Goal: Information Seeking & Learning: Learn about a topic

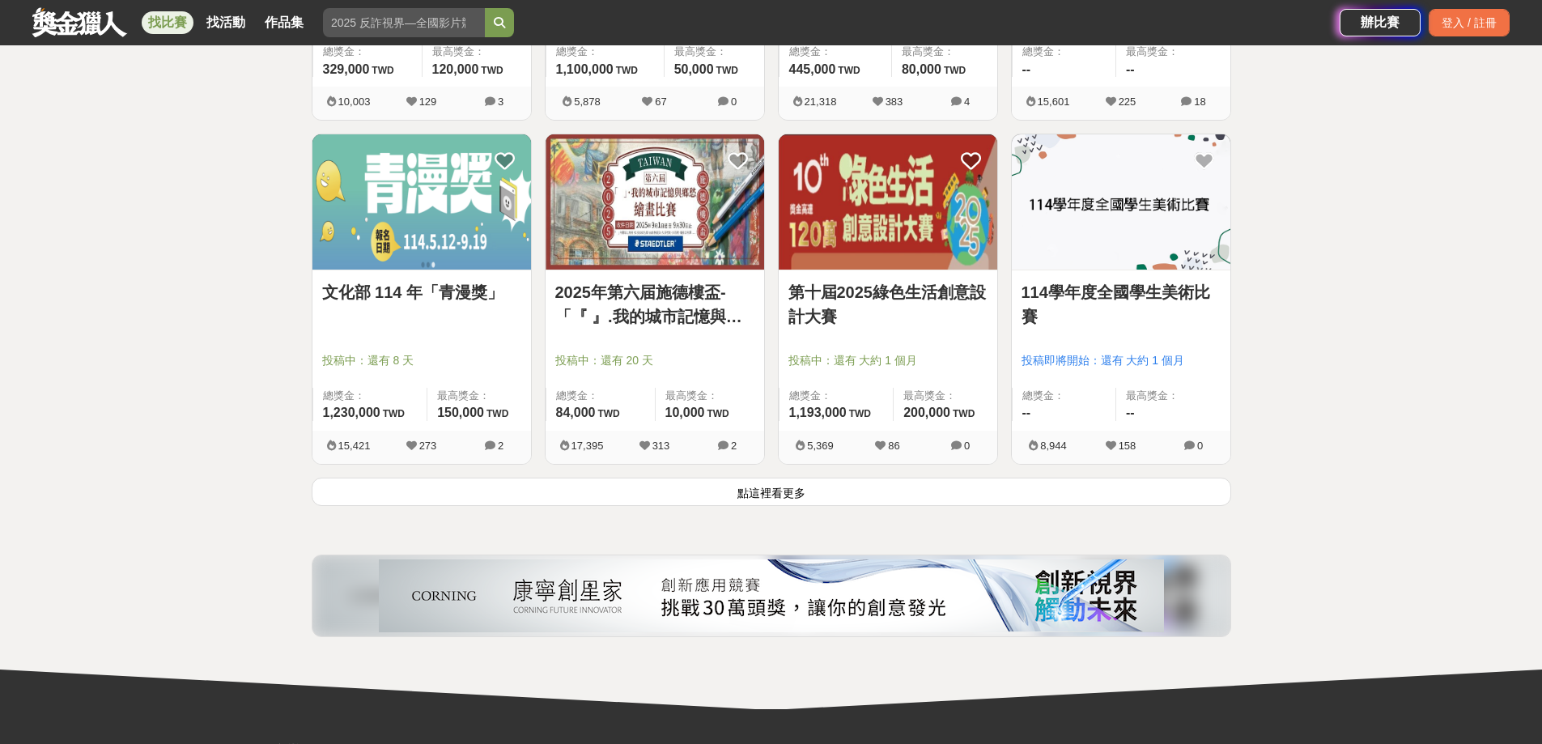
scroll to position [1943, 0]
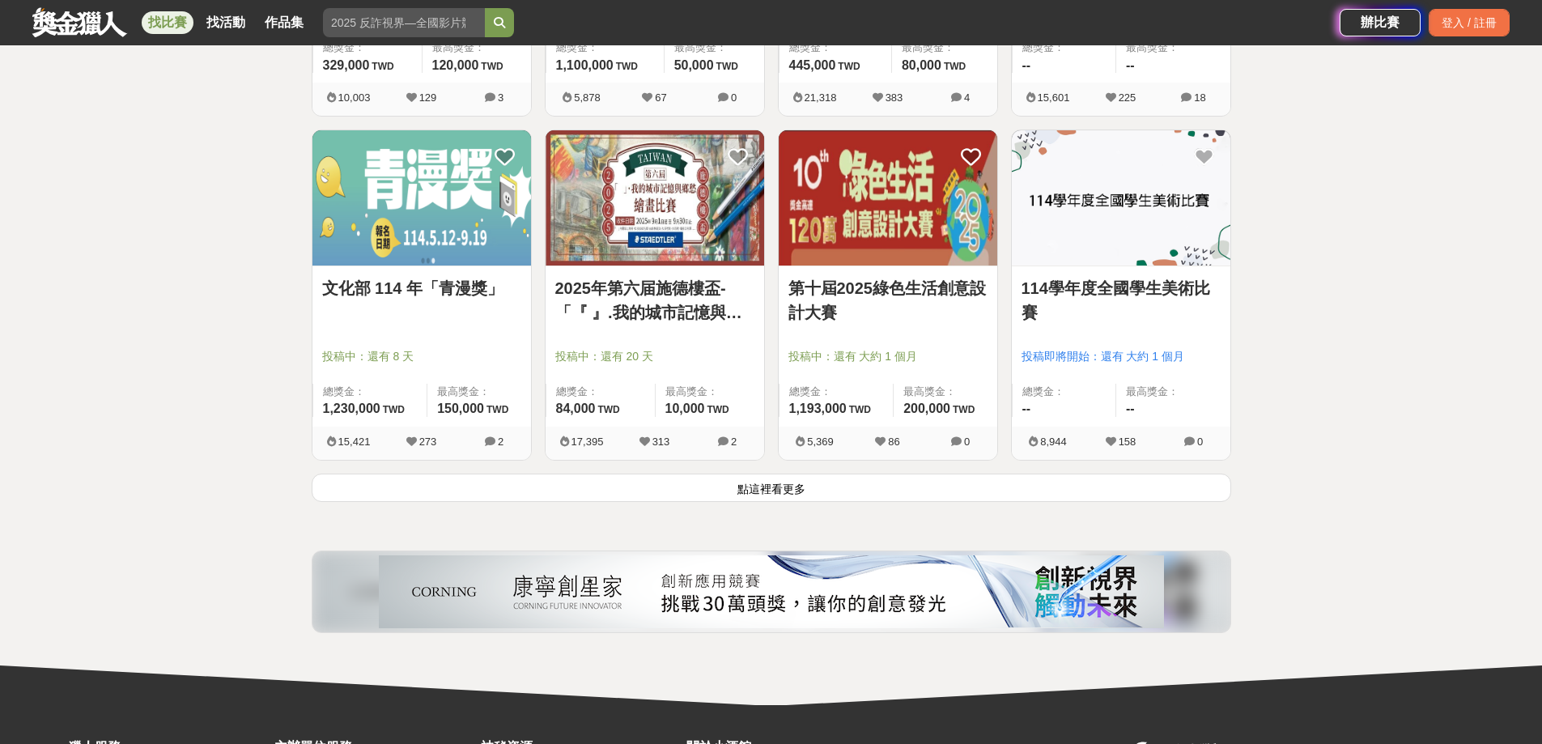
click at [1160, 291] on link "114學年度全國學生美術比賽" at bounding box center [1121, 300] width 199 height 49
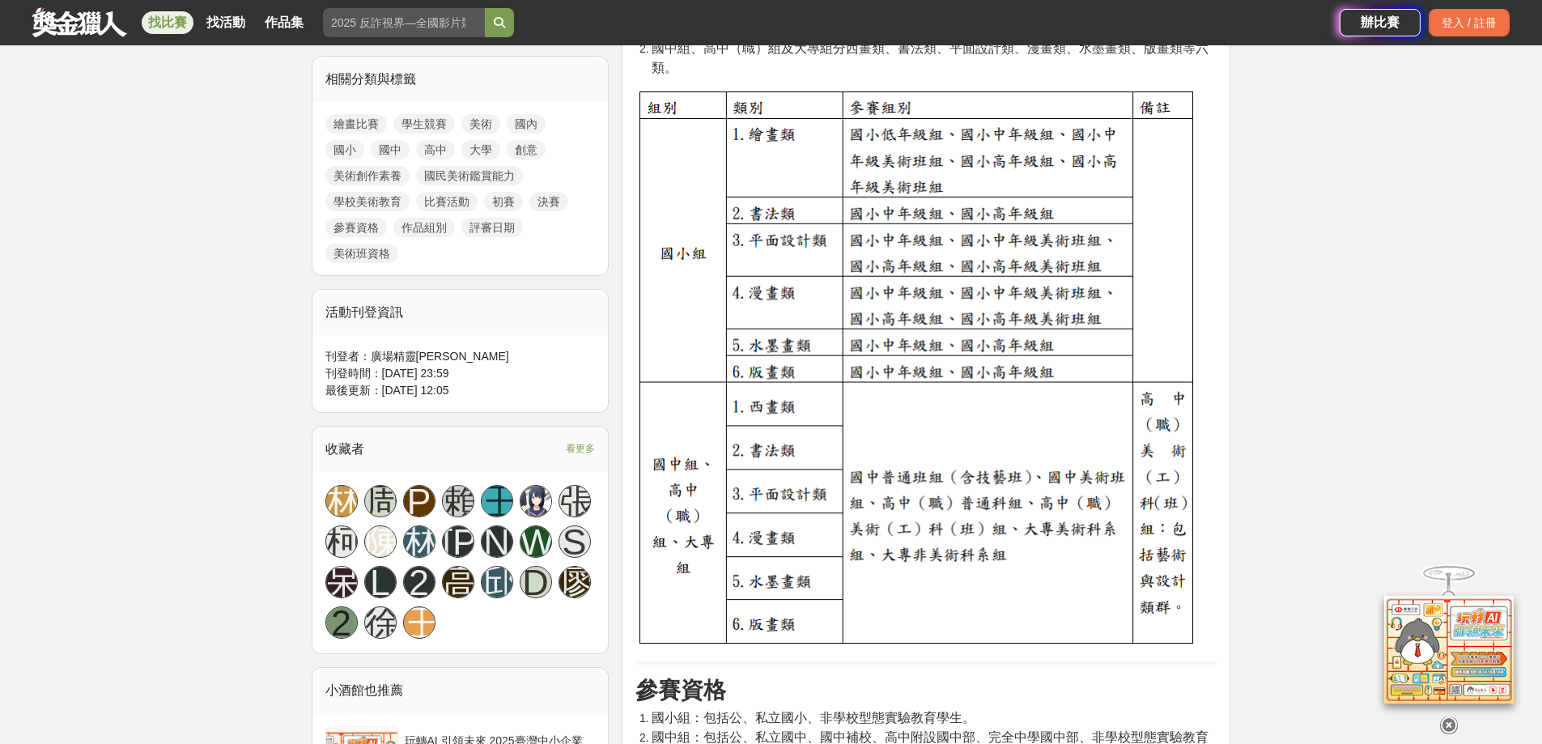
scroll to position [729, 0]
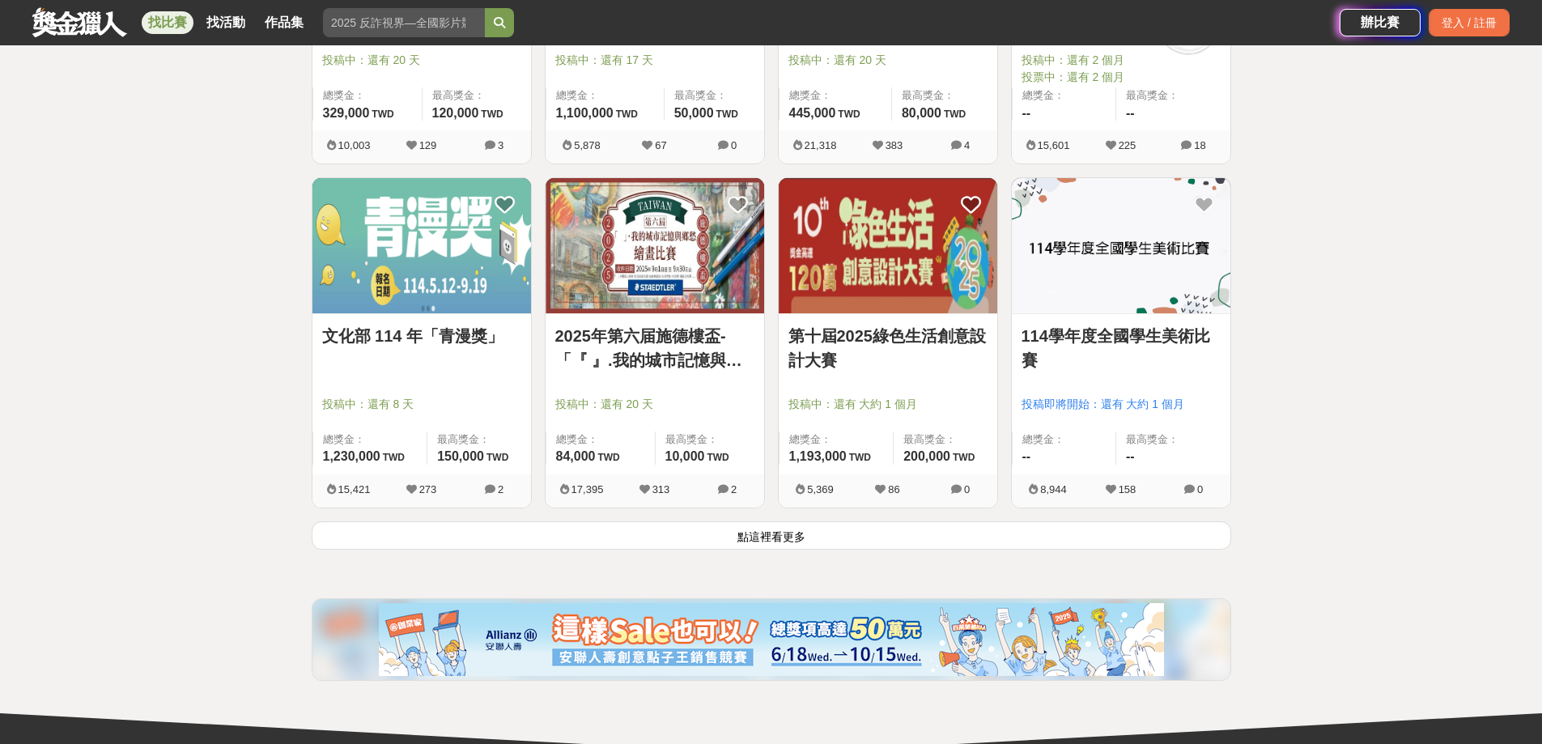
scroll to position [1943, 0]
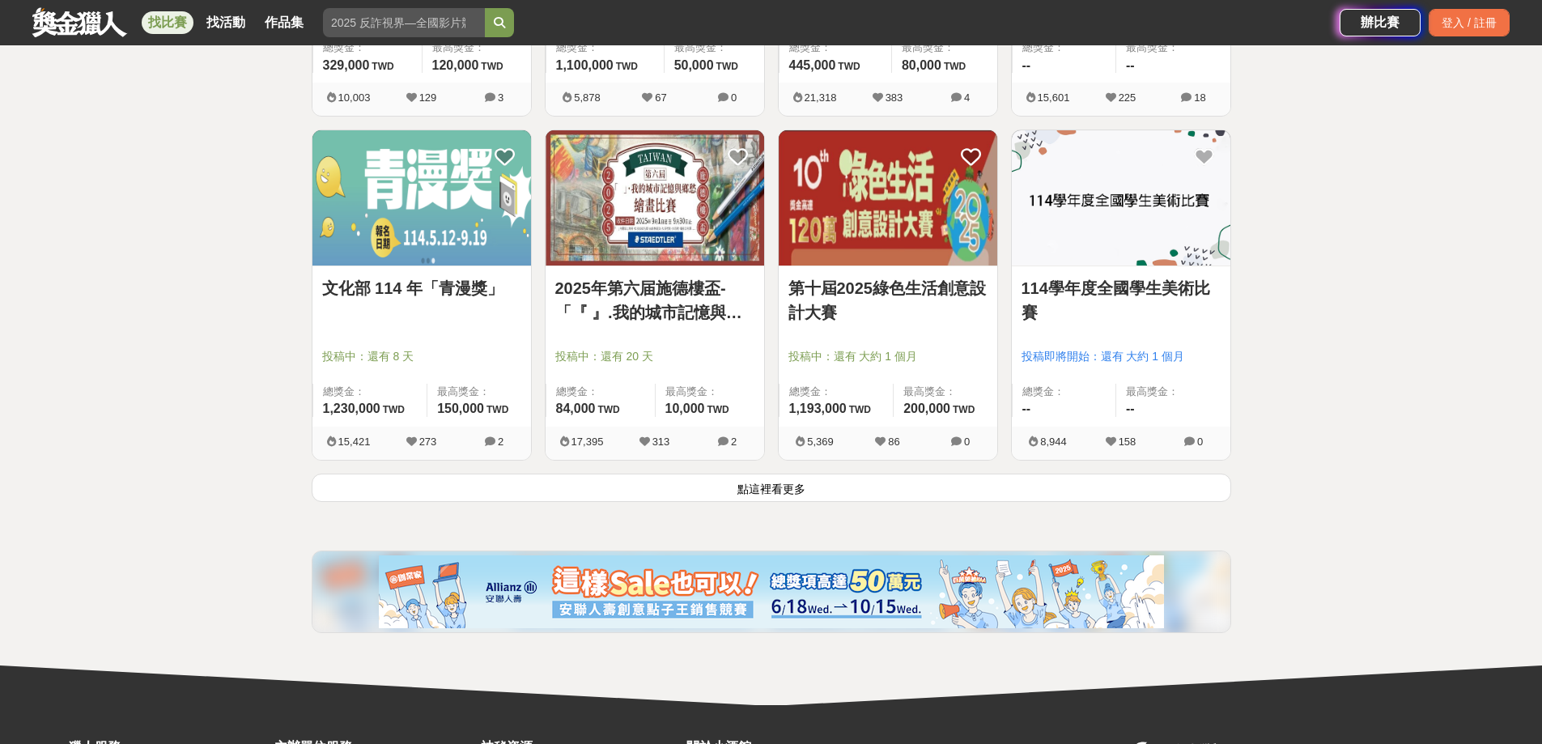
click at [801, 485] on button "點這裡看更多" at bounding box center [772, 488] width 920 height 28
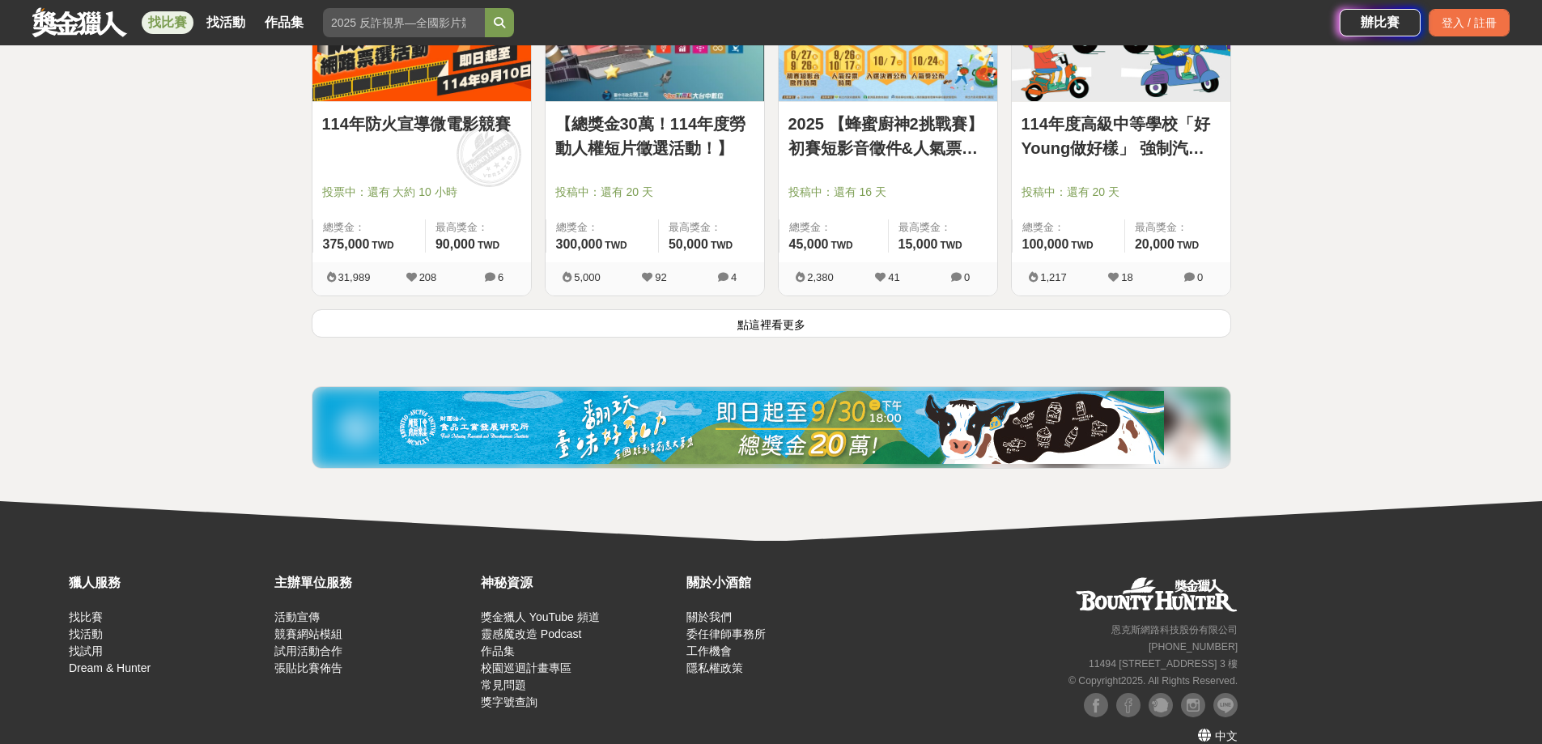
scroll to position [4193, 0]
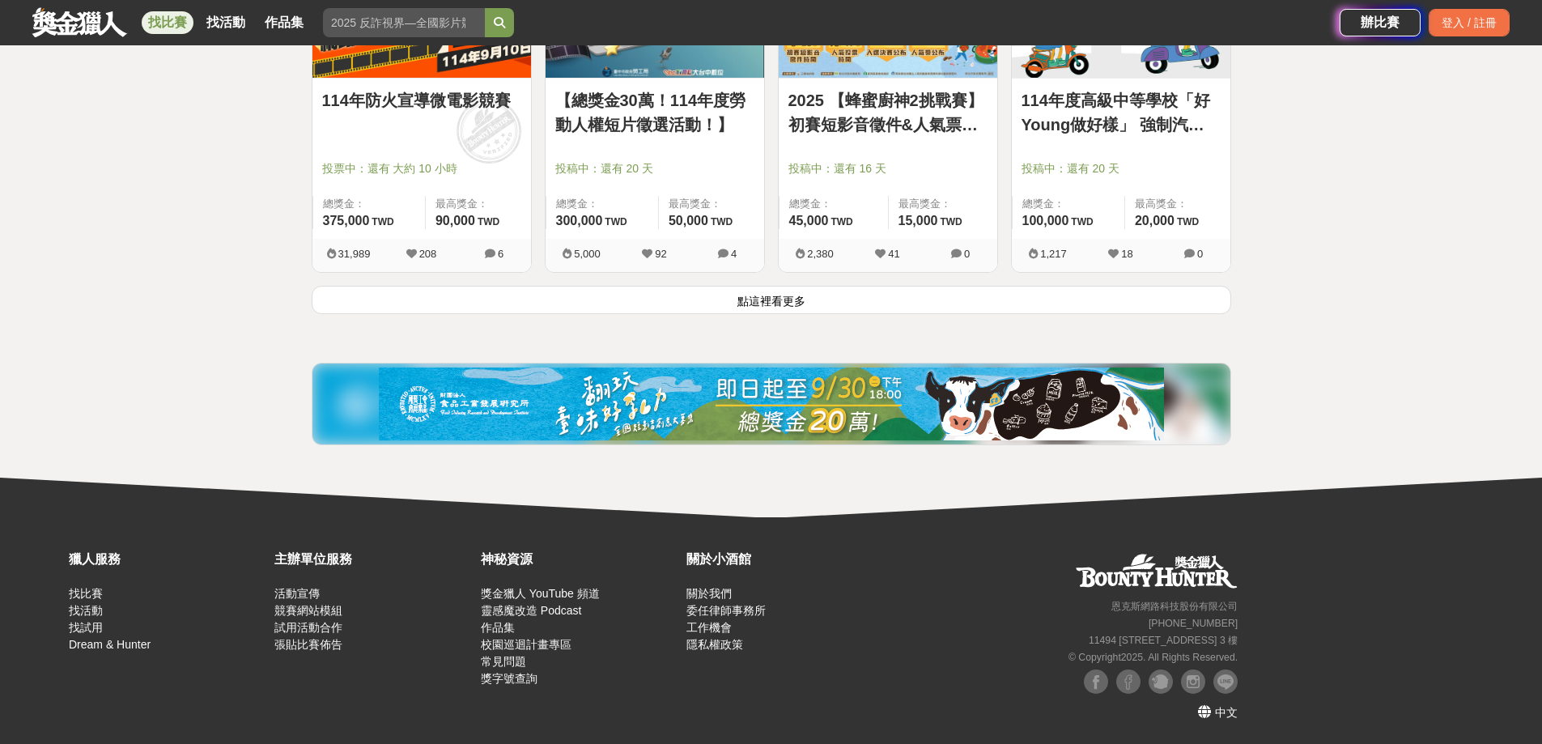
click at [771, 304] on button "點這裡看更多" at bounding box center [772, 300] width 920 height 28
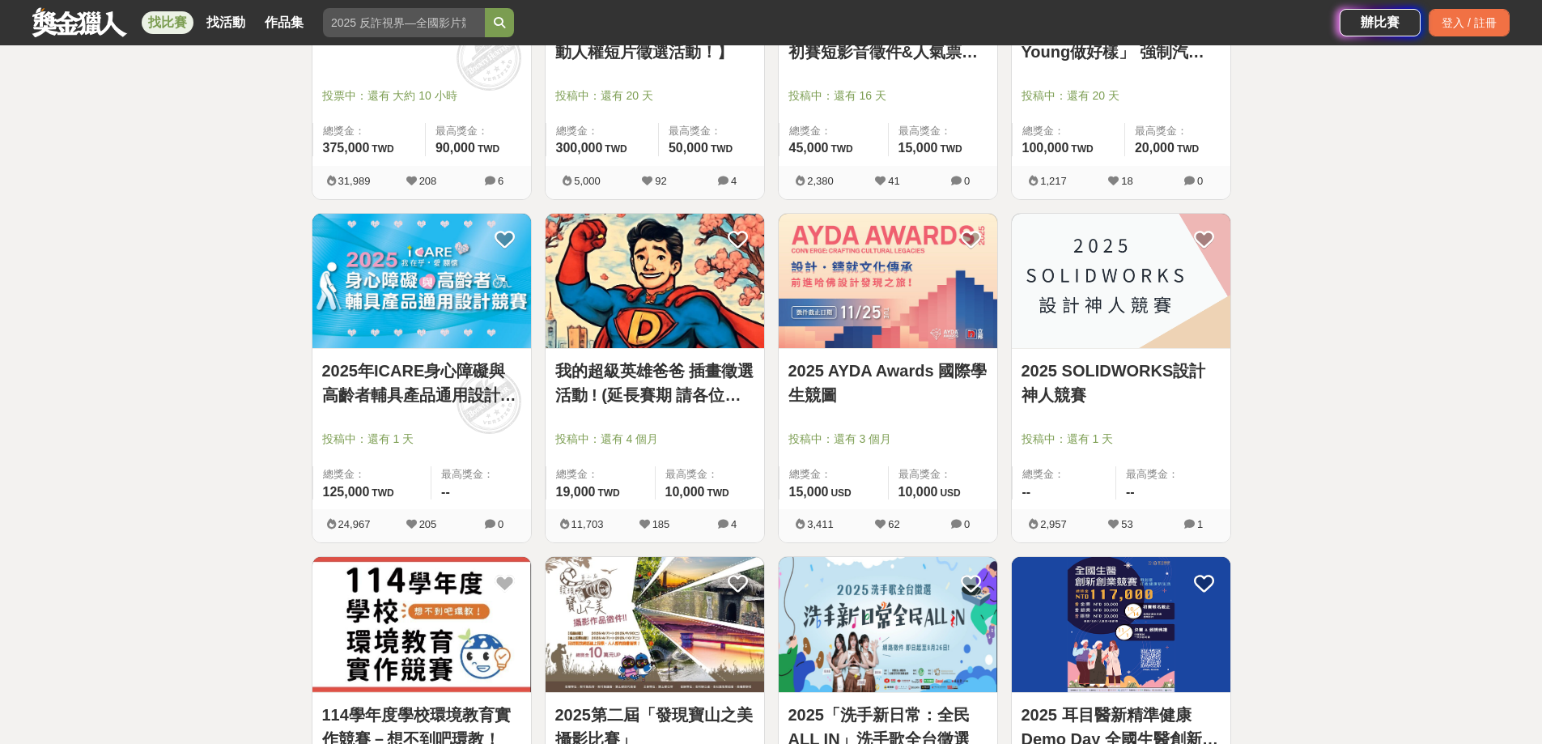
scroll to position [4355, 0]
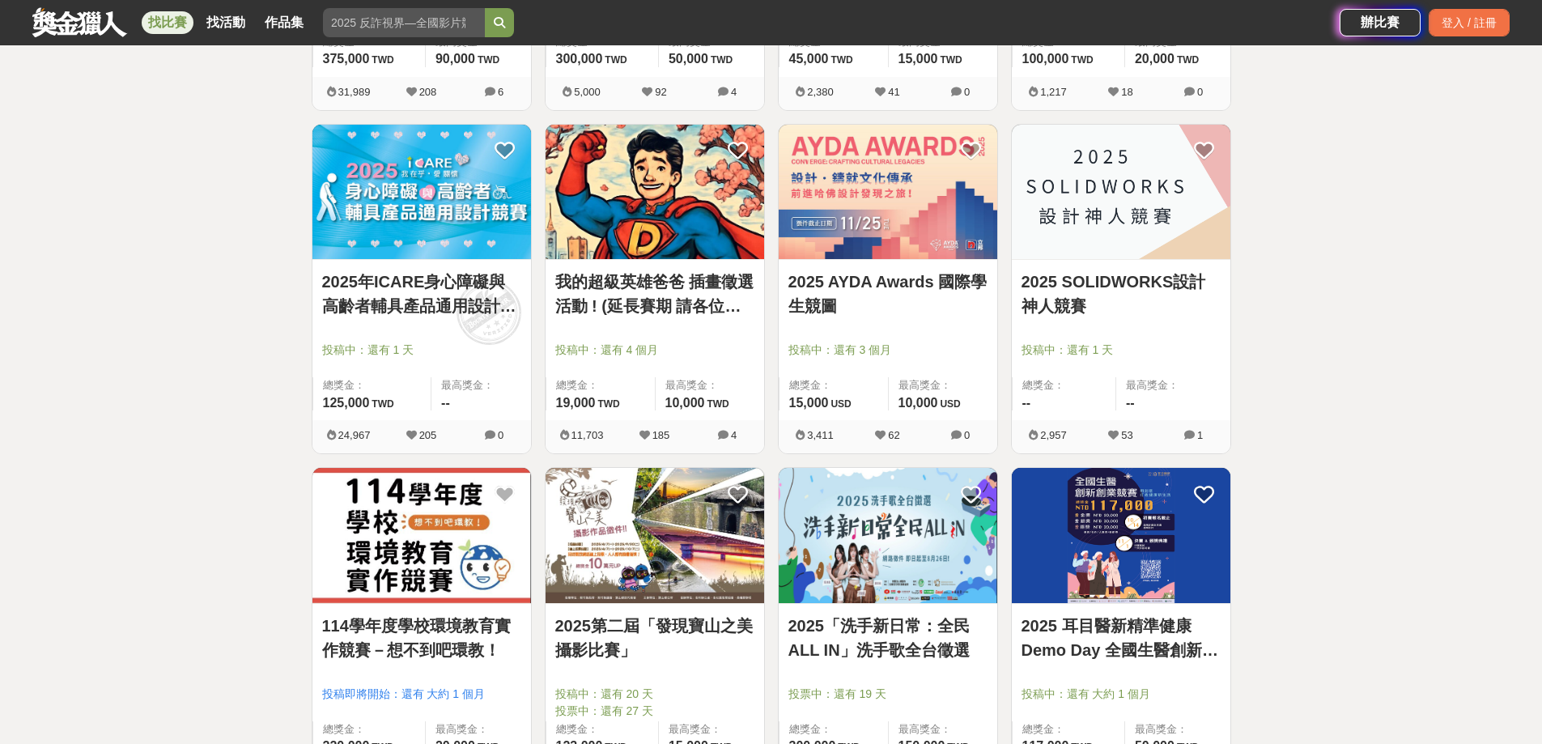
click at [417, 624] on link "114學年度學校環境教育實作競賽－想不到吧環教！" at bounding box center [421, 638] width 199 height 49
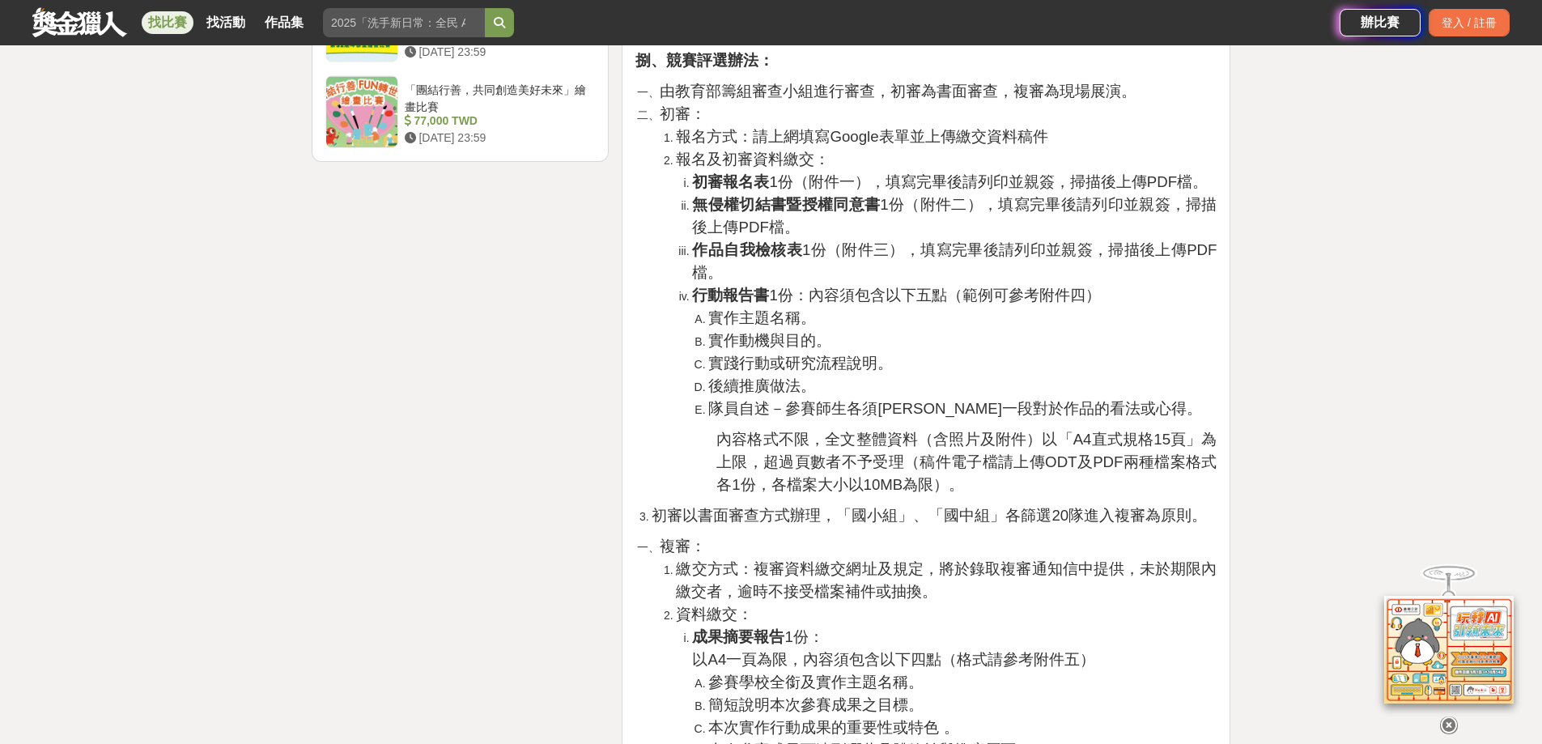
scroll to position [2267, 0]
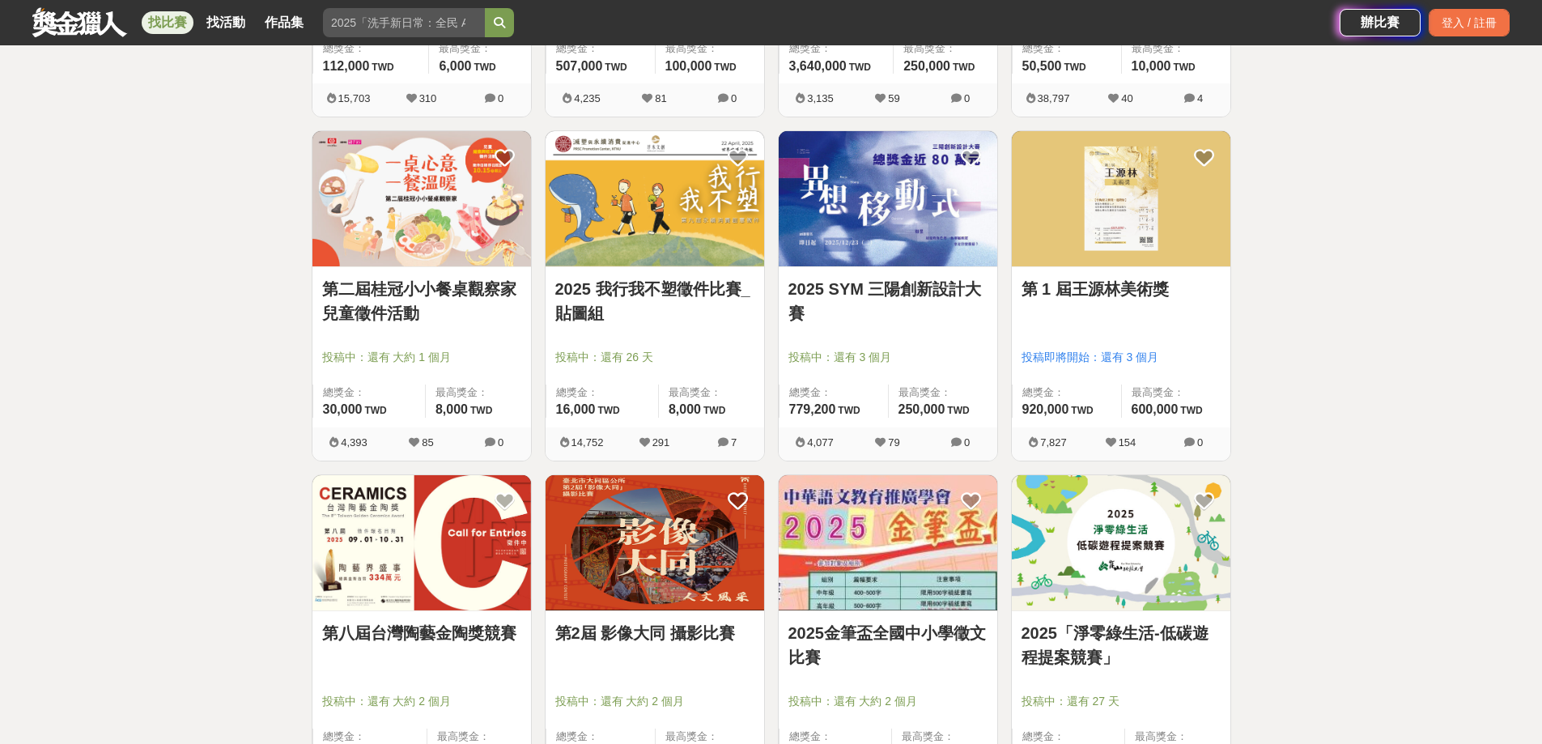
scroll to position [5974, 0]
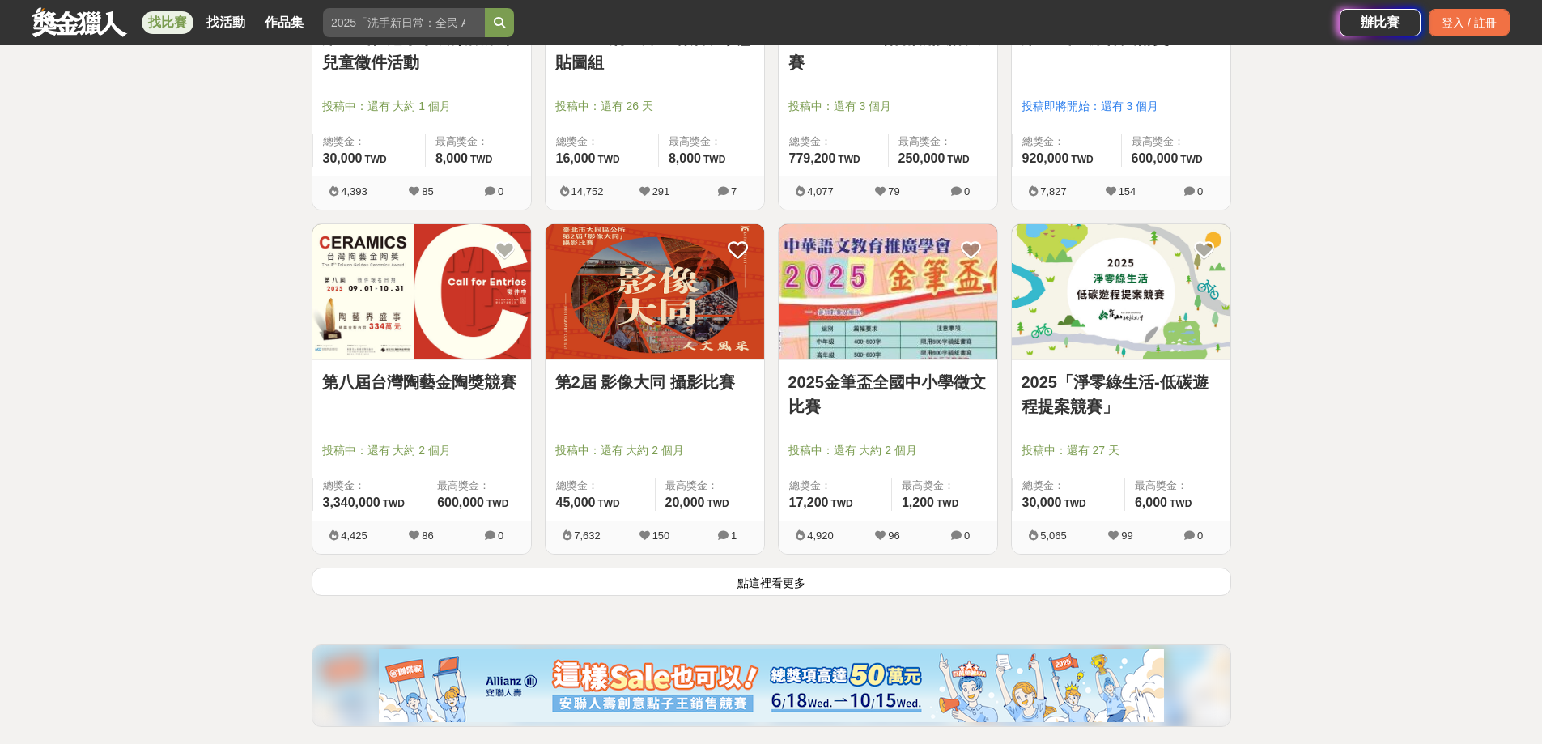
click at [782, 581] on button "點這裡看更多" at bounding box center [772, 581] width 920 height 28
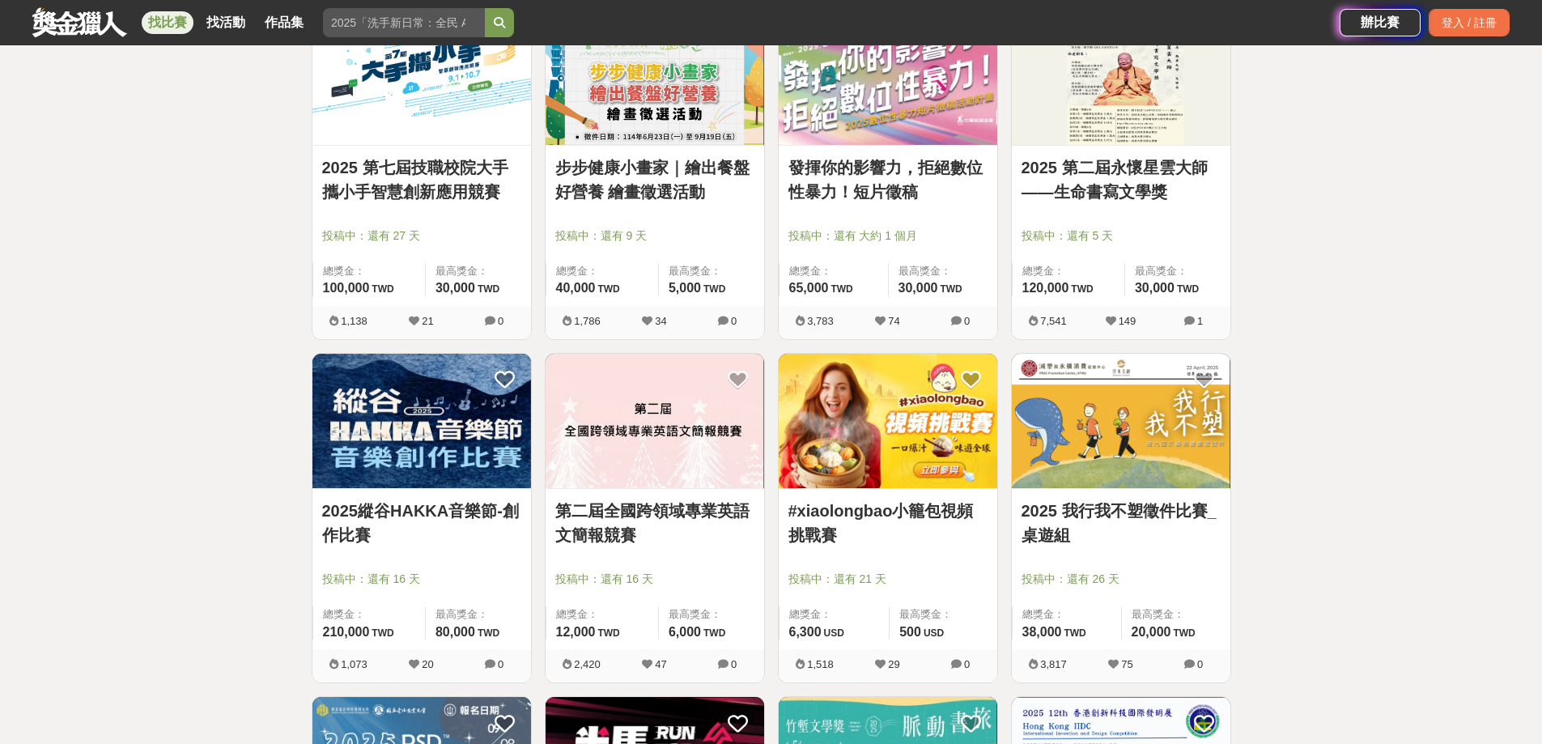
scroll to position [6936, 0]
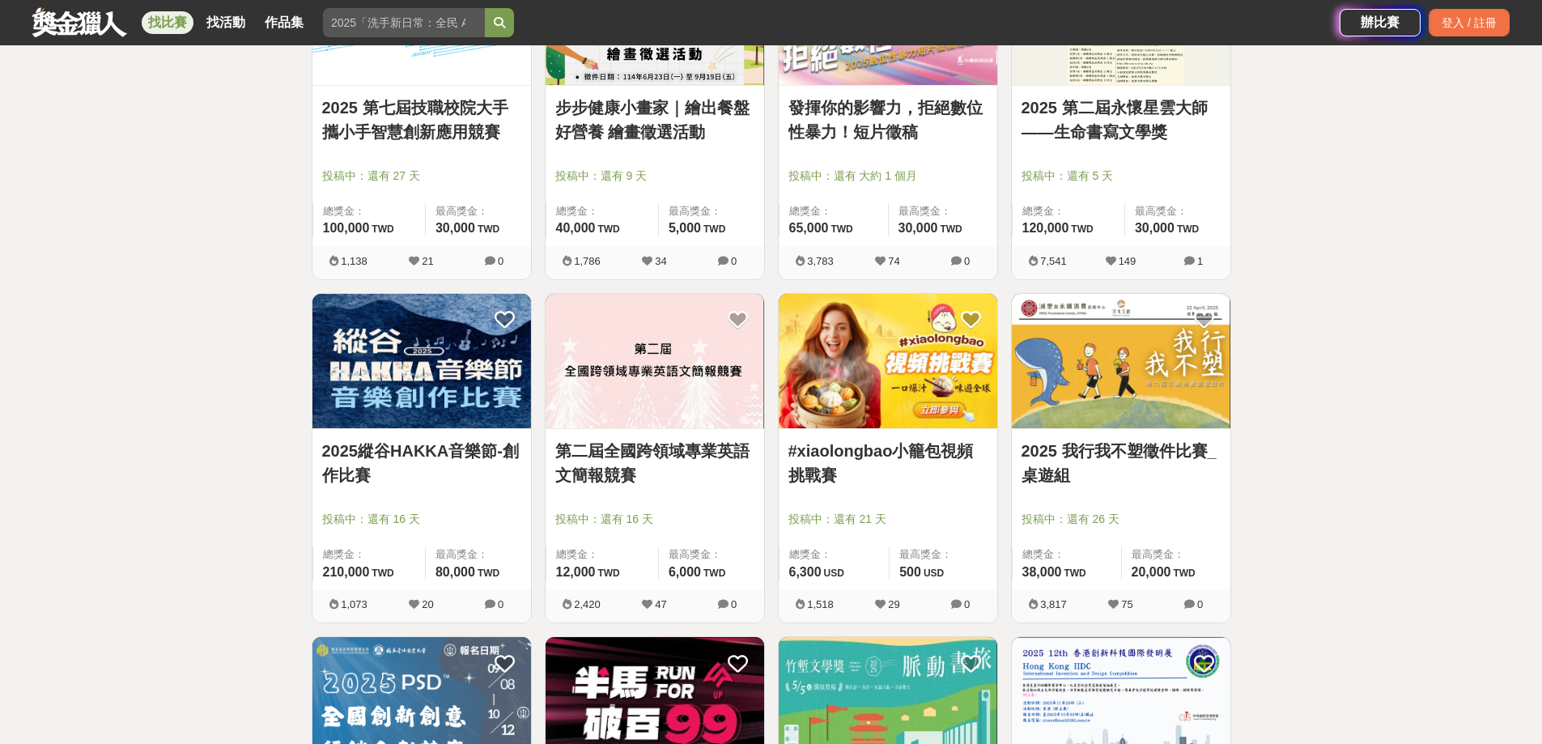
click at [459, 106] on link "2025 第七屆技職校院大手攜小手智慧創新應用競賽" at bounding box center [421, 120] width 199 height 49
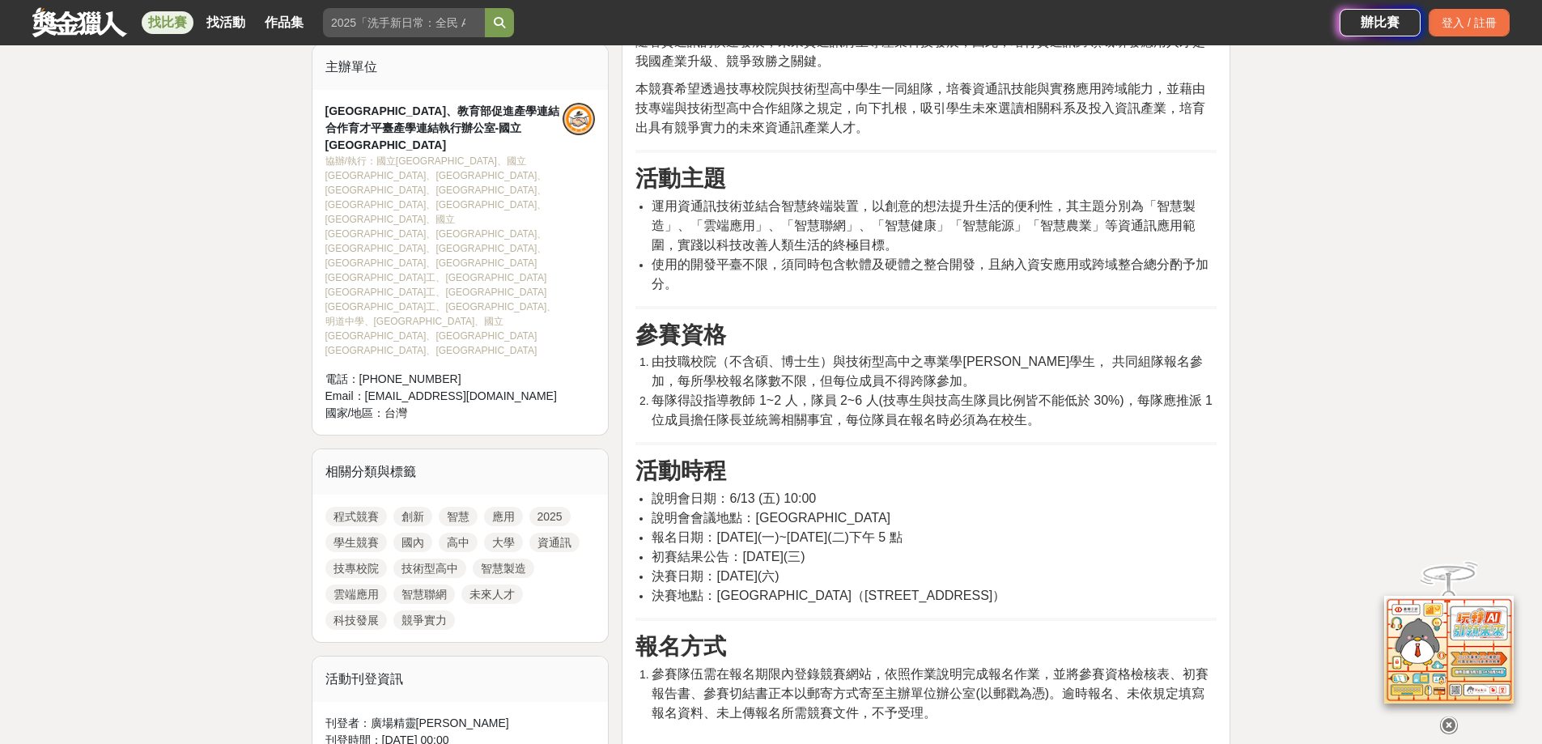
scroll to position [567, 0]
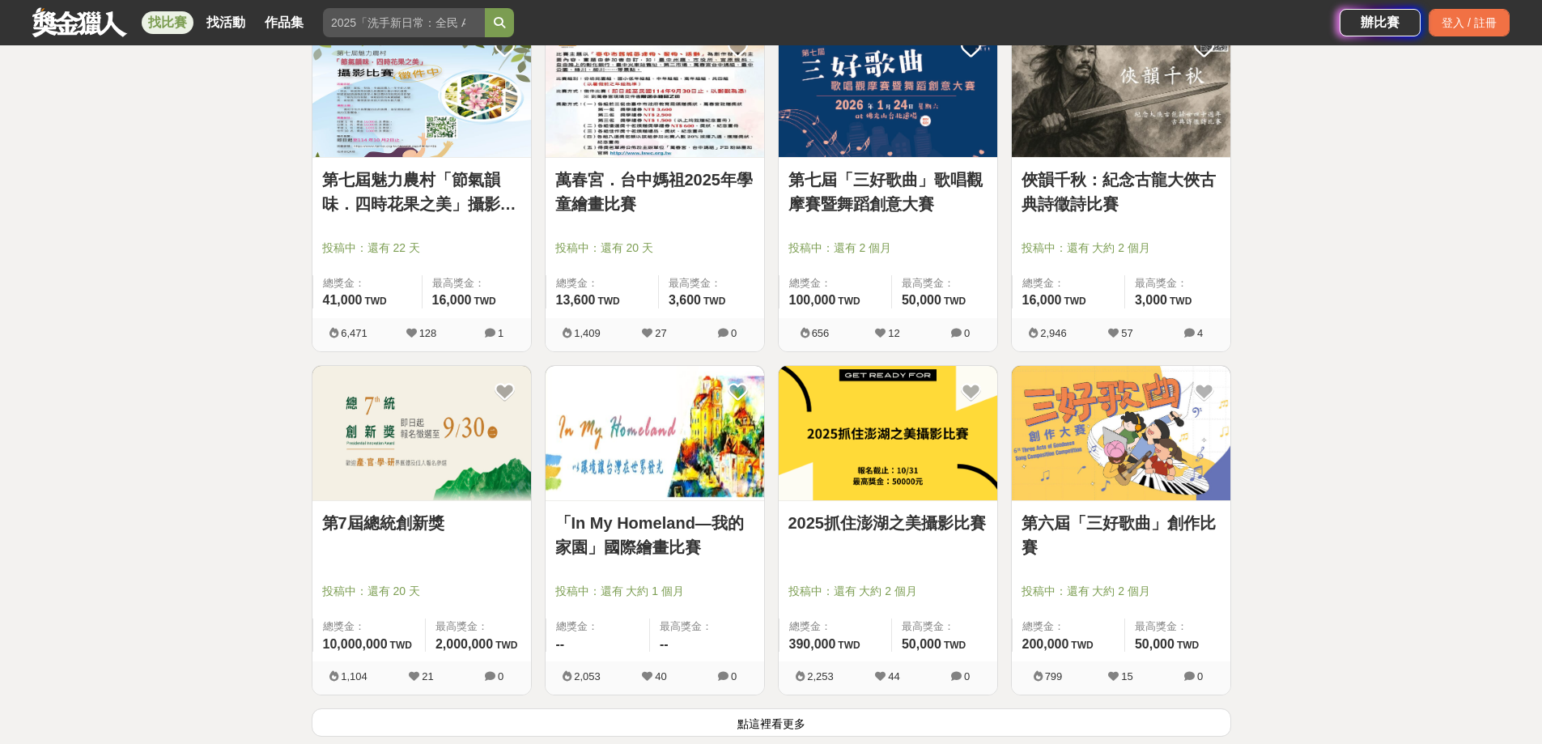
scroll to position [7988, 0]
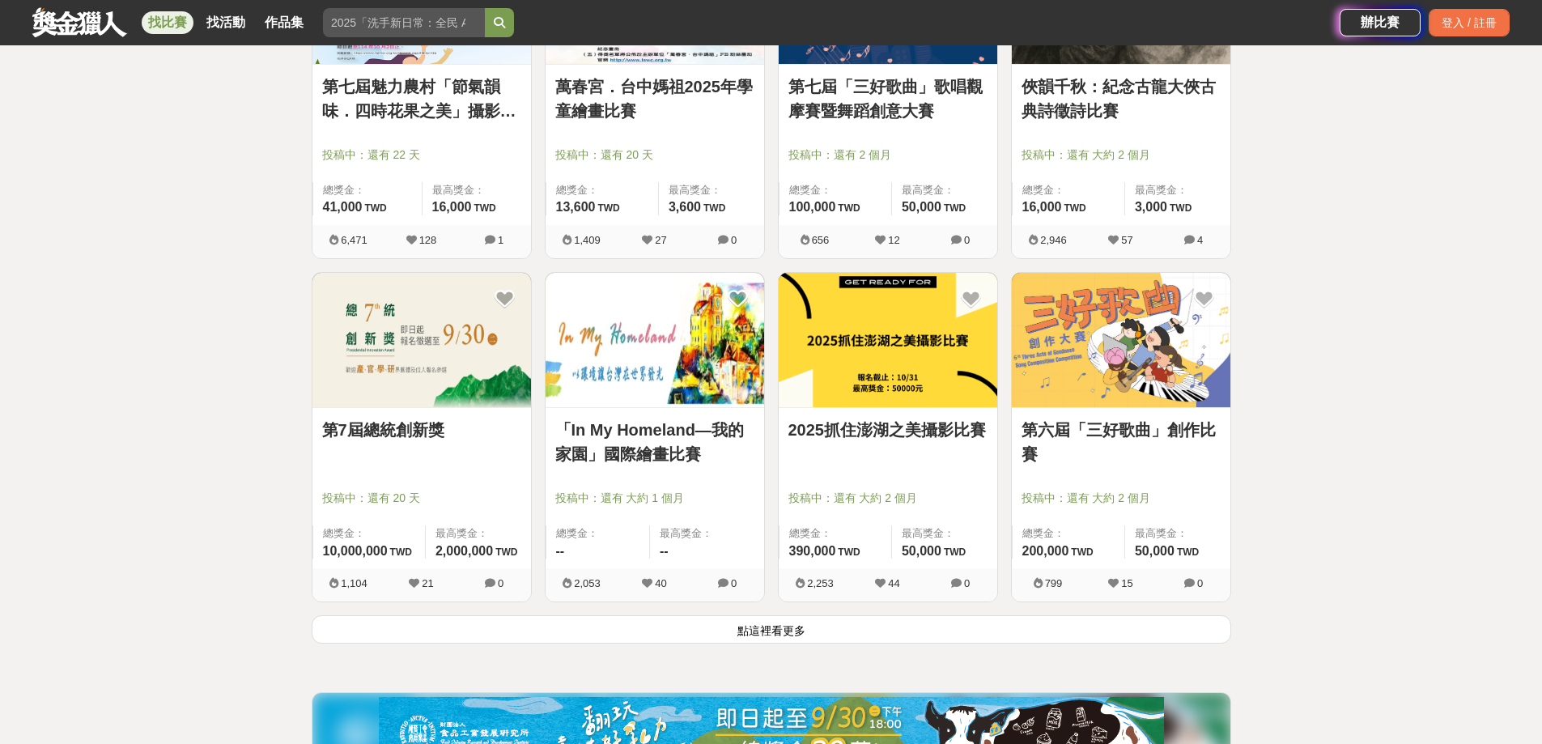
click at [402, 431] on link "第7屆總統創新獎" at bounding box center [421, 430] width 199 height 24
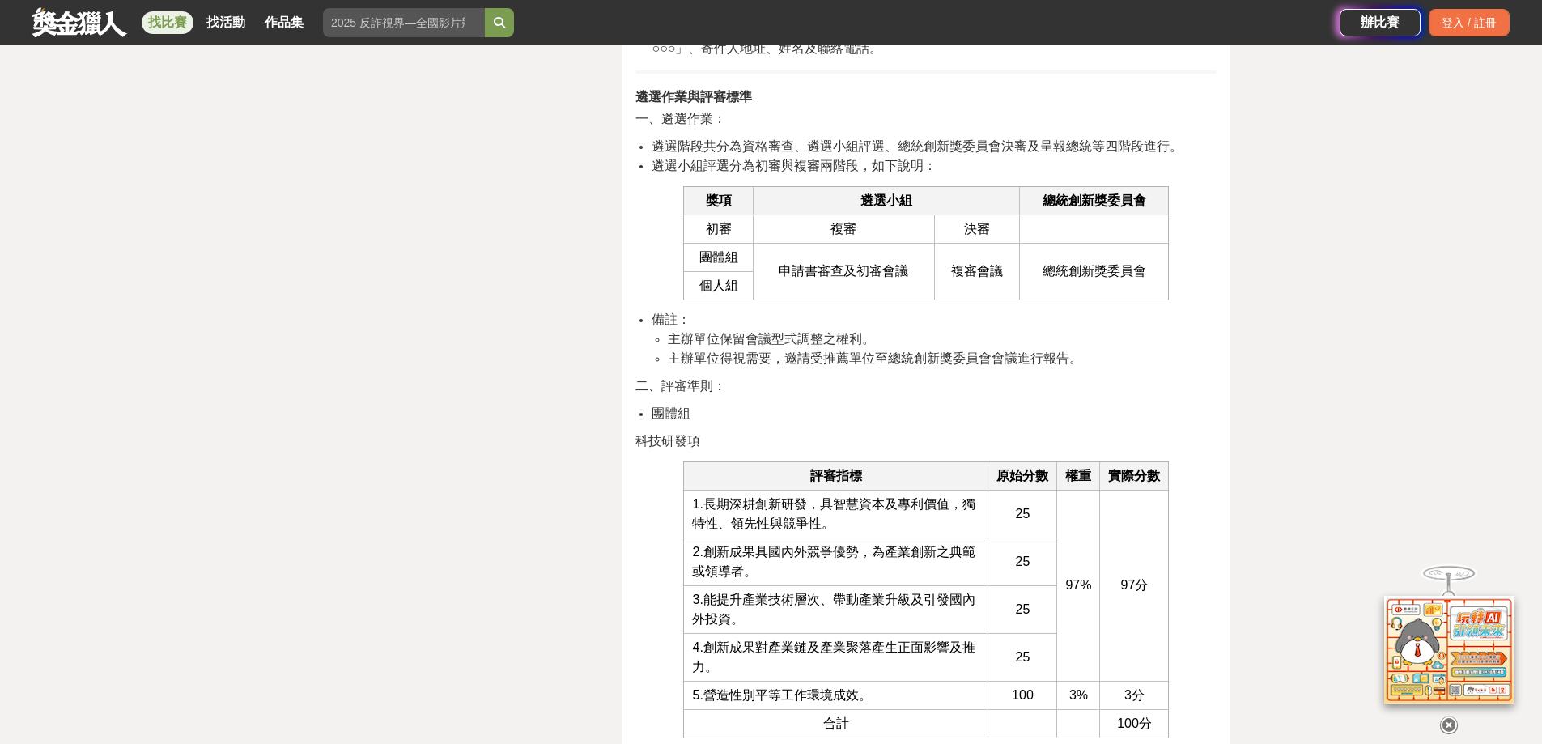
scroll to position [3400, 0]
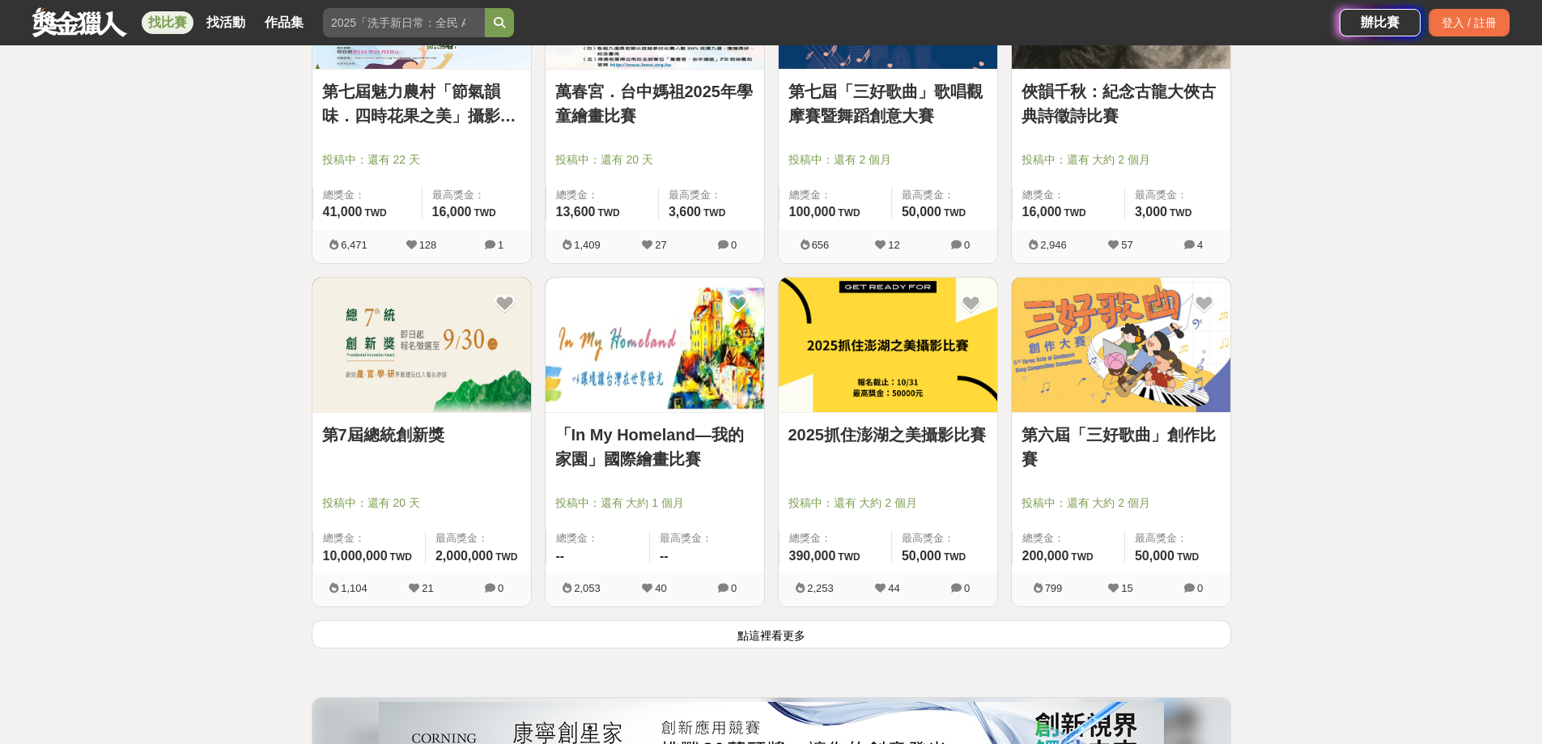
scroll to position [7988, 0]
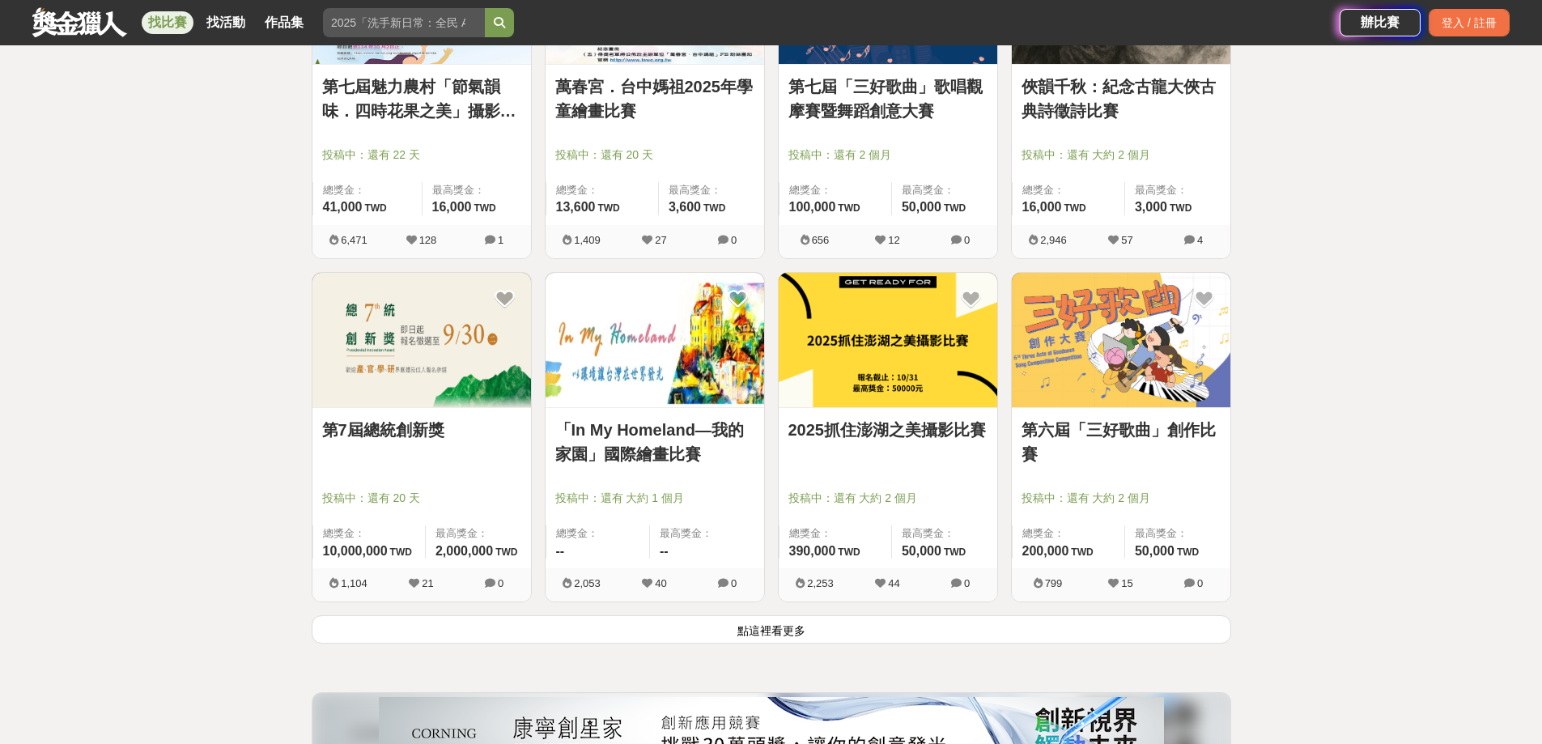
click at [681, 429] on link "「In My Homeland—我的家園」國際繪畫比賽" at bounding box center [654, 442] width 199 height 49
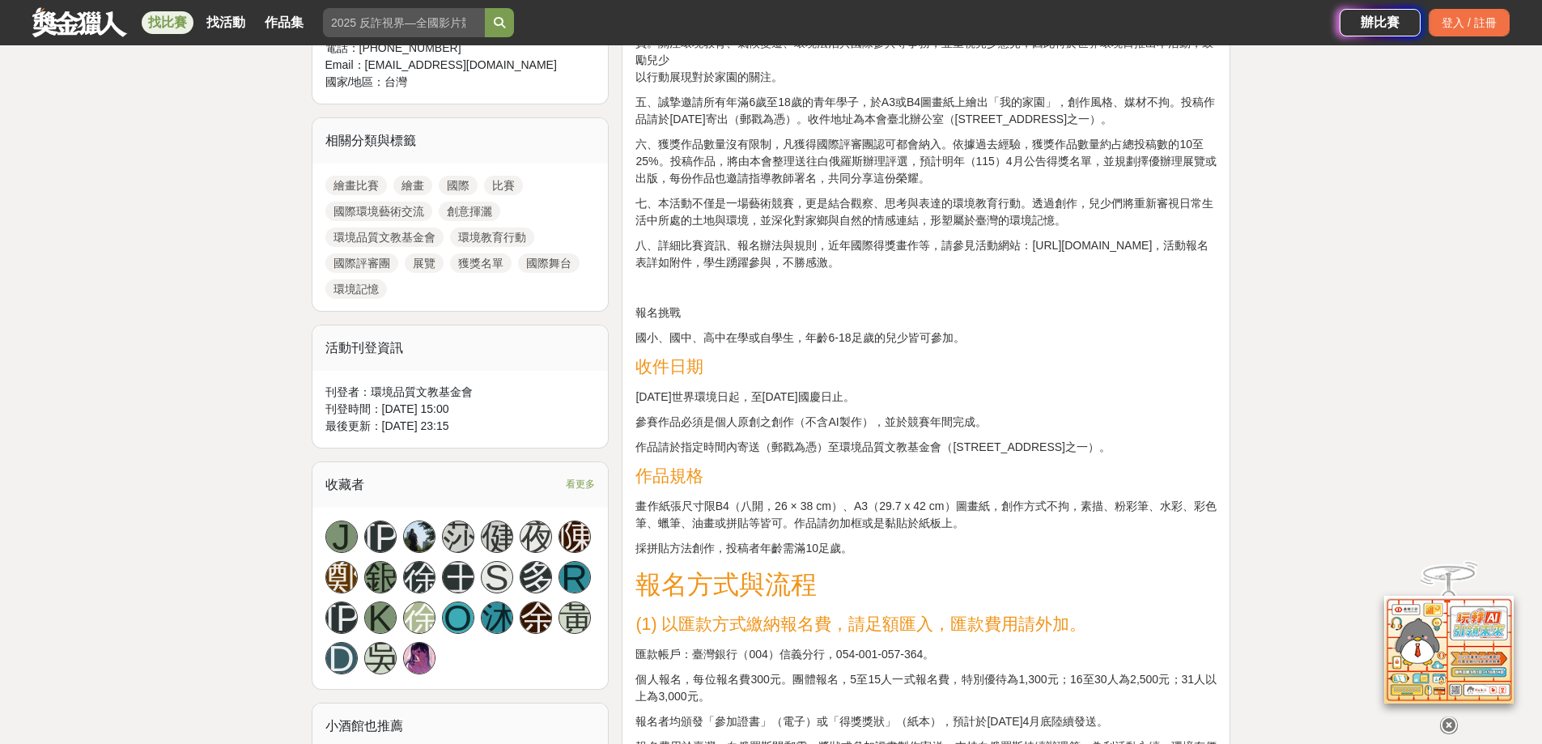
scroll to position [729, 0]
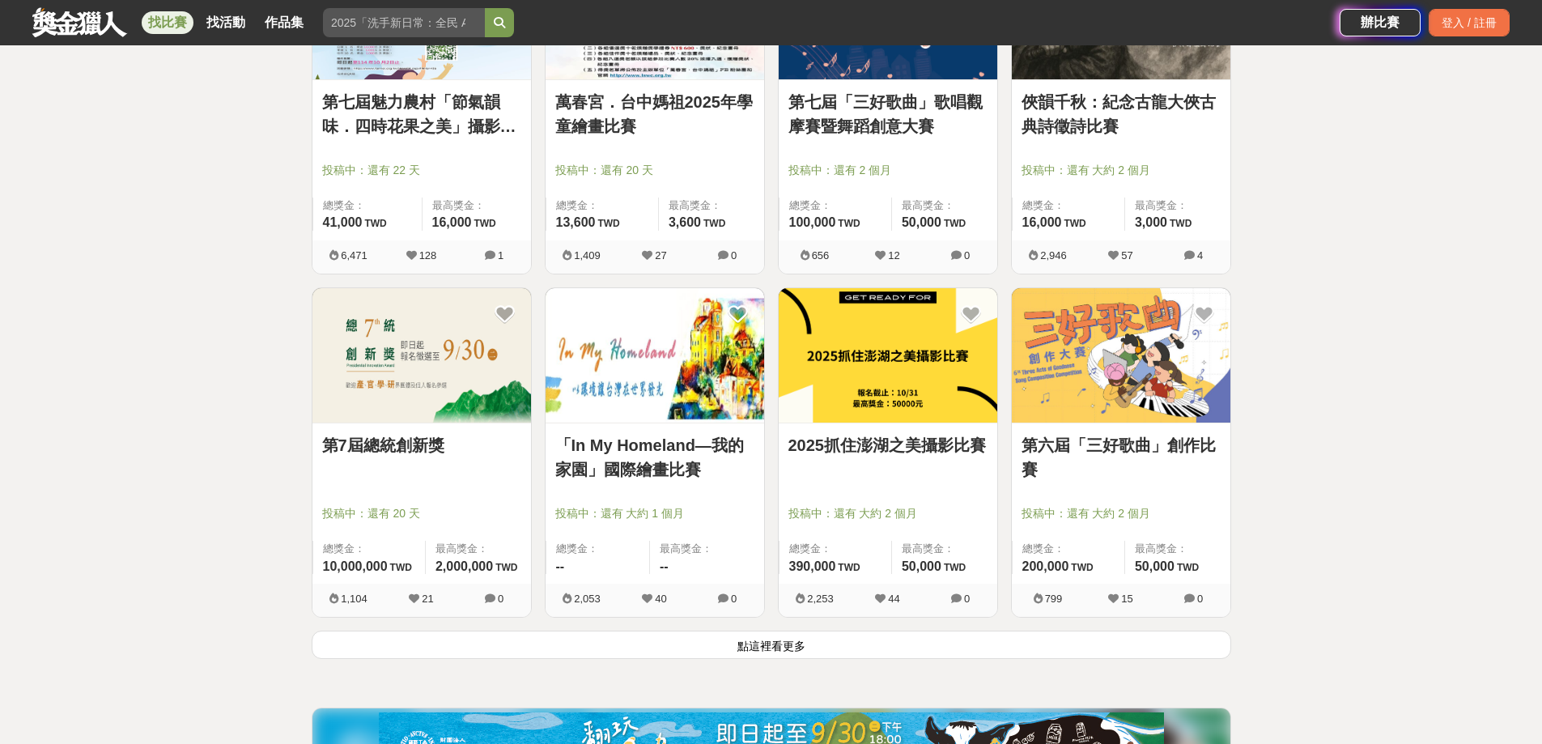
scroll to position [7988, 0]
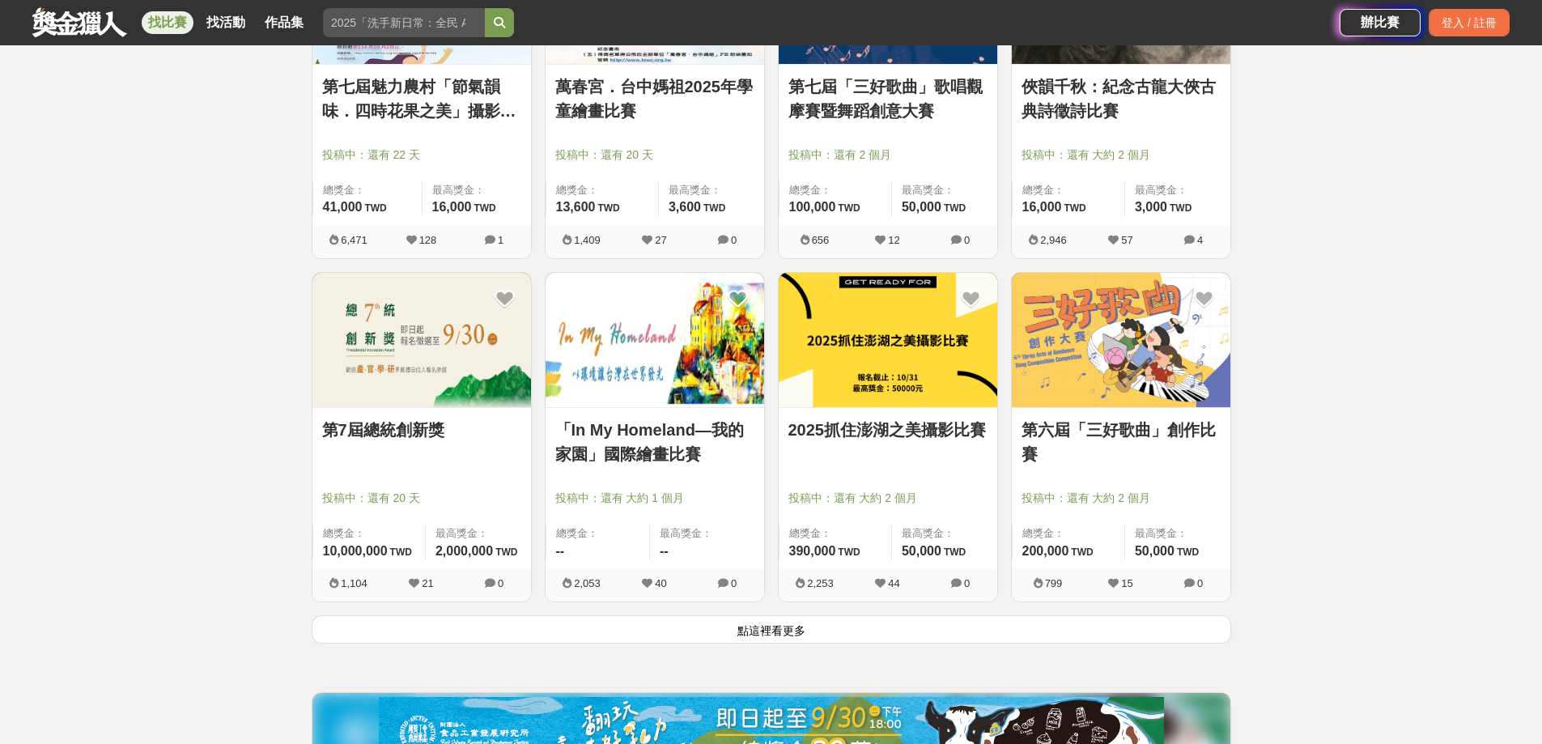
click at [780, 643] on button "點這裡看更多" at bounding box center [772, 629] width 920 height 28
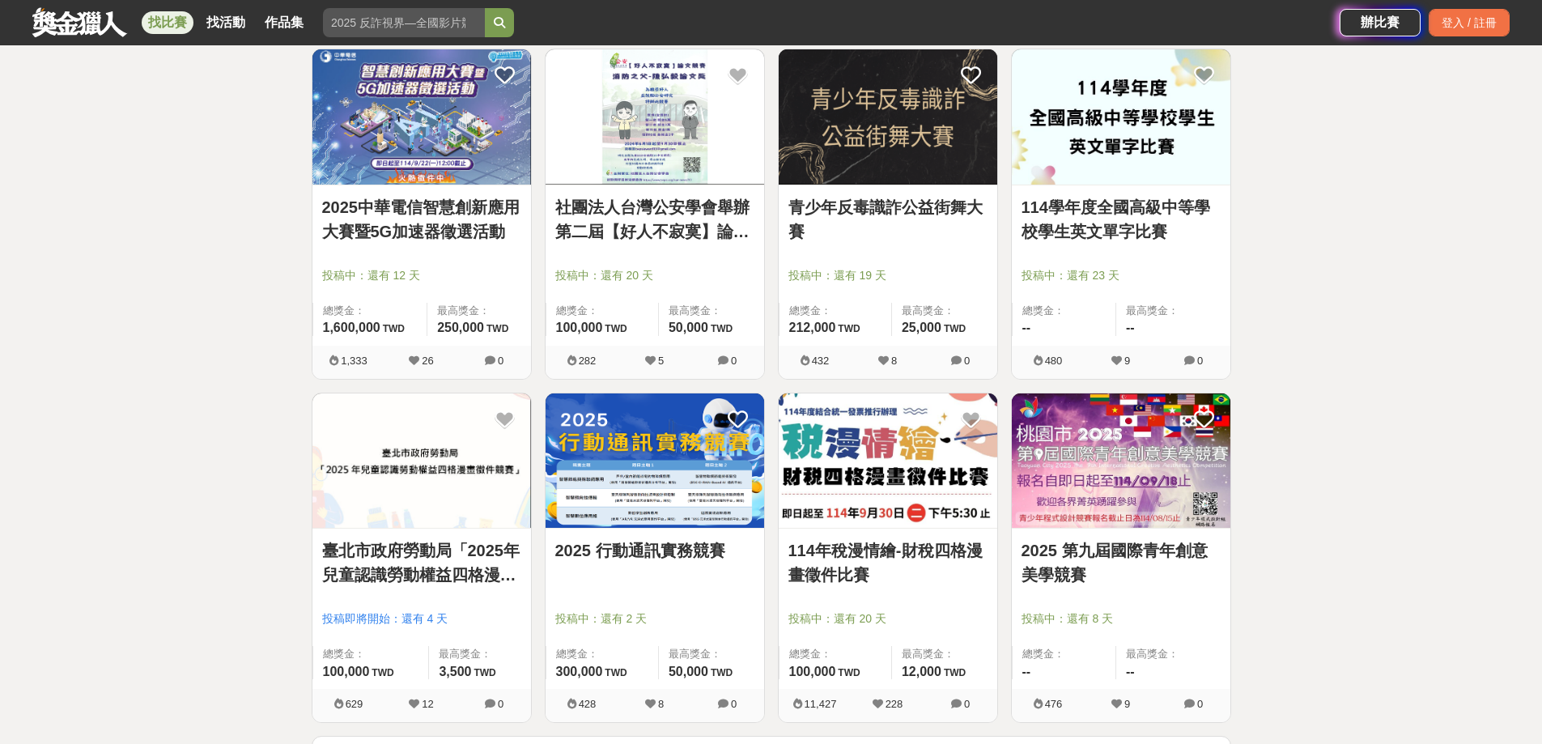
scroll to position [9931, 0]
click at [376, 546] on link "臺北市政府勞動局「2025年兒童認識勞動權益四格漫畫徵件競賽」" at bounding box center [421, 561] width 199 height 49
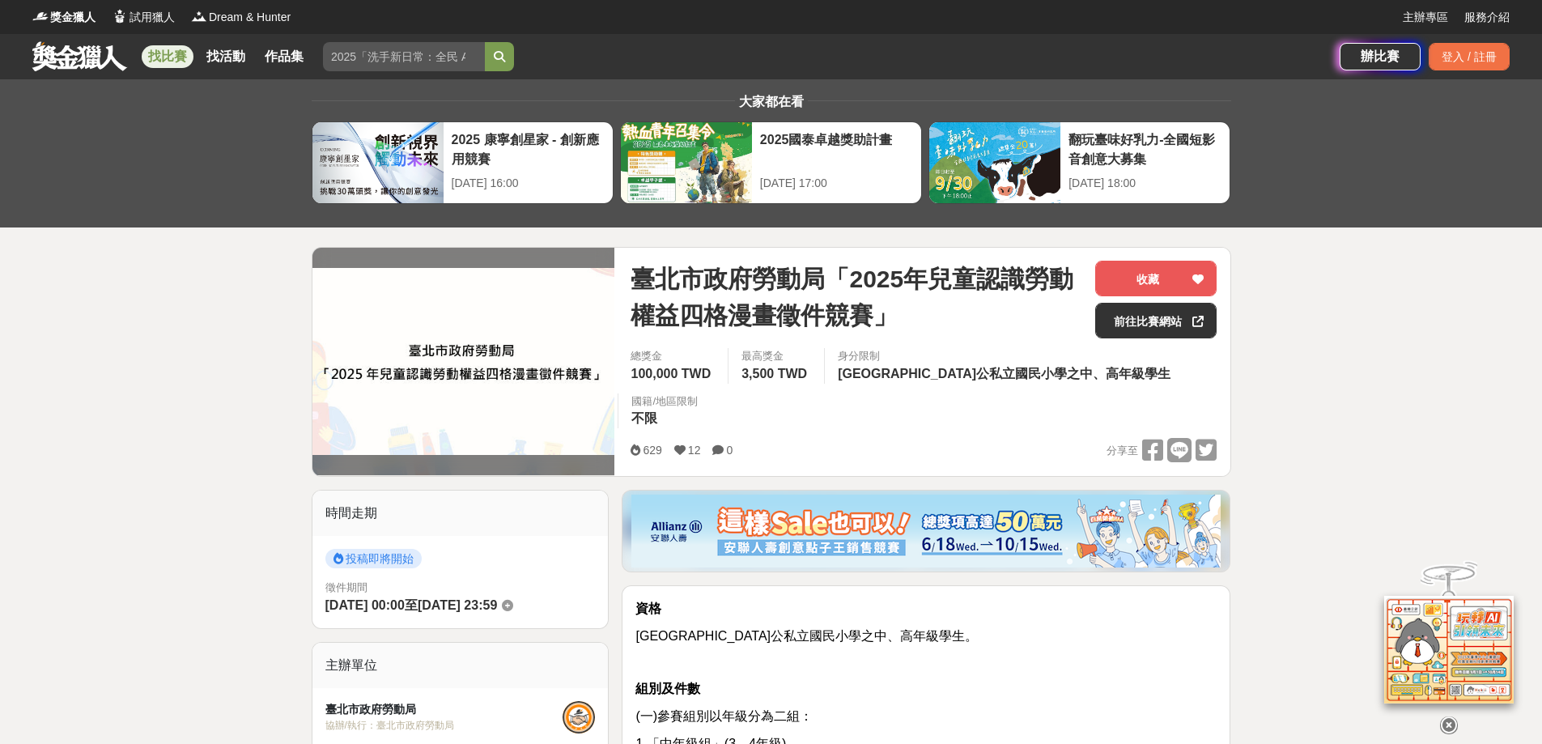
scroll to position [81, 0]
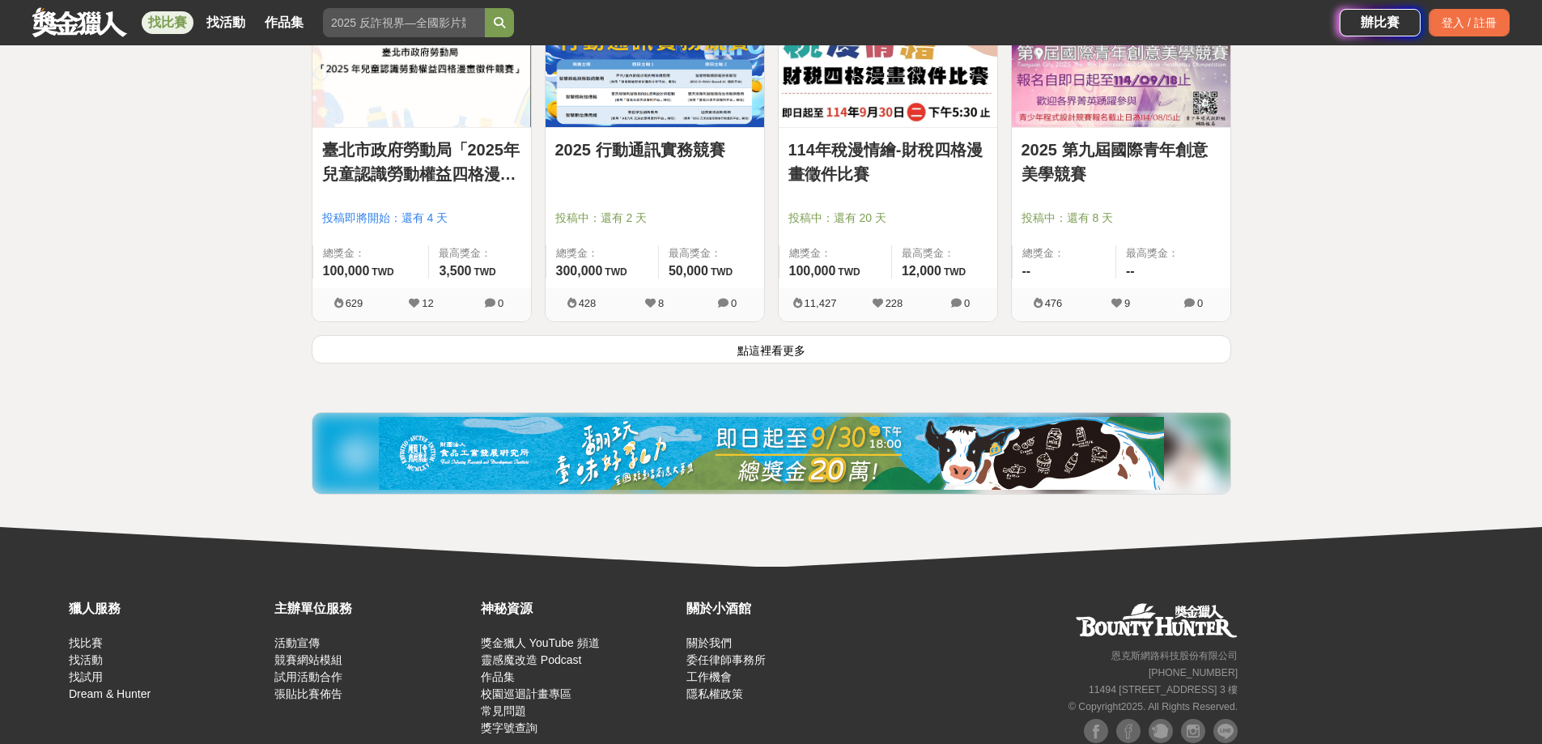
scroll to position [10336, 0]
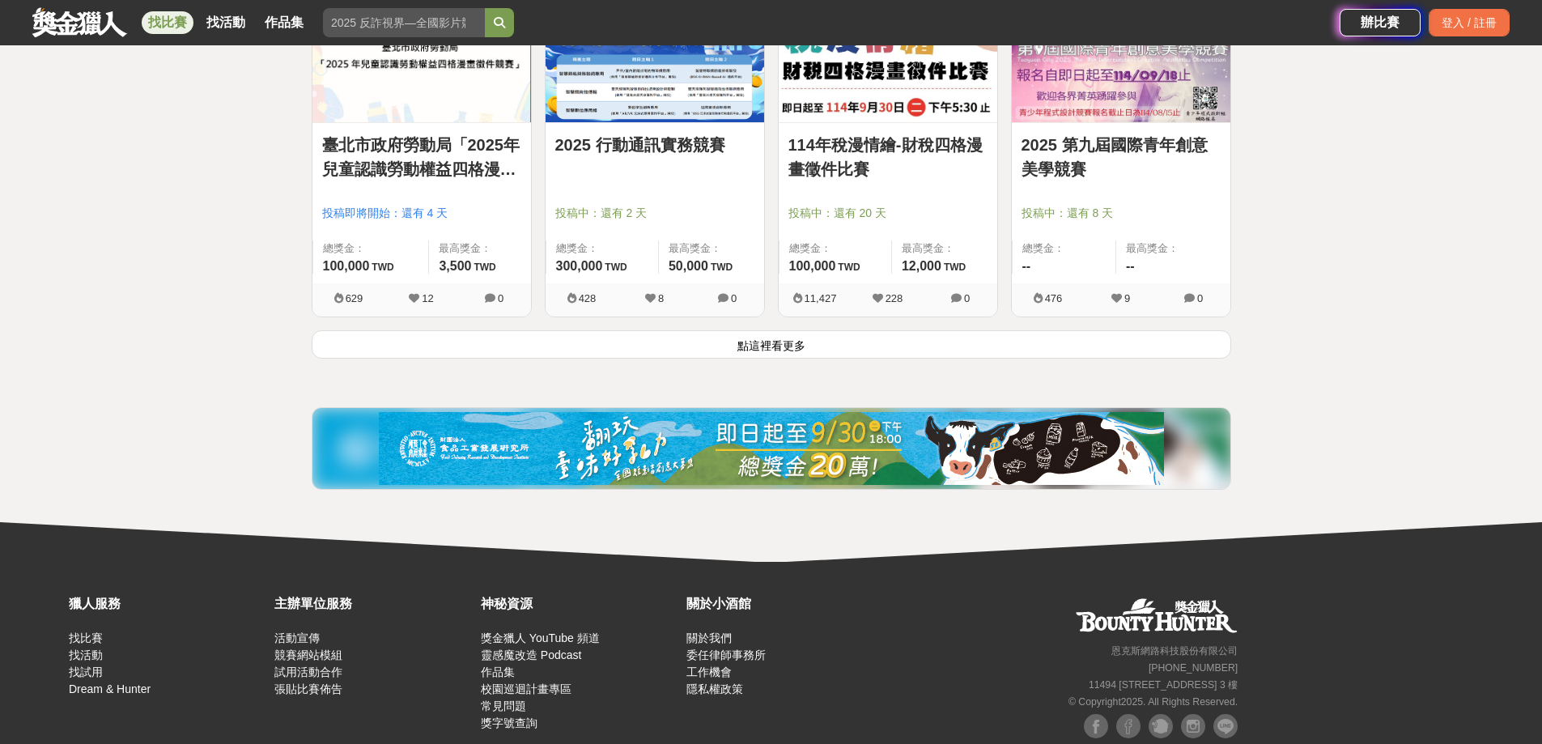
click at [750, 346] on button "點這裡看更多" at bounding box center [772, 344] width 920 height 28
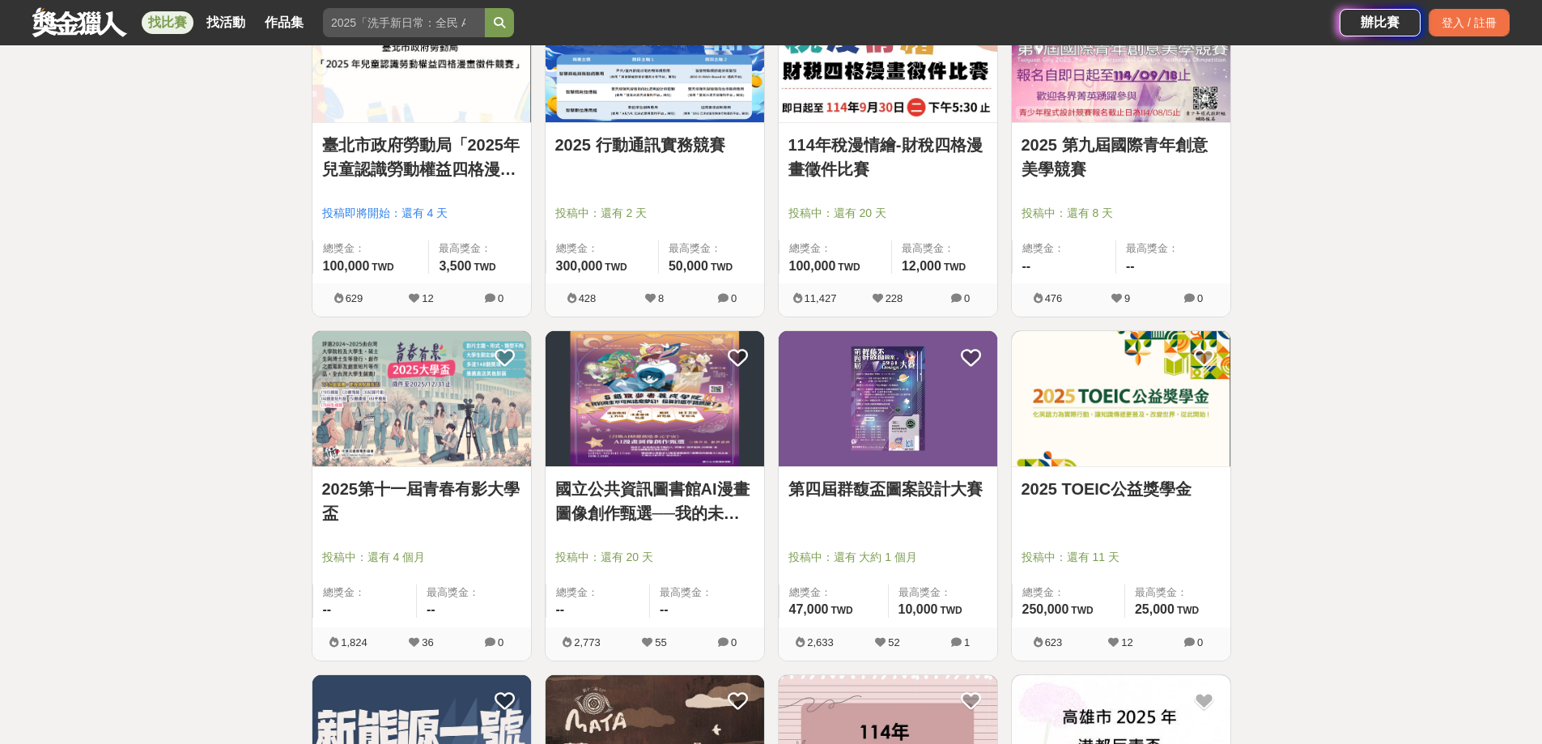
click at [1120, 498] on link "2025 TOEIC公益獎學金" at bounding box center [1121, 489] width 199 height 24
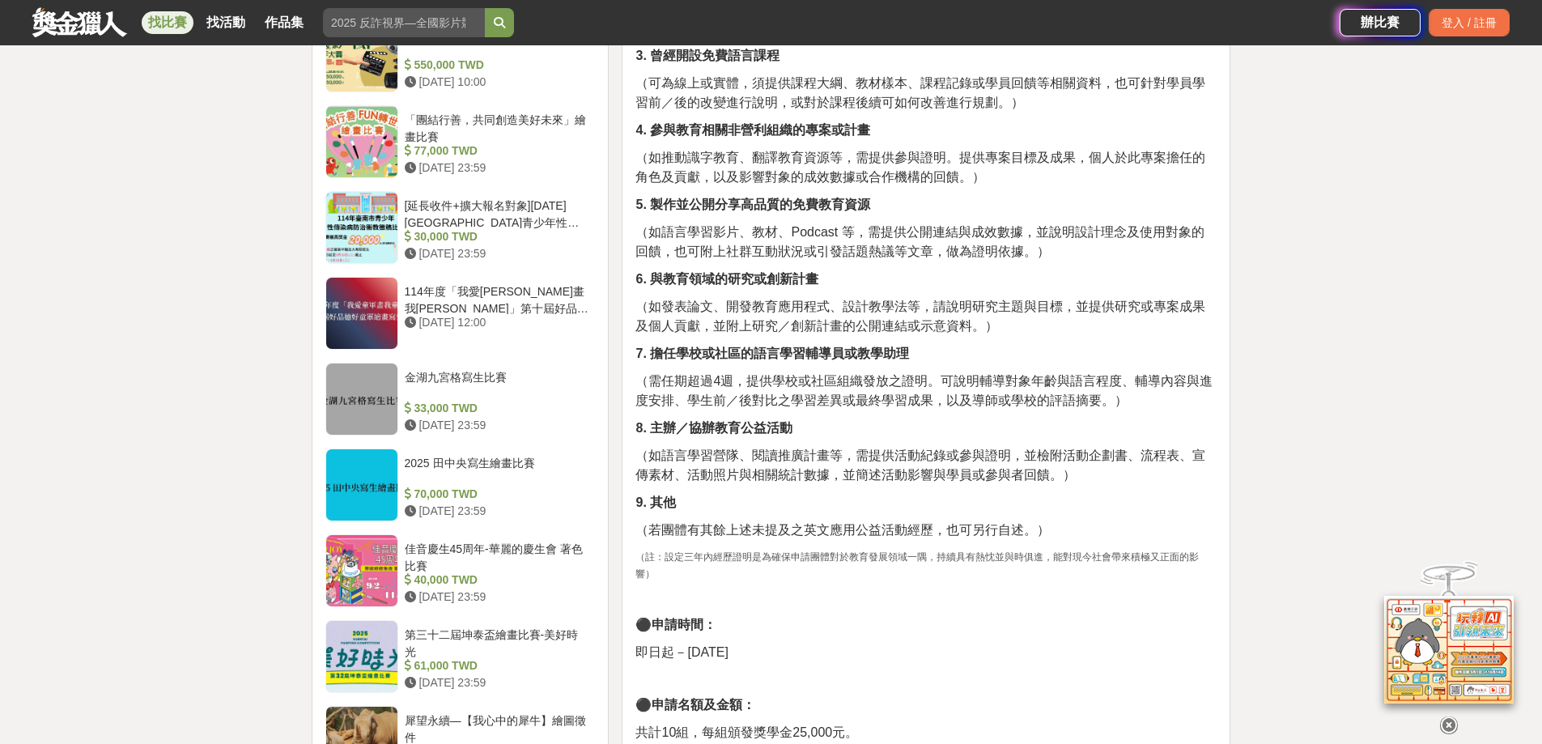
scroll to position [1619, 0]
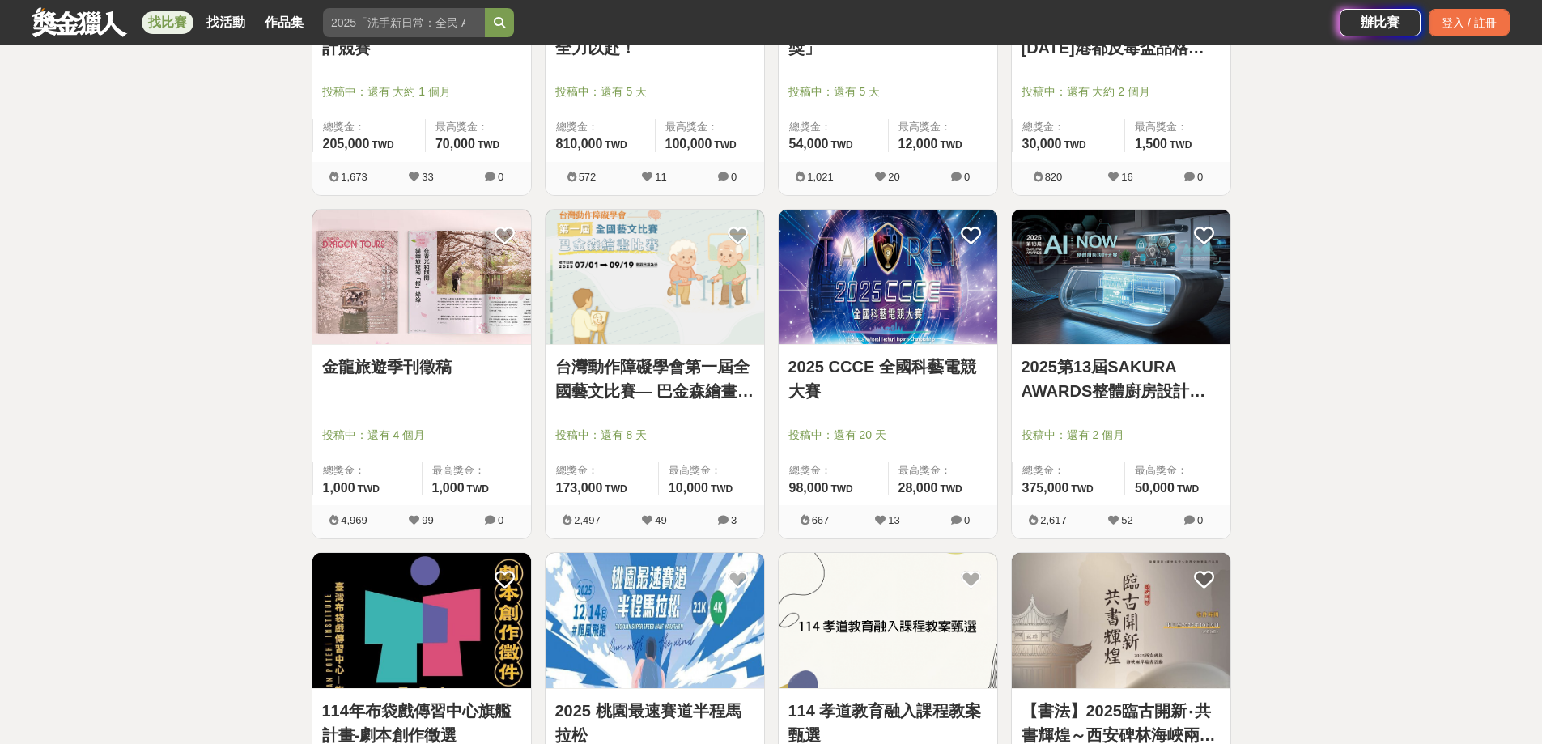
scroll to position [10902, 0]
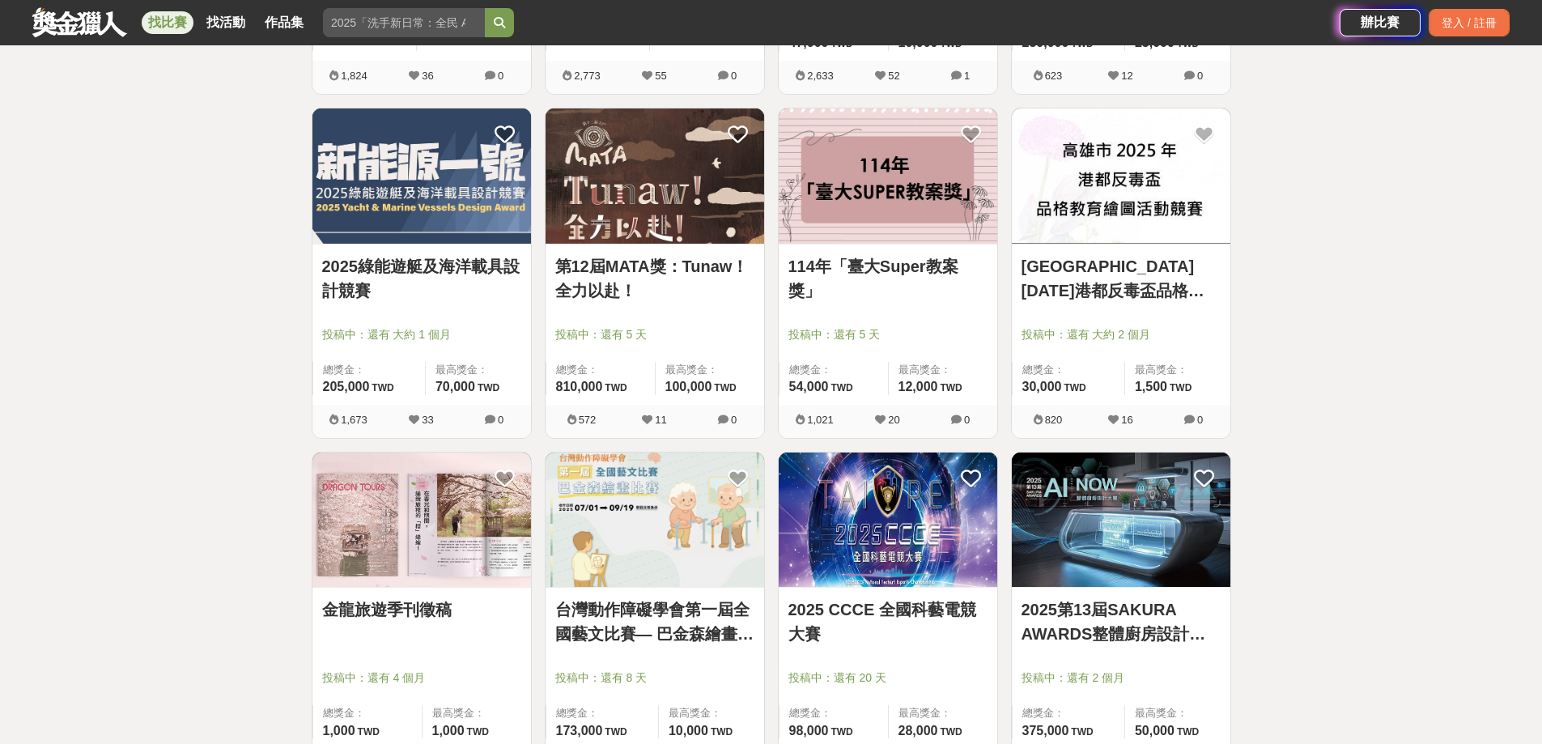
click at [873, 275] on link "114年「臺大Super教案獎」" at bounding box center [887, 278] width 199 height 49
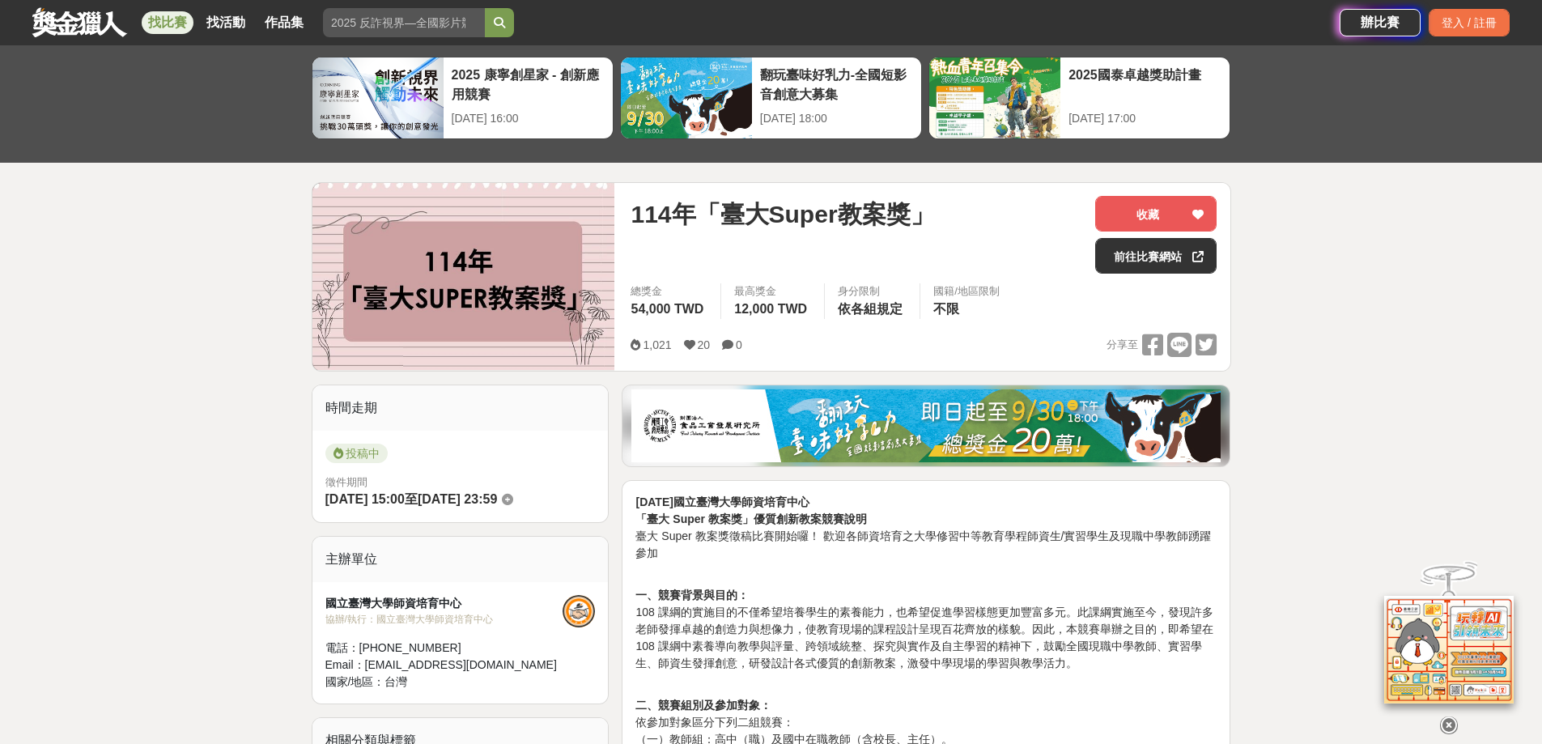
scroll to position [243, 0]
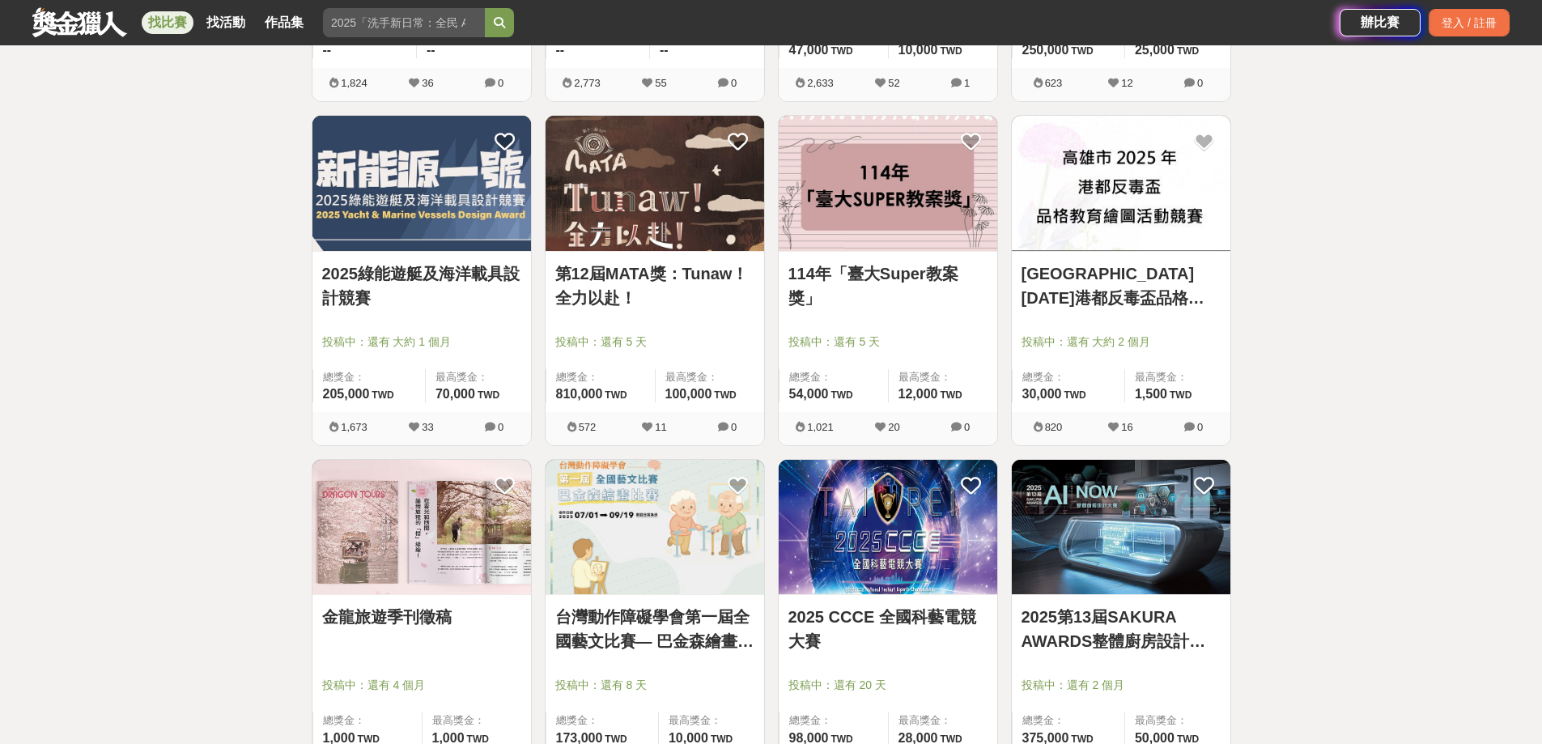
scroll to position [10902, 0]
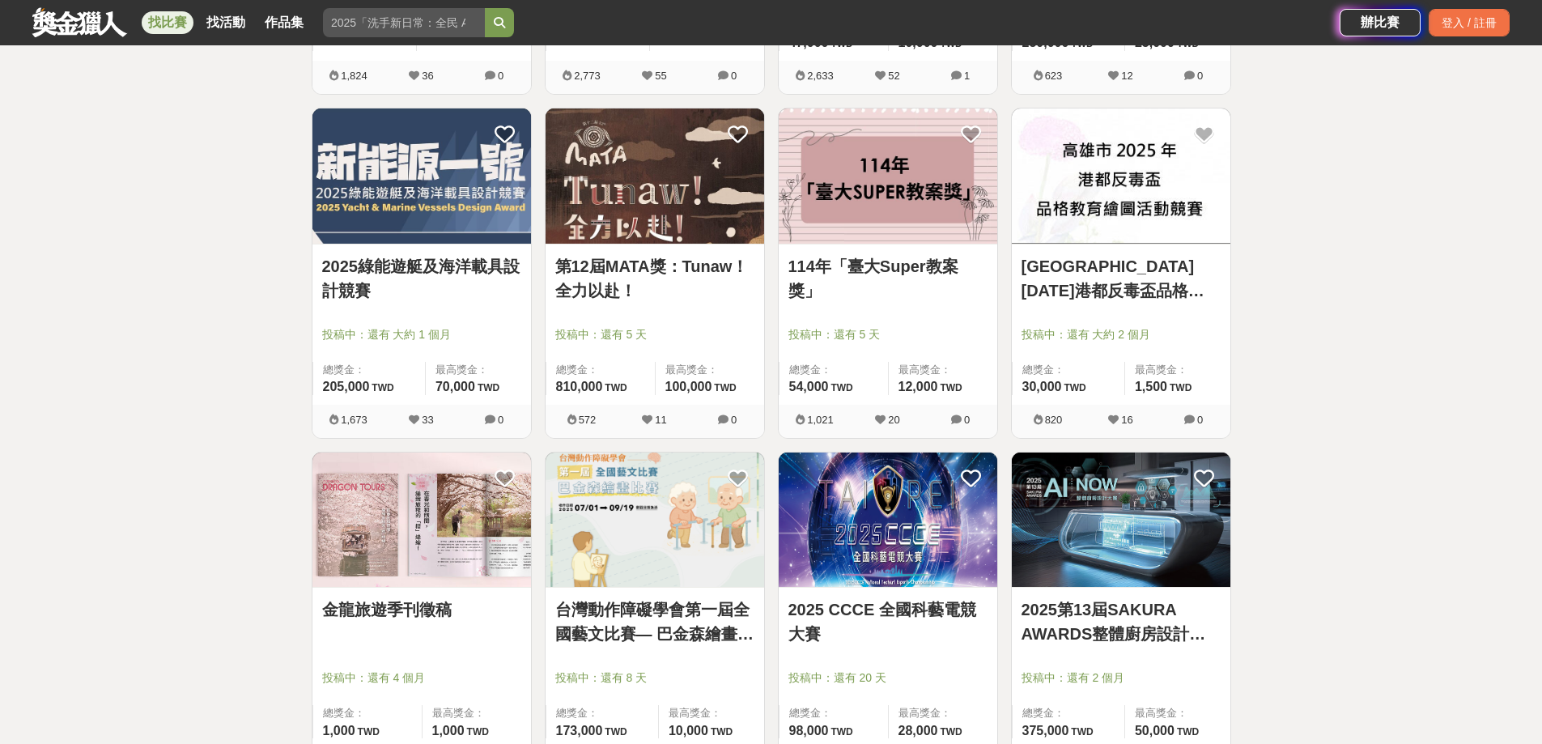
click at [422, 263] on link "2025綠能遊艇及海洋載具設計競賽" at bounding box center [421, 278] width 199 height 49
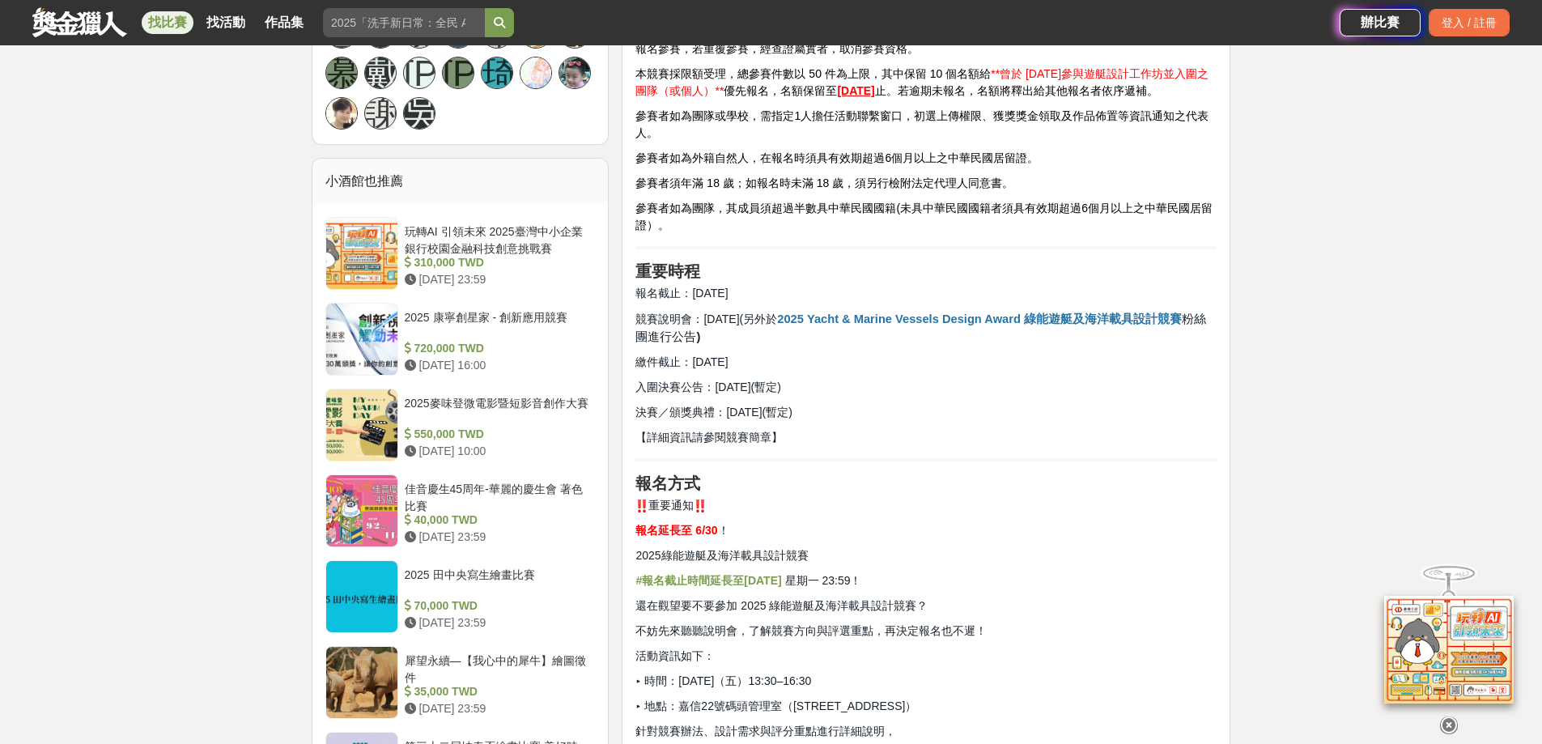
scroll to position [1214, 0]
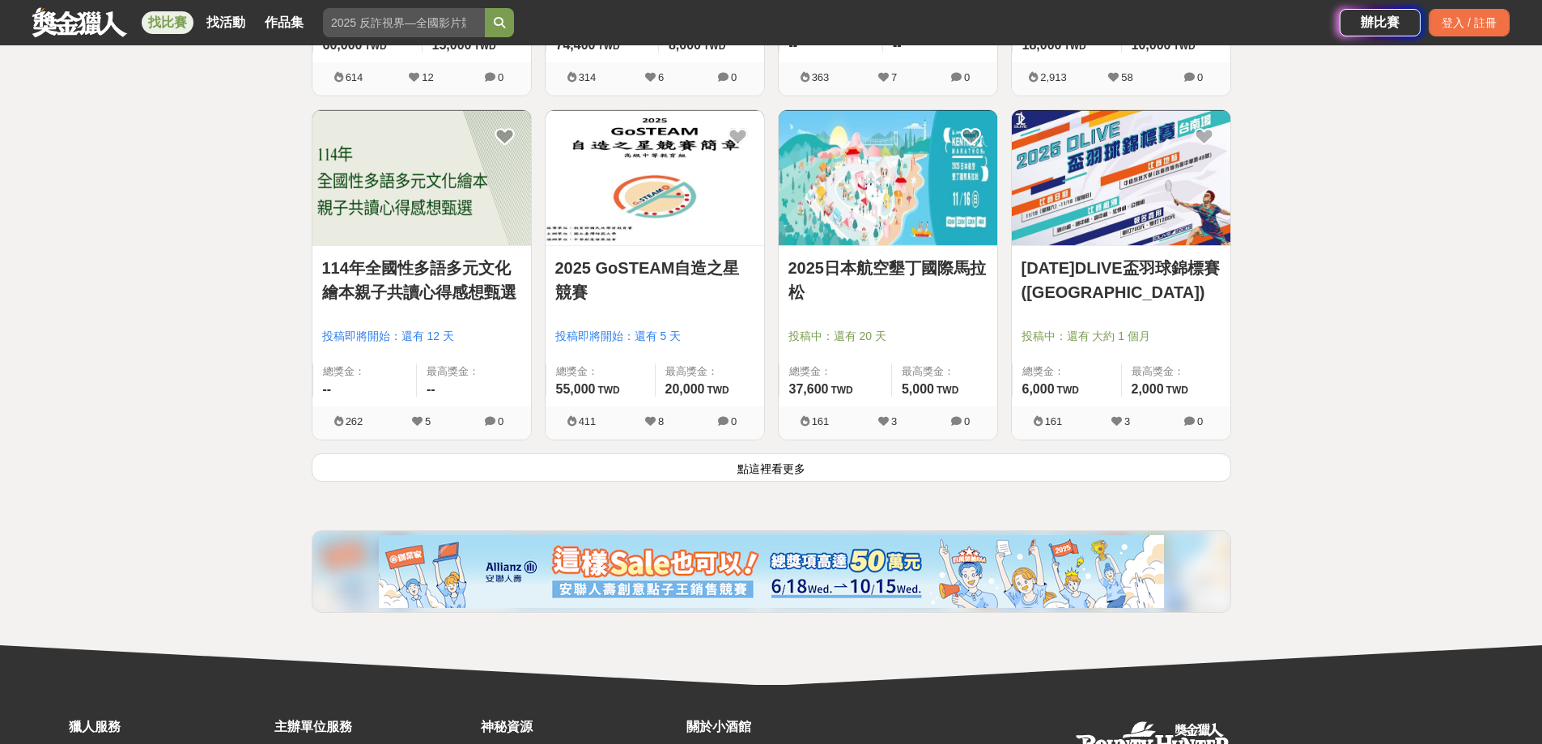
scroll to position [12278, 0]
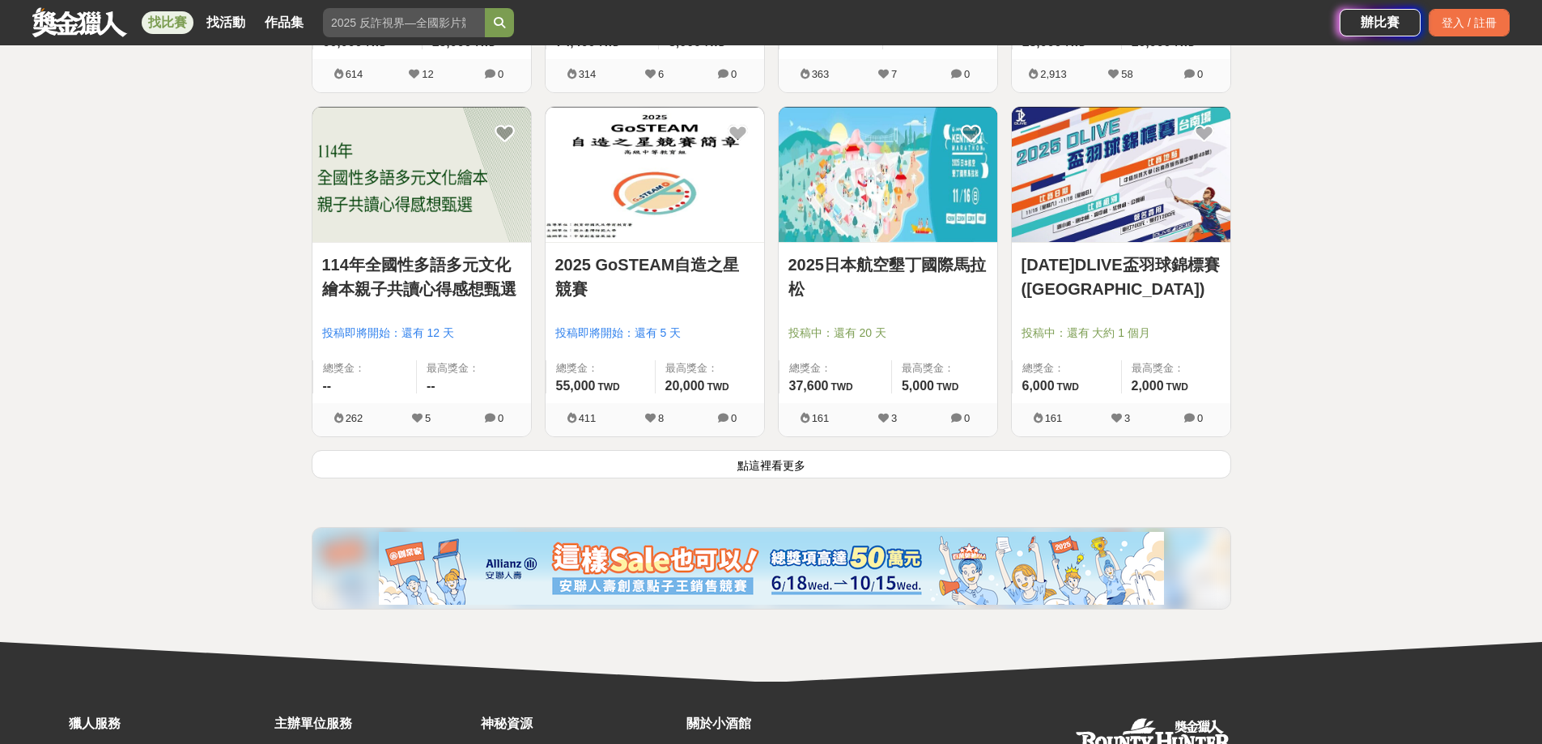
click at [801, 466] on button "點這裡看更多" at bounding box center [772, 464] width 920 height 28
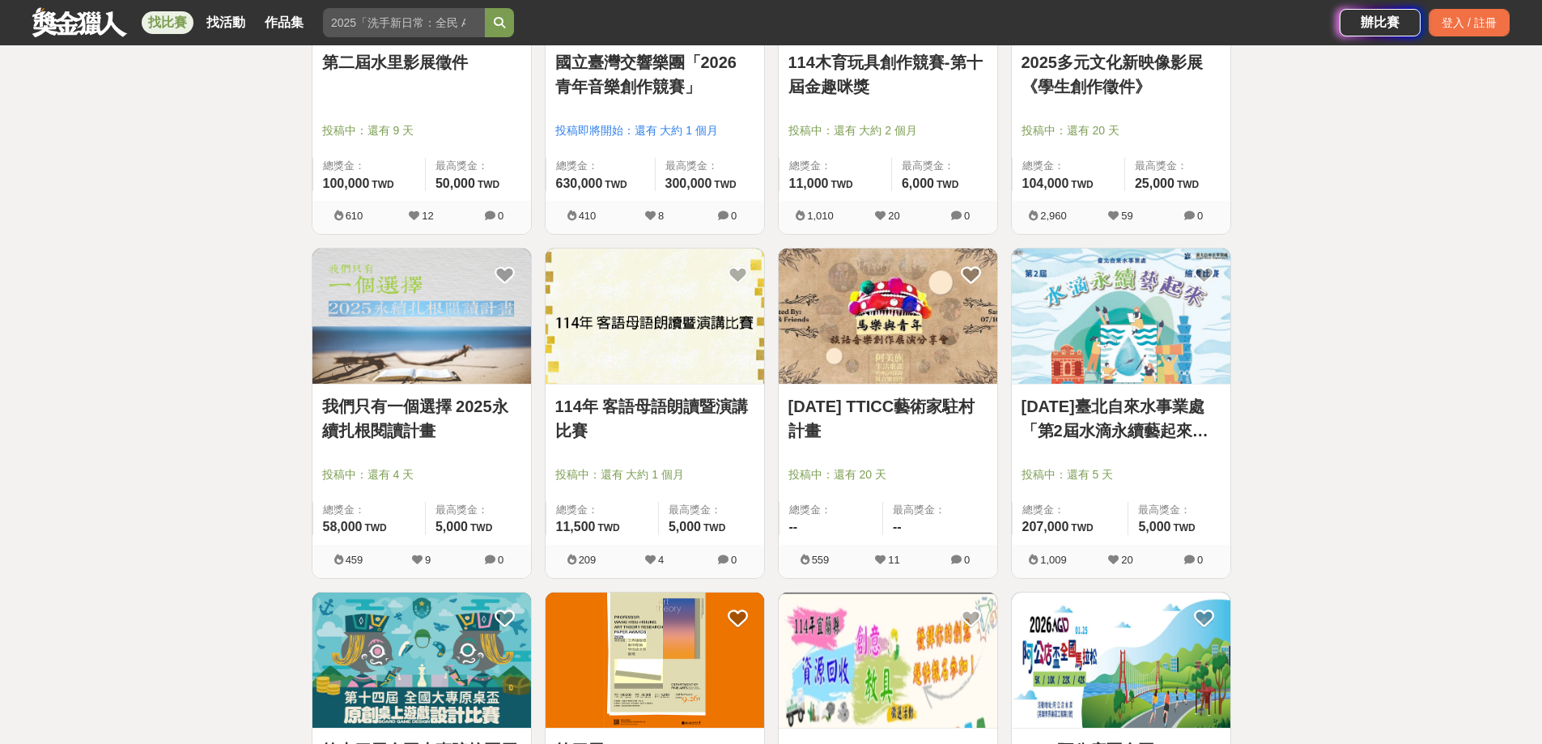
scroll to position [13169, 0]
click at [1111, 430] on link "114年臺北自來水事業處「第2屆水滴永續藝起來」繪畫比賽" at bounding box center [1121, 417] width 199 height 49
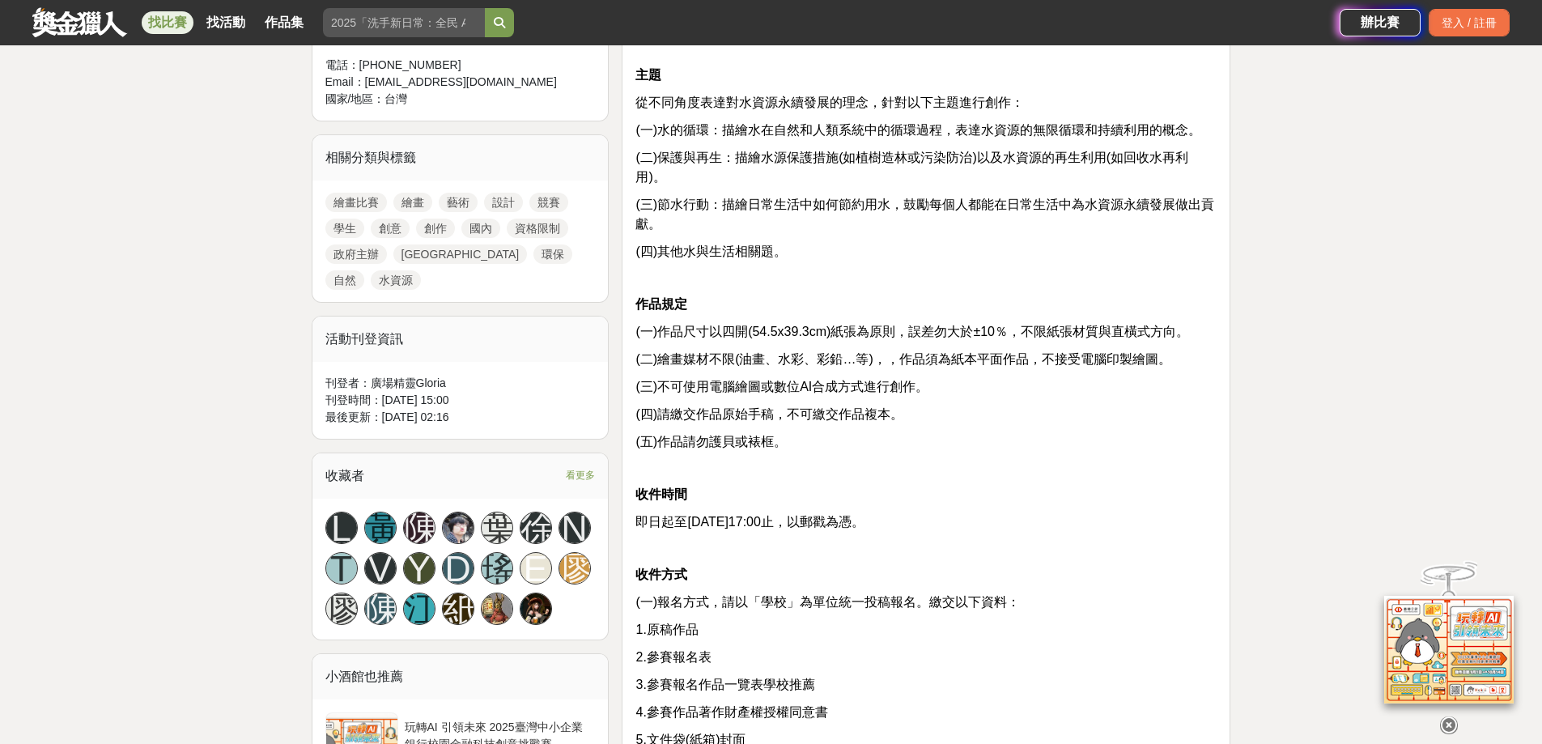
scroll to position [324, 0]
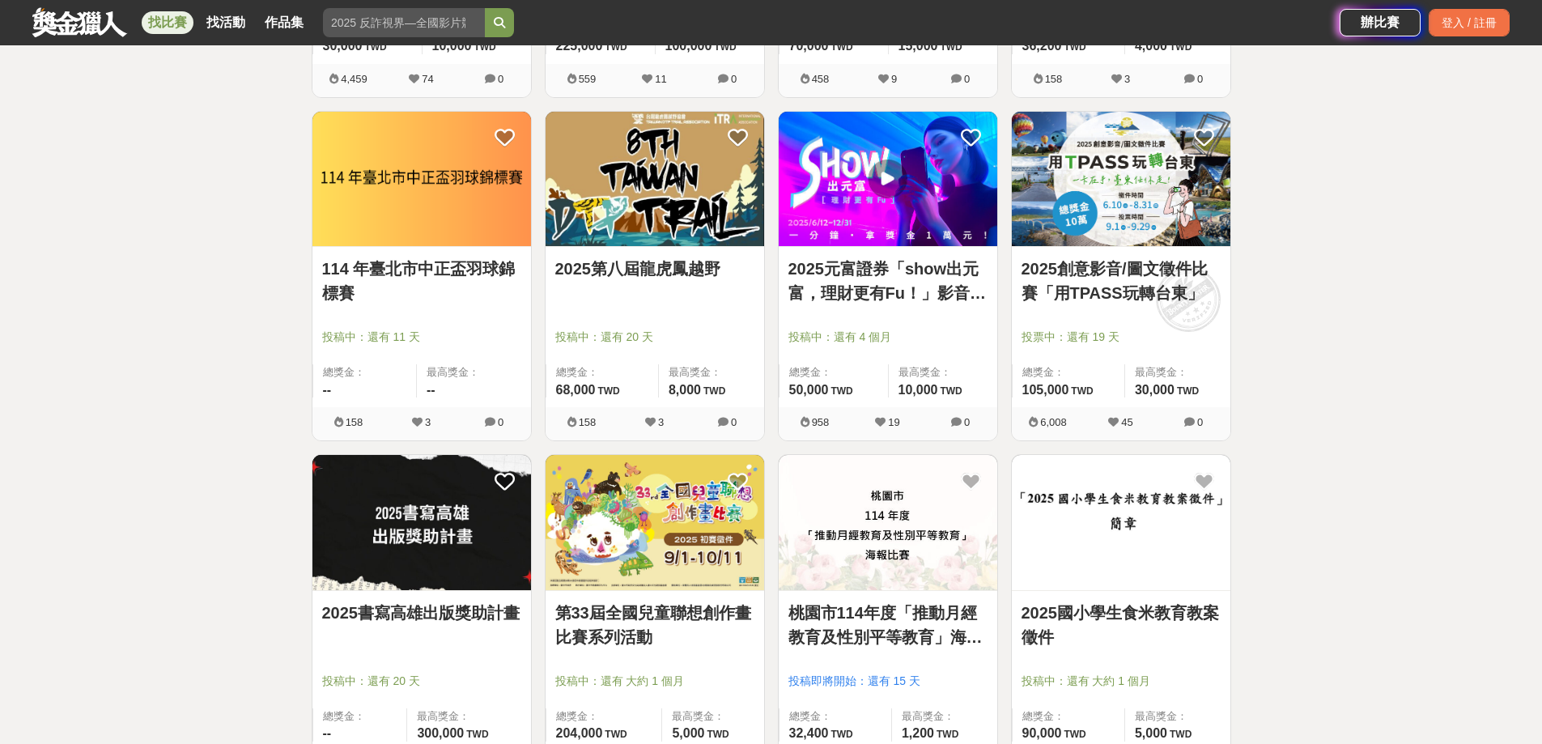
scroll to position [14059, 0]
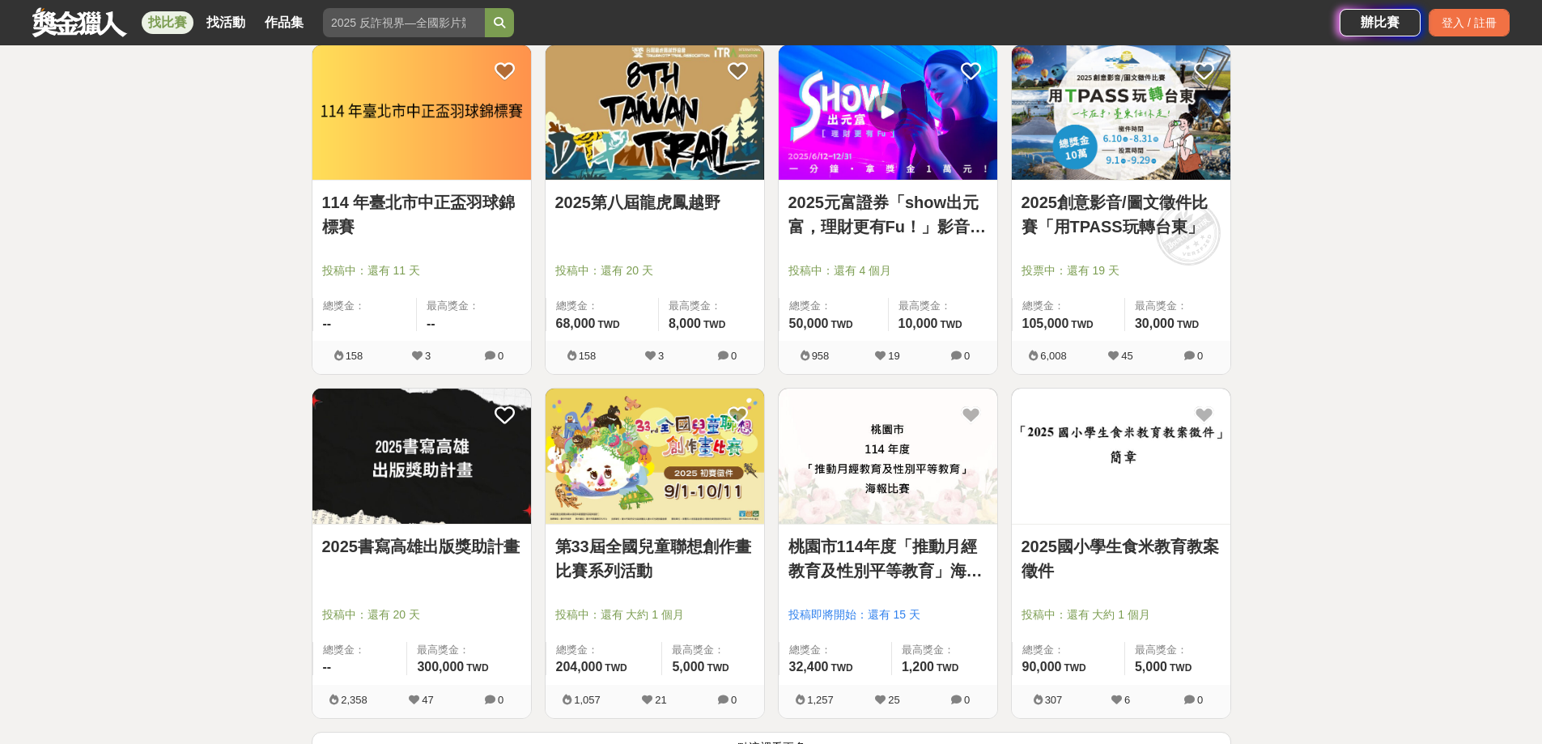
click at [672, 553] on link "第33屆全國兒童聯想創作畫比賽系列活動" at bounding box center [654, 558] width 199 height 49
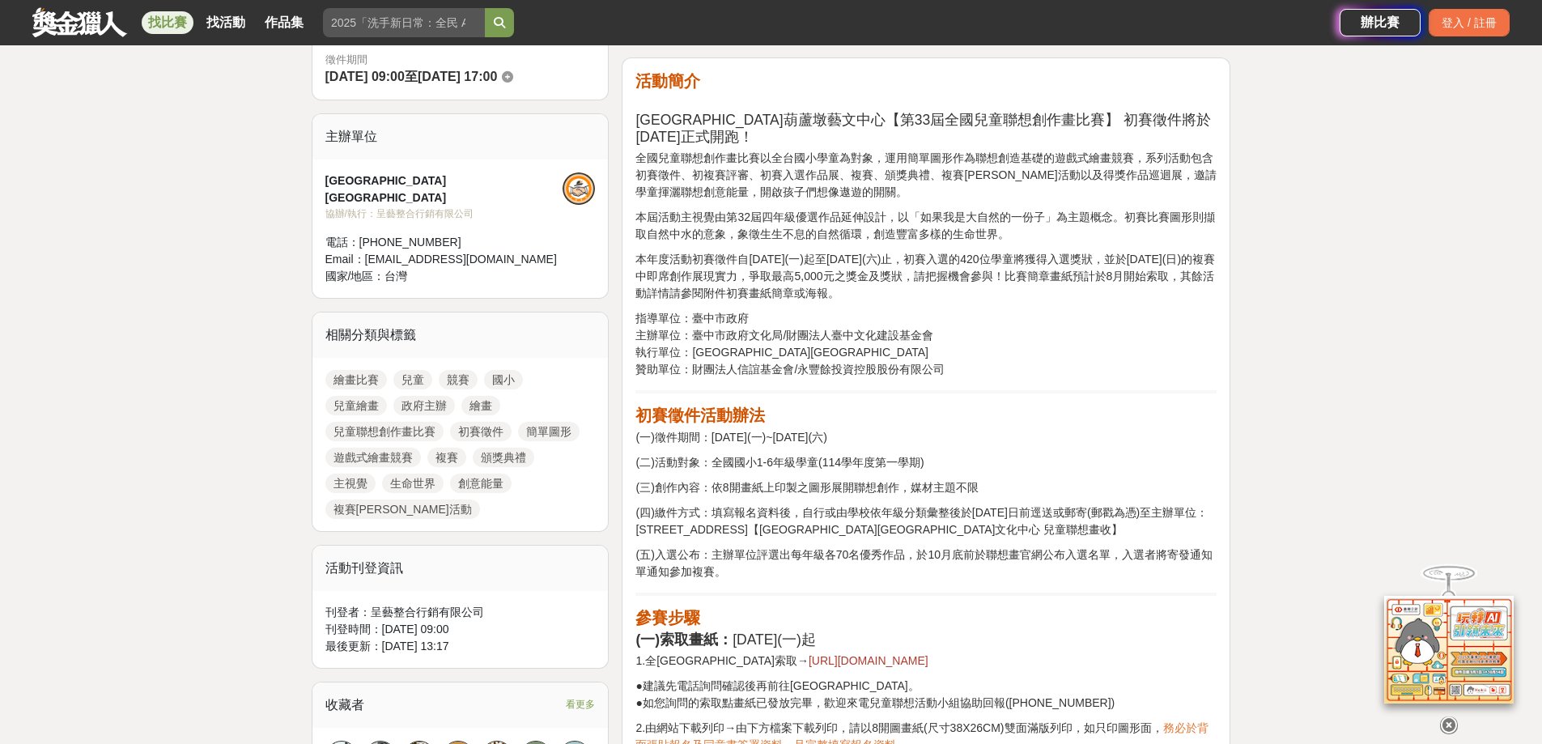
scroll to position [486, 0]
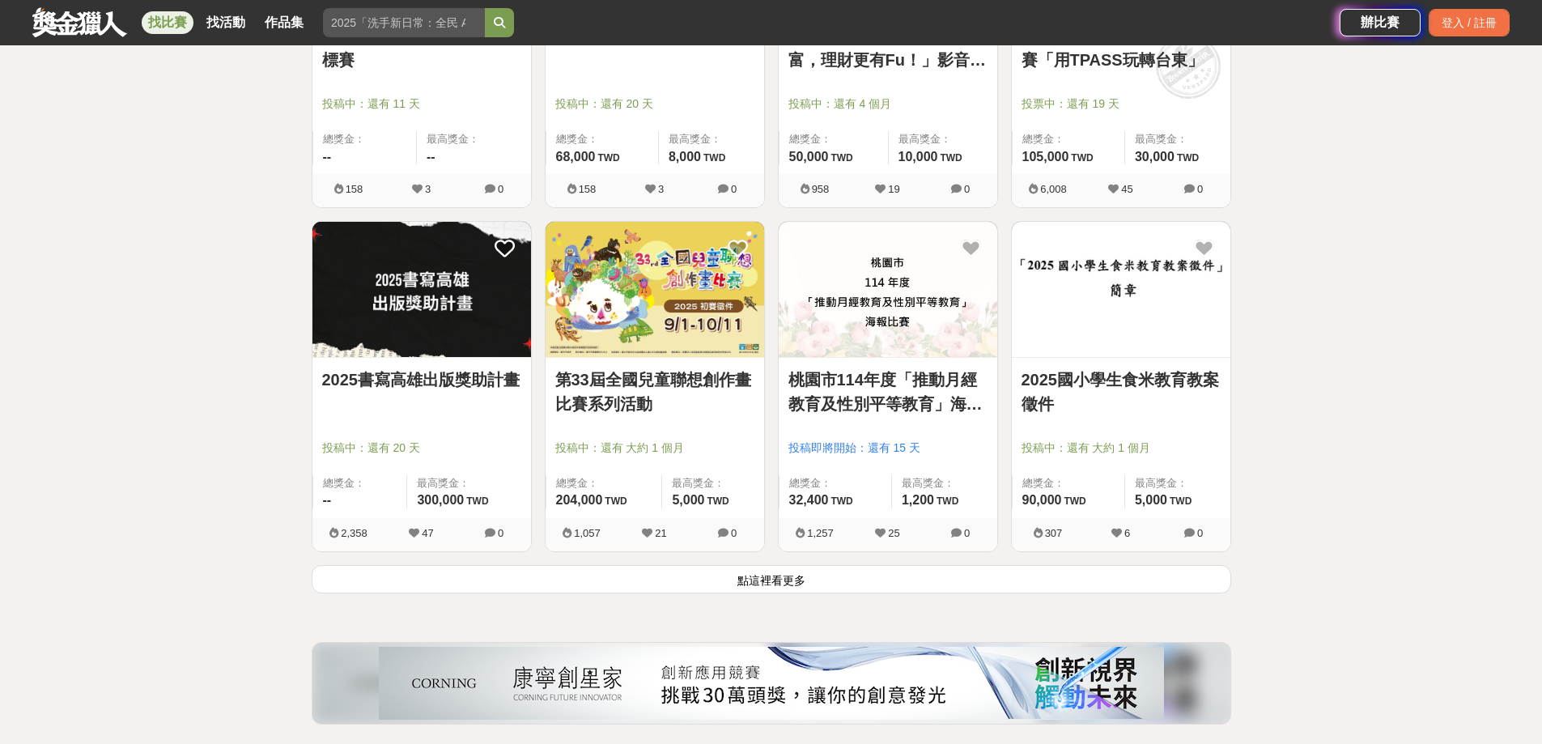
scroll to position [14302, 0]
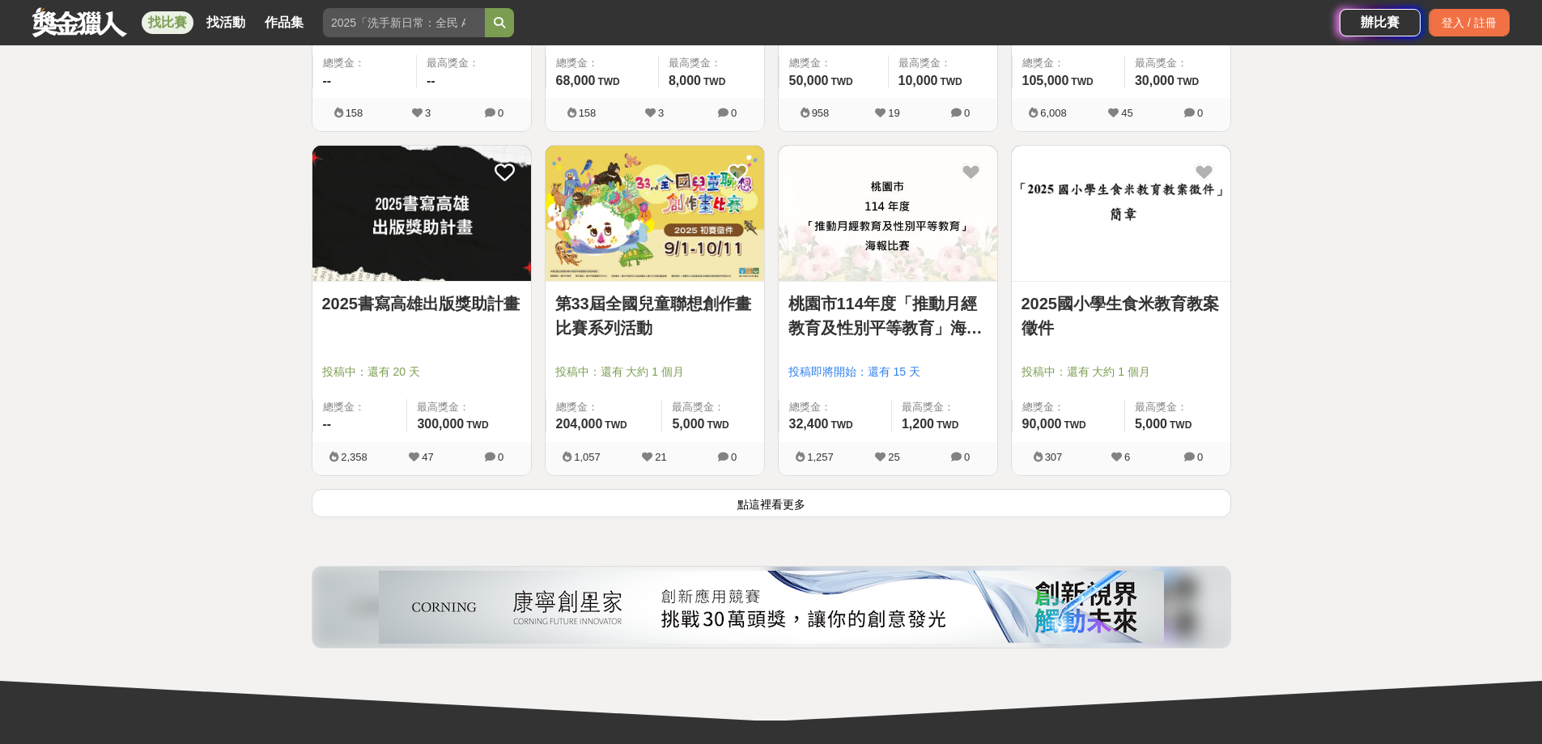
click at [790, 495] on button "點這裡看更多" at bounding box center [772, 503] width 920 height 28
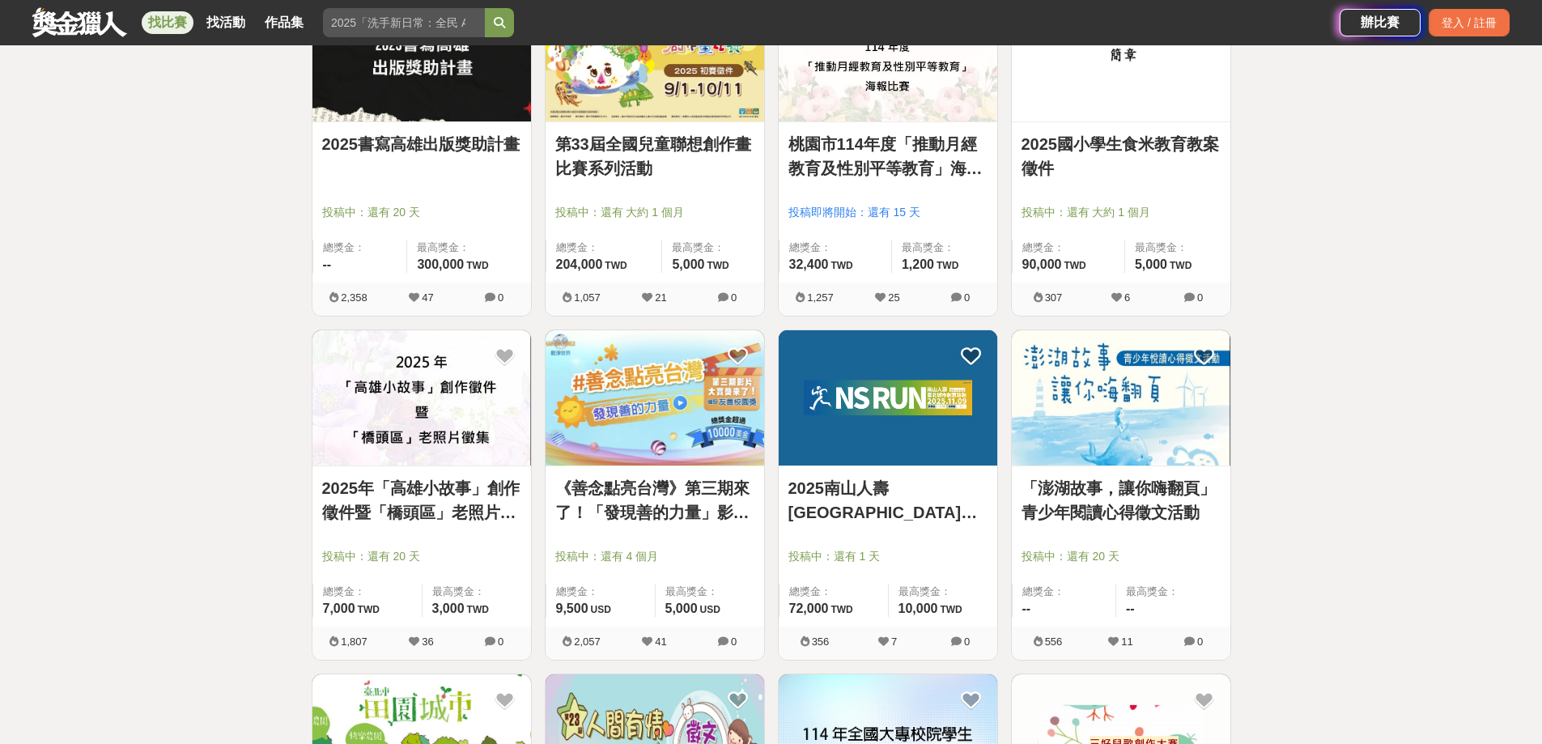
scroll to position [14464, 0]
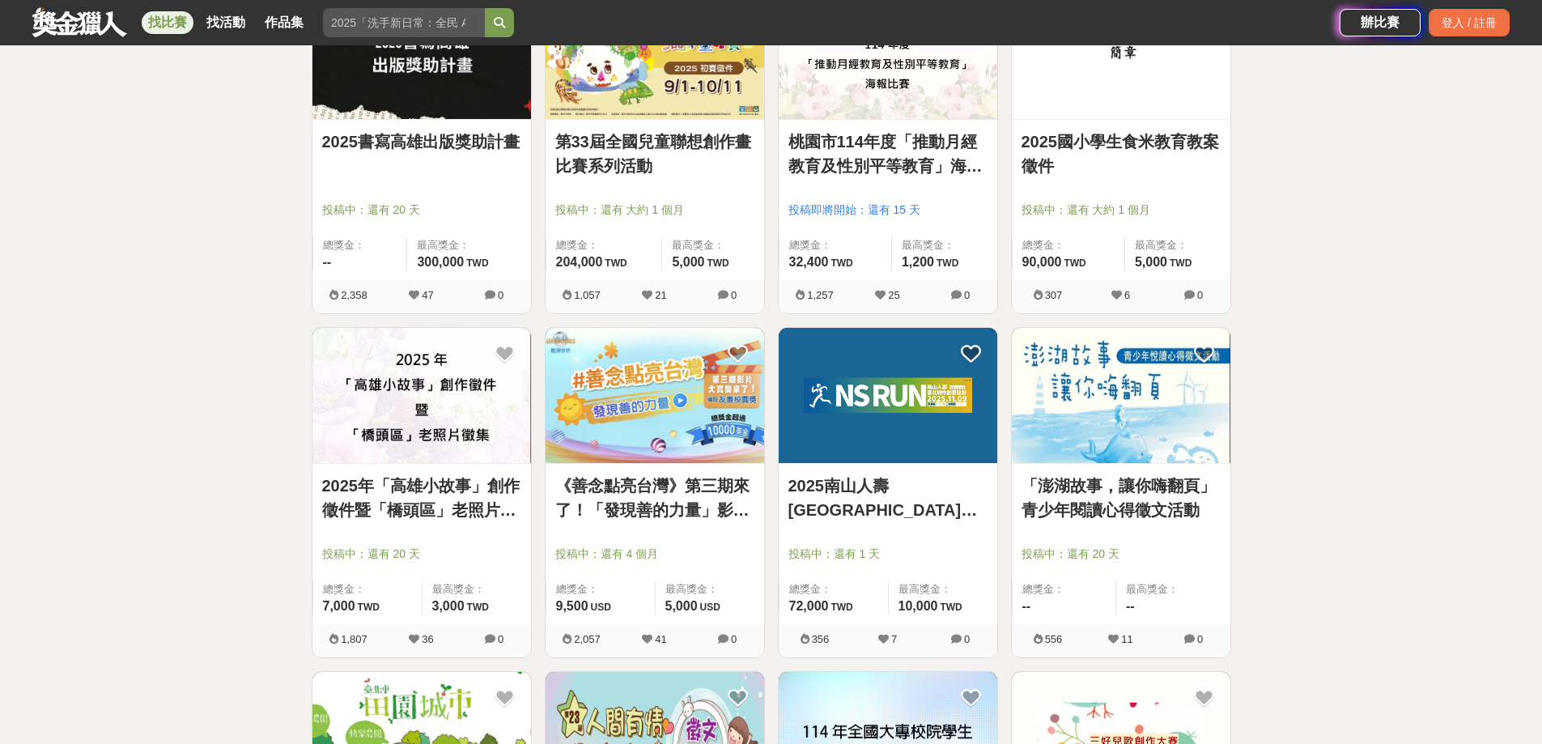
click at [697, 486] on link "《善念點亮台灣》第三期來了！「發現善的⼒量」影片創作⼤賞獎" at bounding box center [654, 498] width 199 height 49
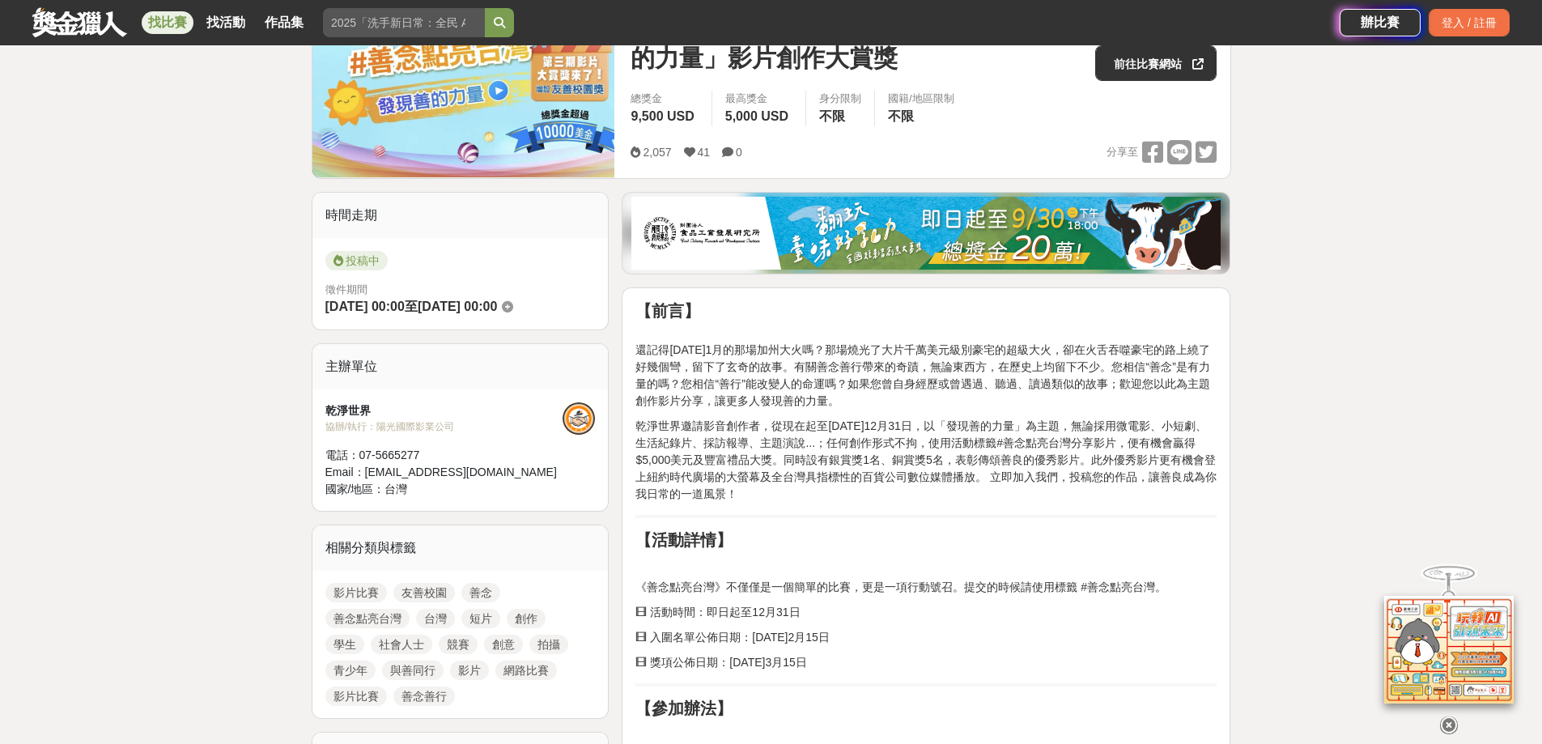
scroll to position [243, 0]
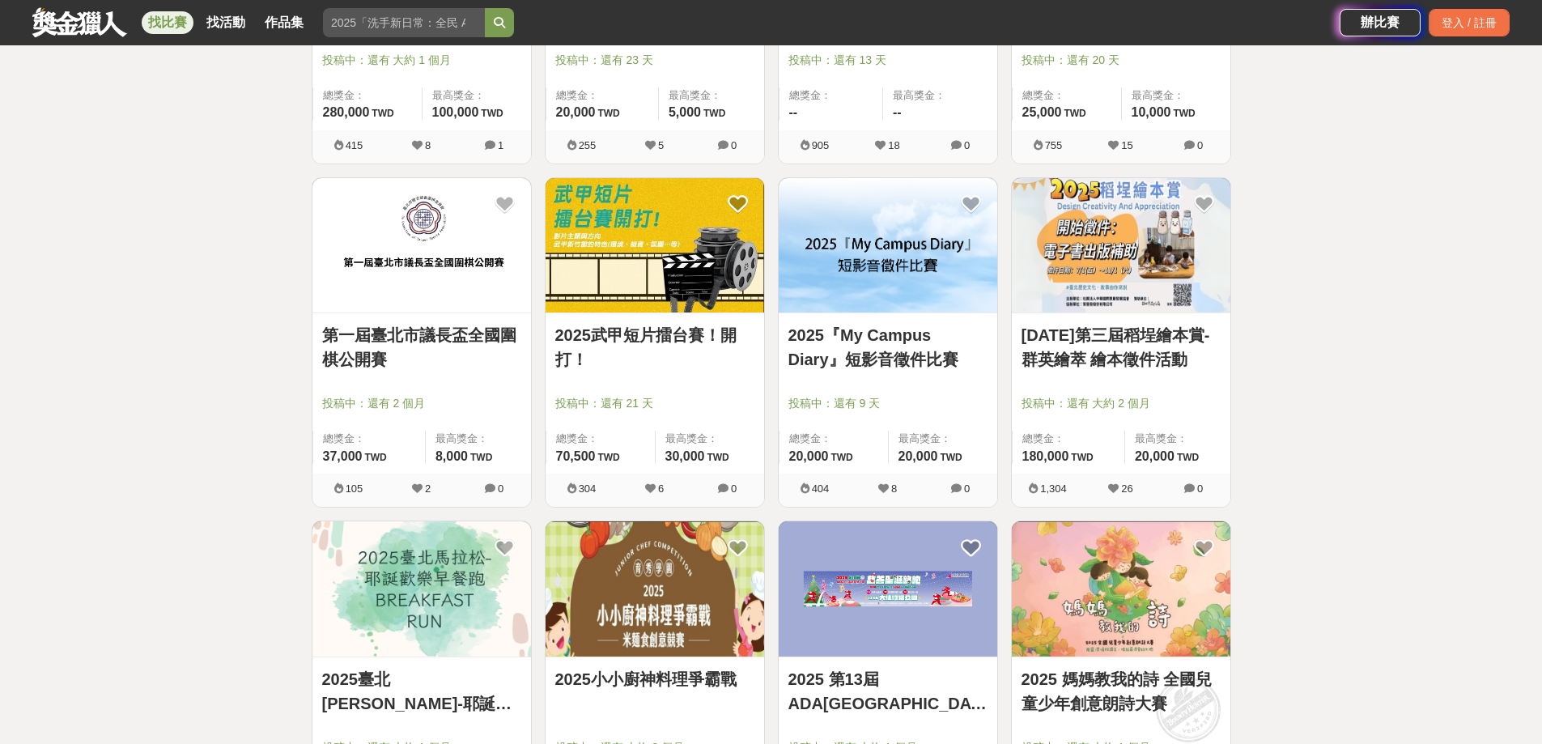
scroll to position [16002, 0]
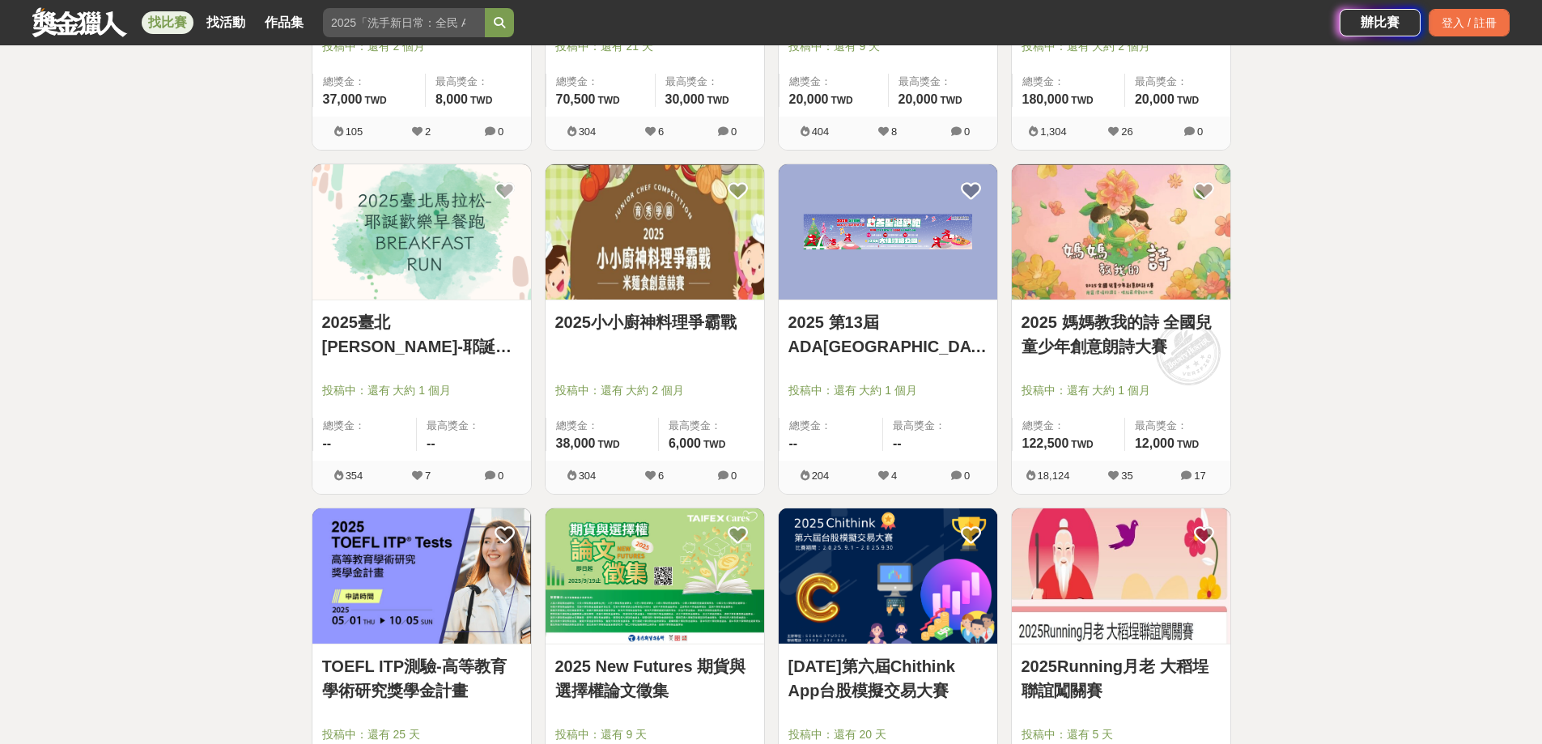
click at [1162, 322] on link "2025 媽媽教我的詩 全國兒童少年創意朗詩大賽" at bounding box center [1121, 334] width 199 height 49
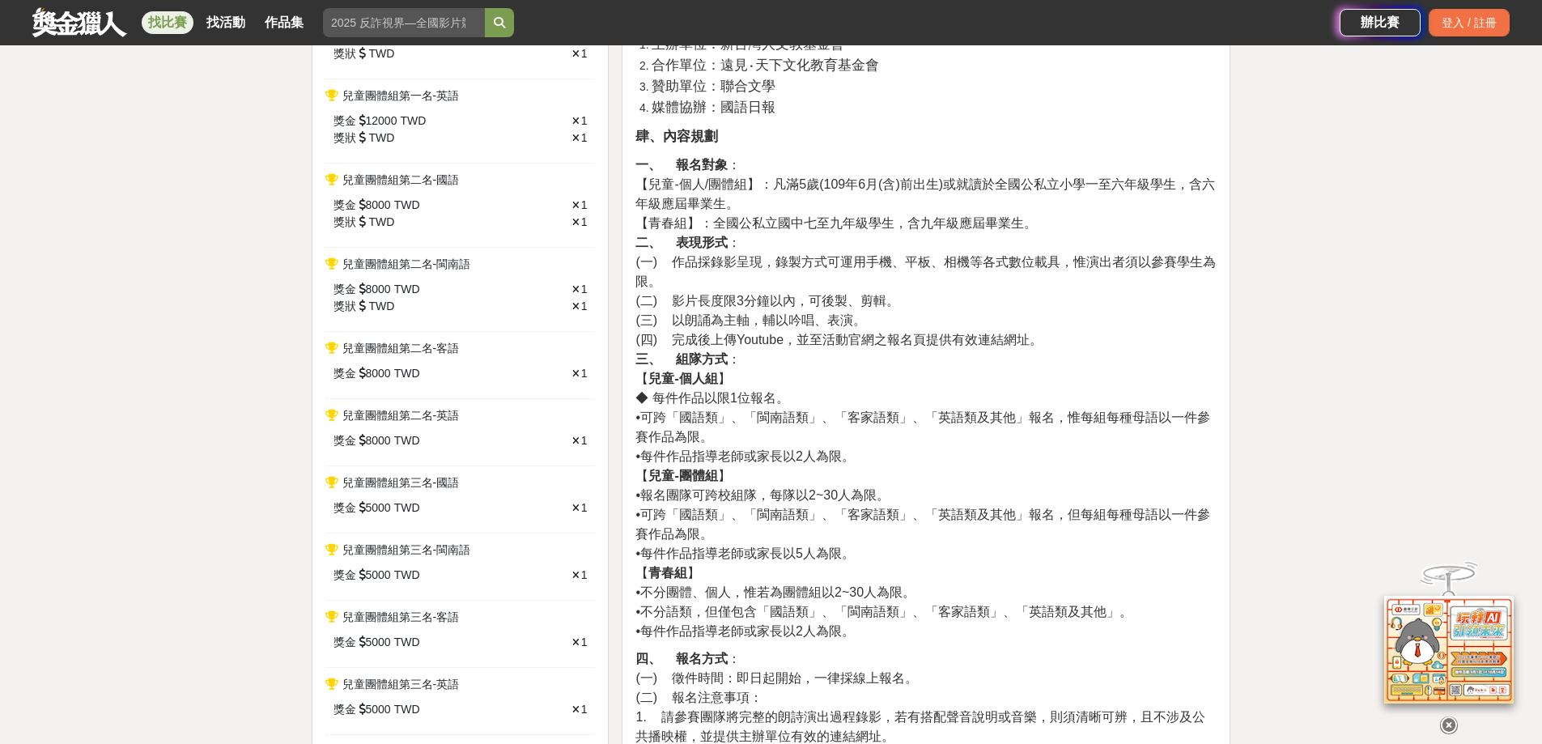
scroll to position [890, 0]
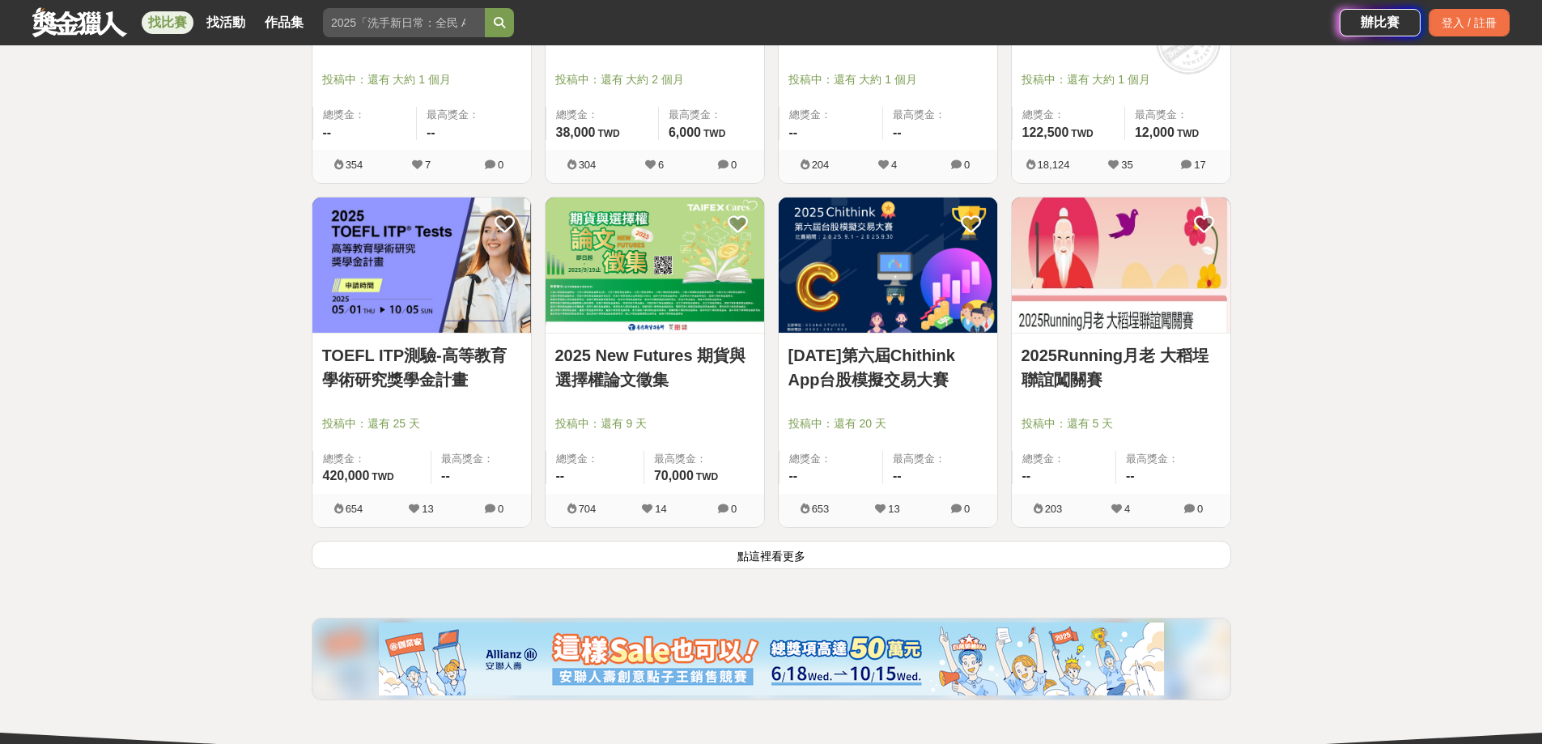
scroll to position [16407, 0]
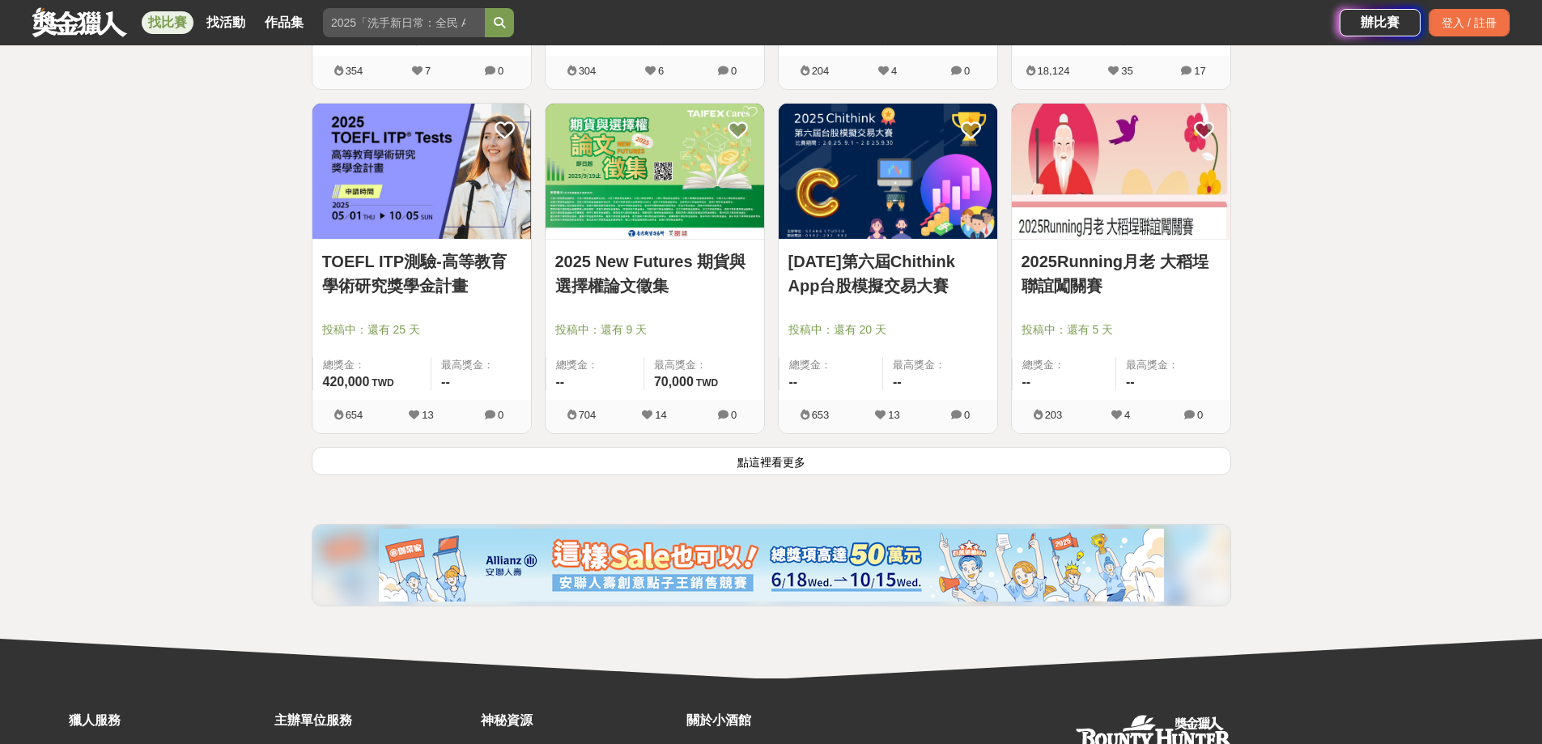
click at [787, 461] on button "點這裡看更多" at bounding box center [772, 461] width 920 height 28
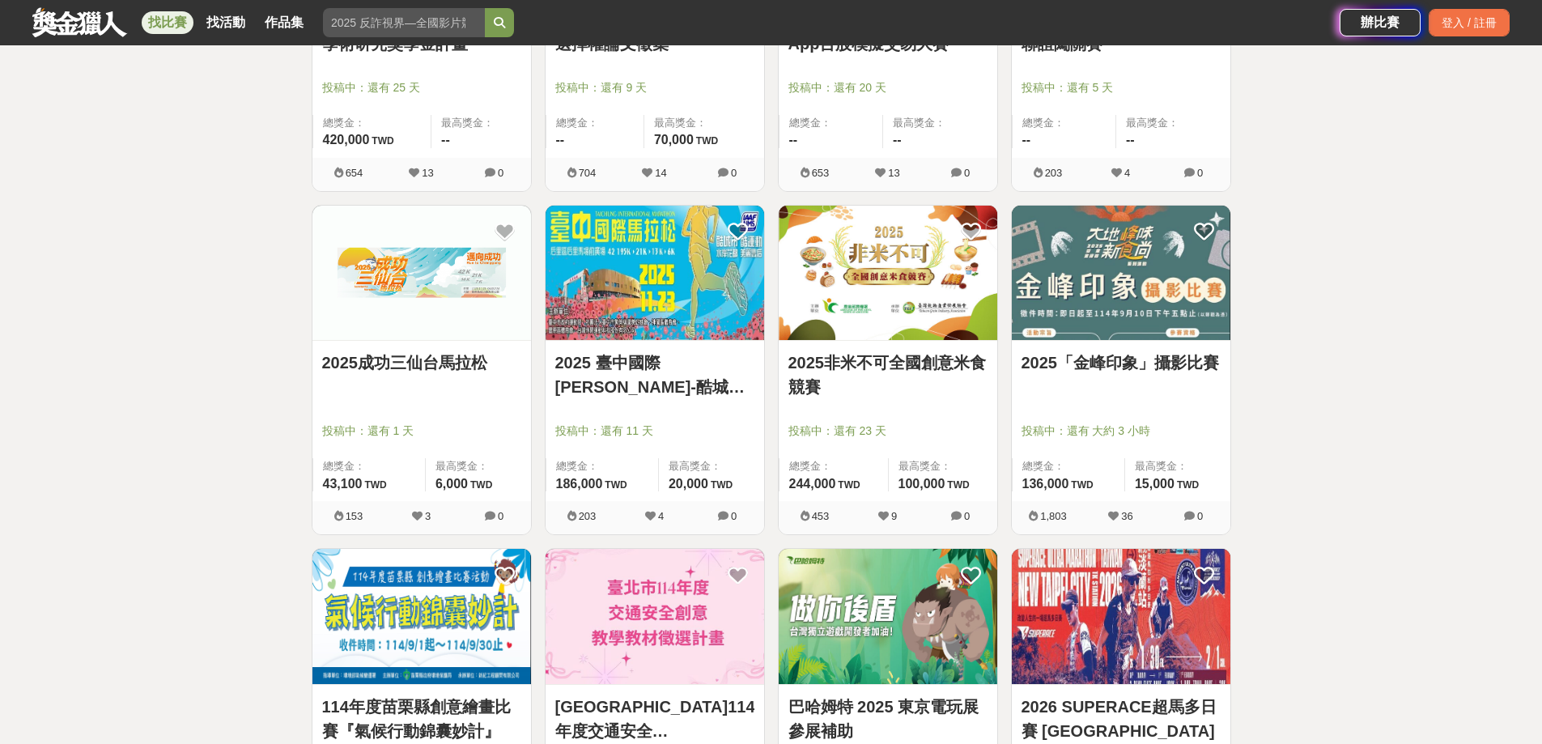
scroll to position [16649, 0]
click at [883, 363] on link "2025非米不可全國創意米食競賽" at bounding box center [887, 374] width 199 height 49
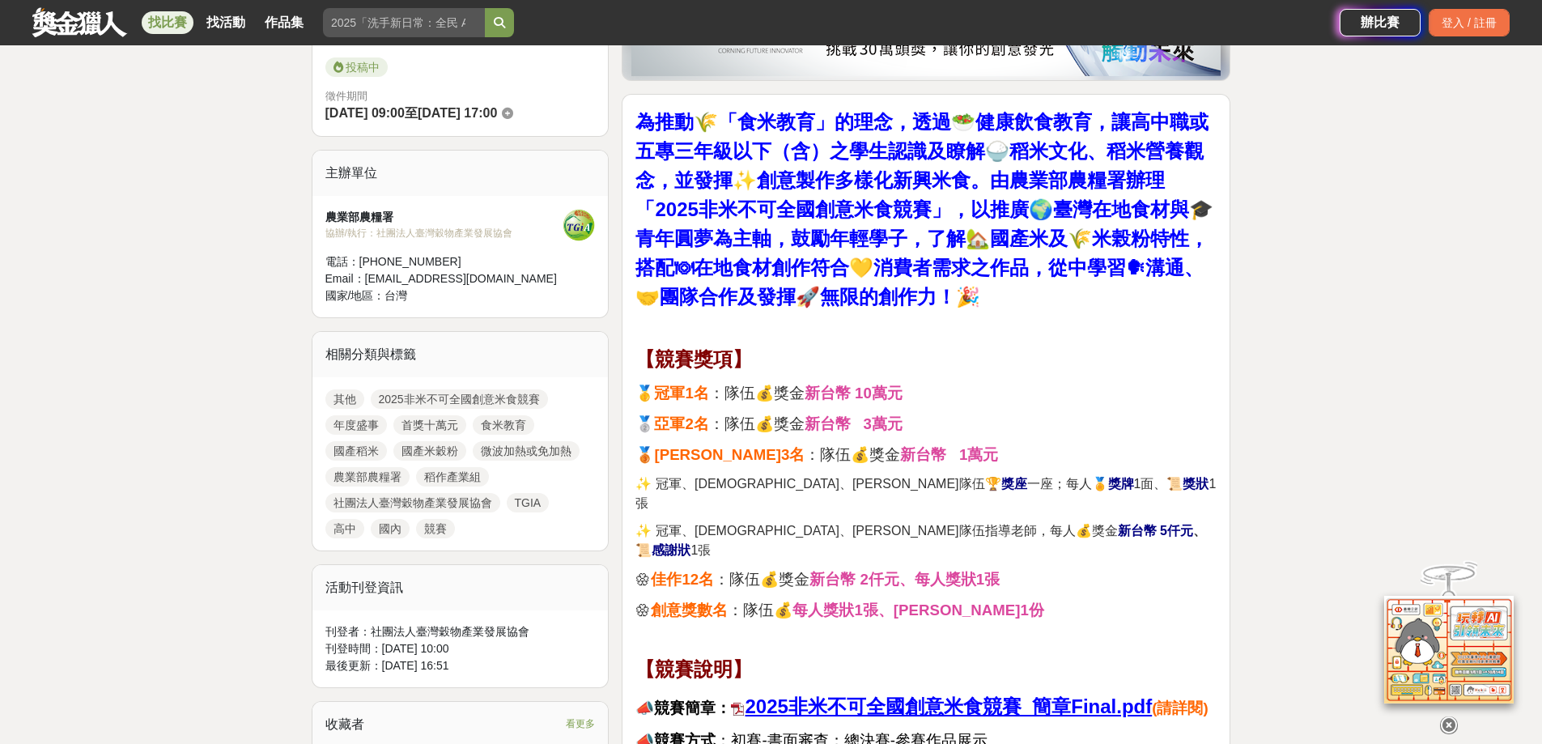
scroll to position [890, 0]
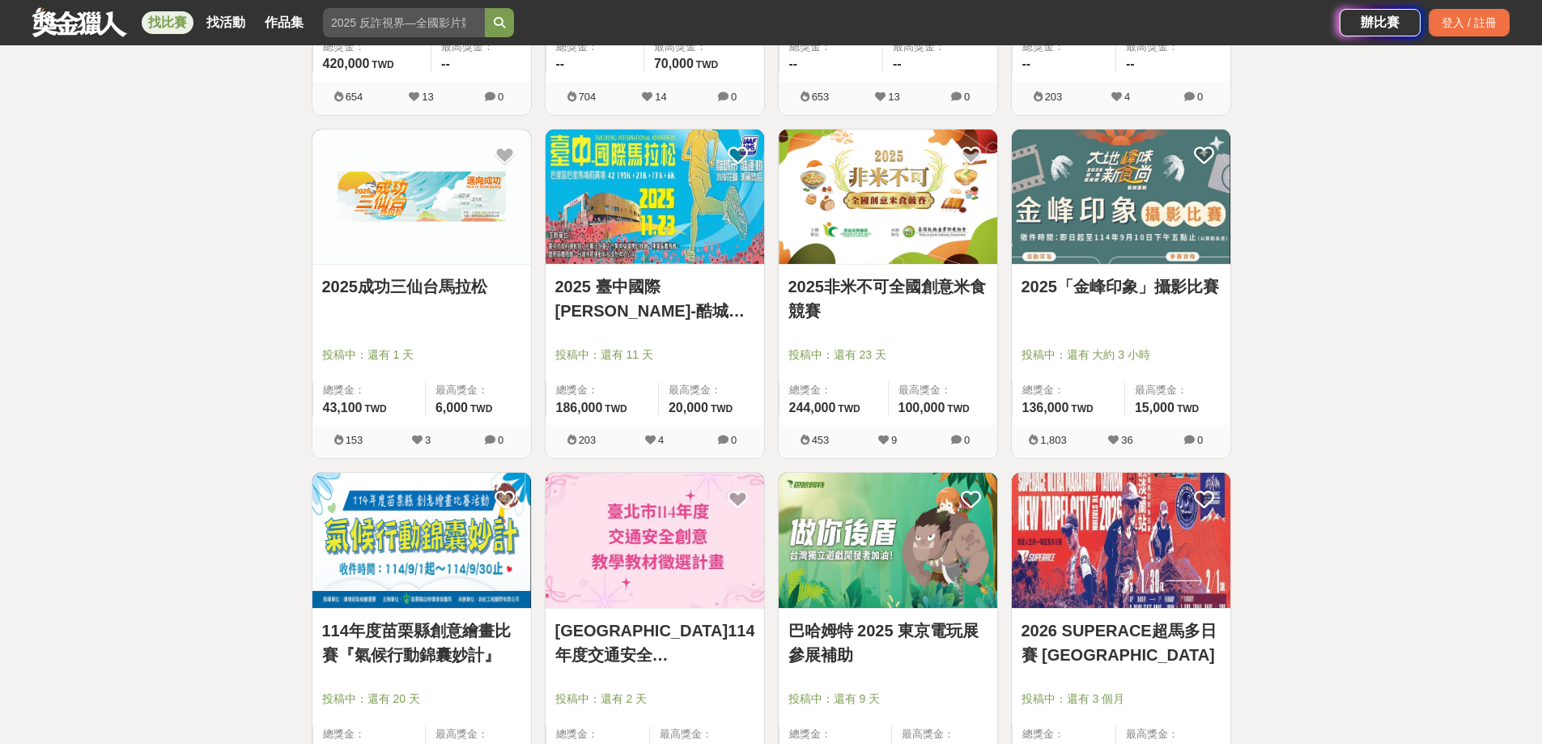
scroll to position [16811, 0]
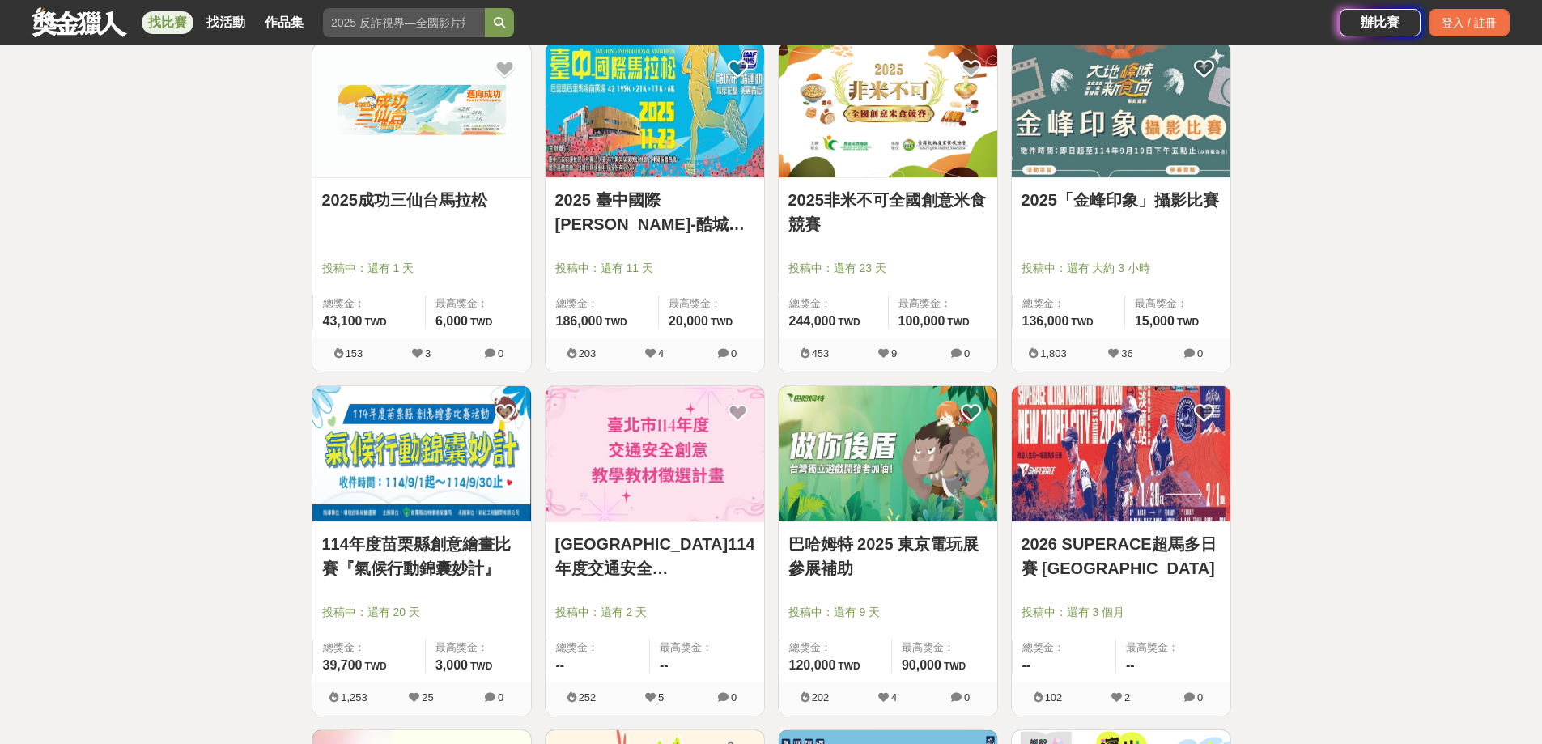
click at [440, 539] on link "114年度苗栗縣創意繪畫比賽『氣候行動錦囊妙計』" at bounding box center [421, 556] width 199 height 49
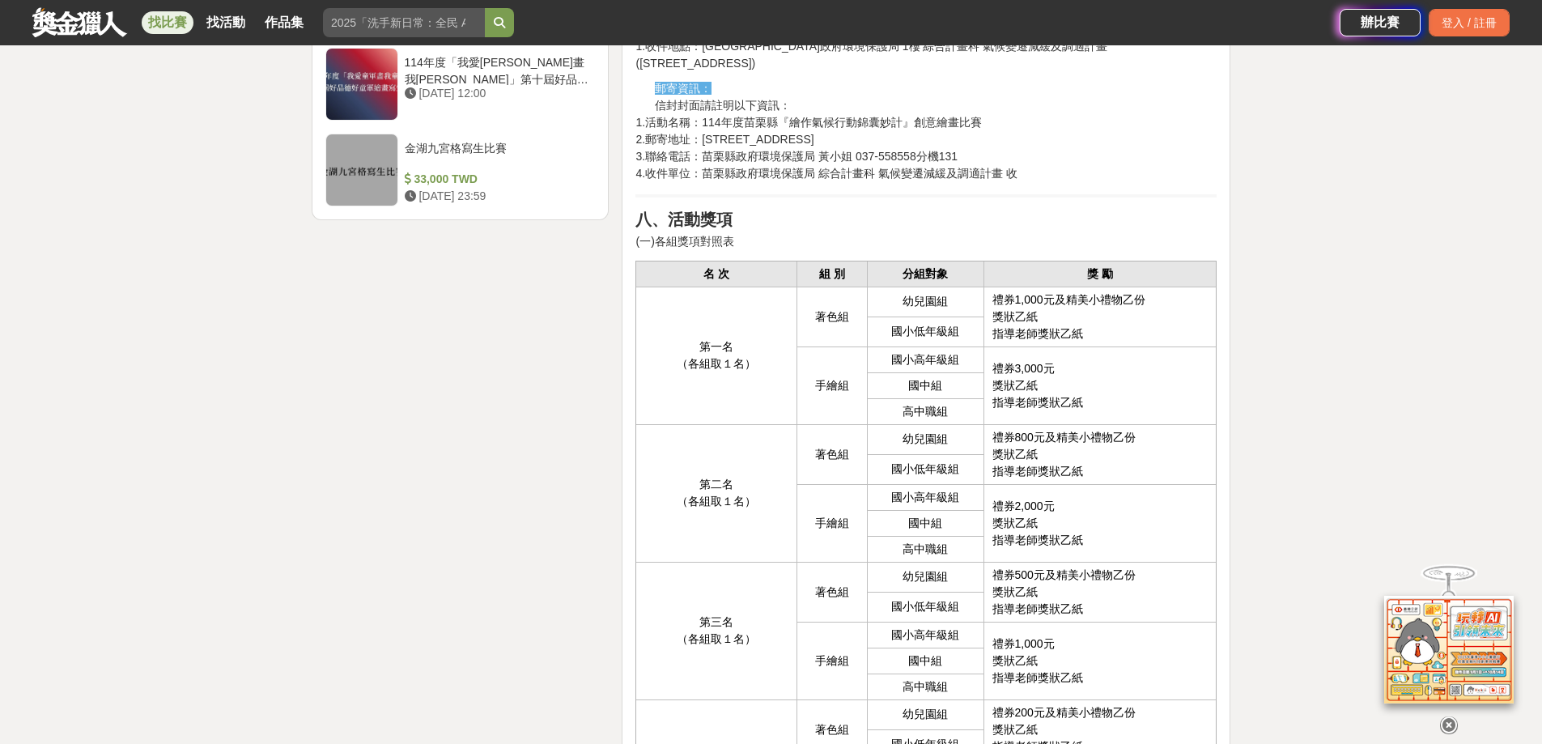
scroll to position [2833, 0]
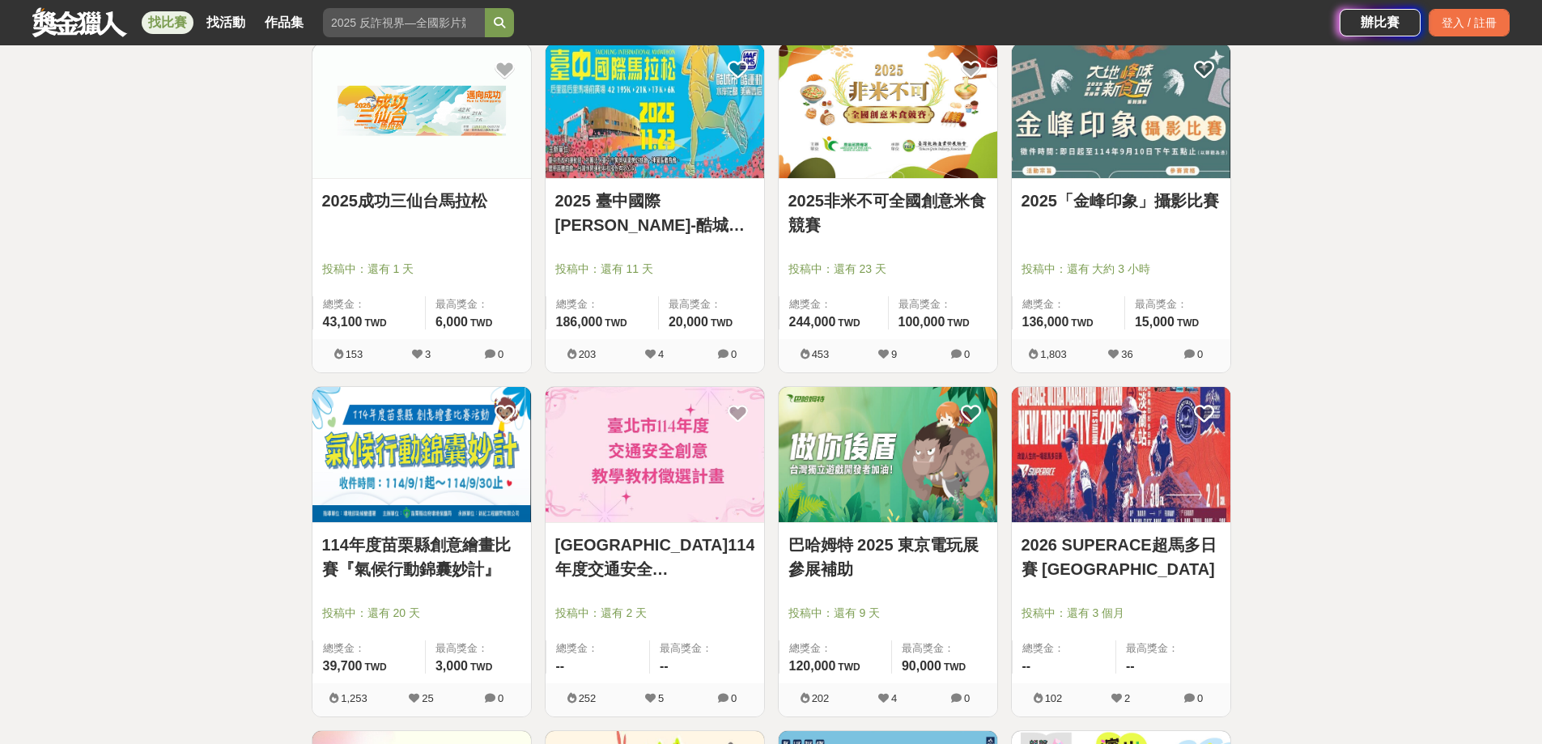
scroll to position [16811, 0]
click at [648, 550] on link "臺北市114年度交通安全創意教學教材徵選計畫" at bounding box center [654, 556] width 199 height 49
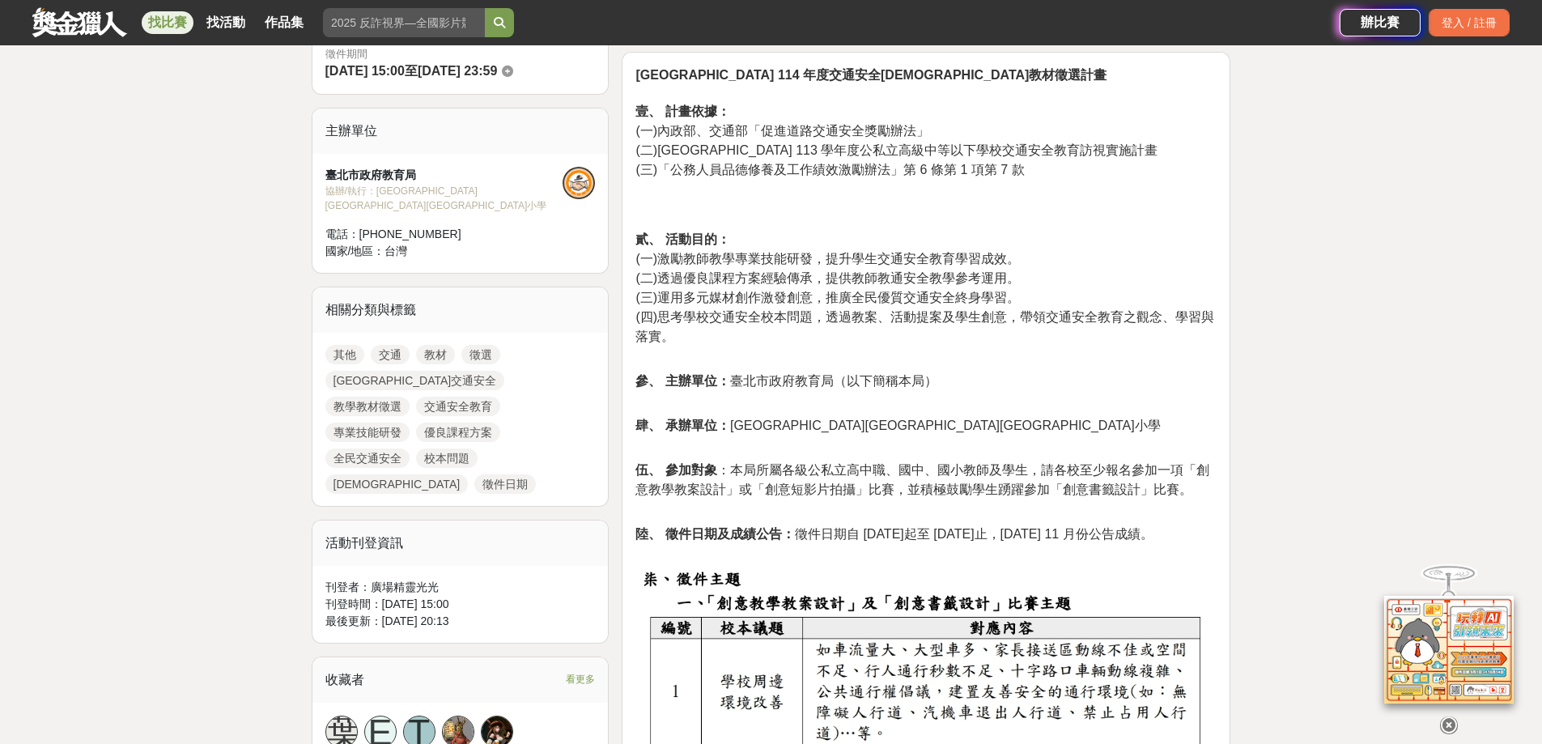
scroll to position [486, 0]
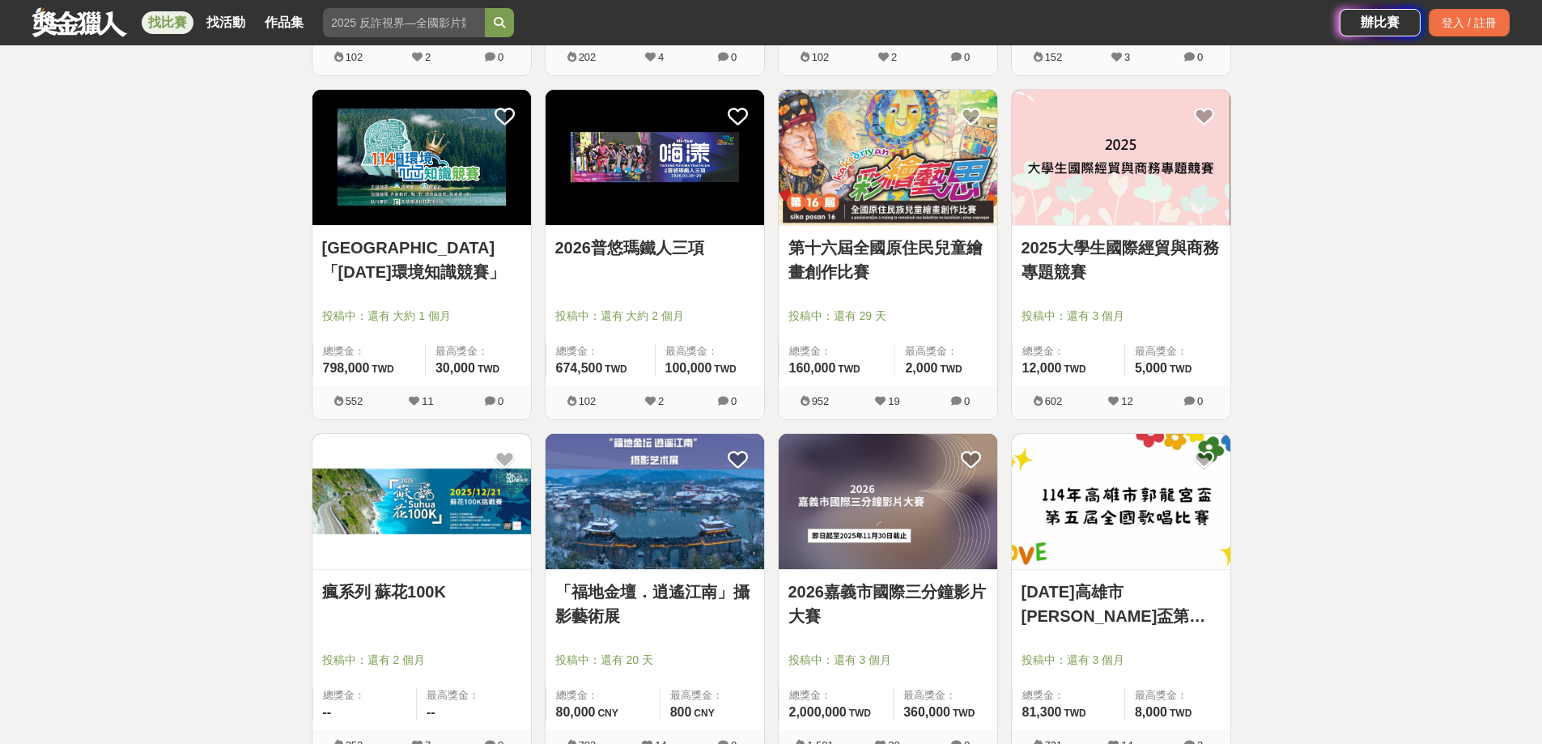
scroll to position [18188, 0]
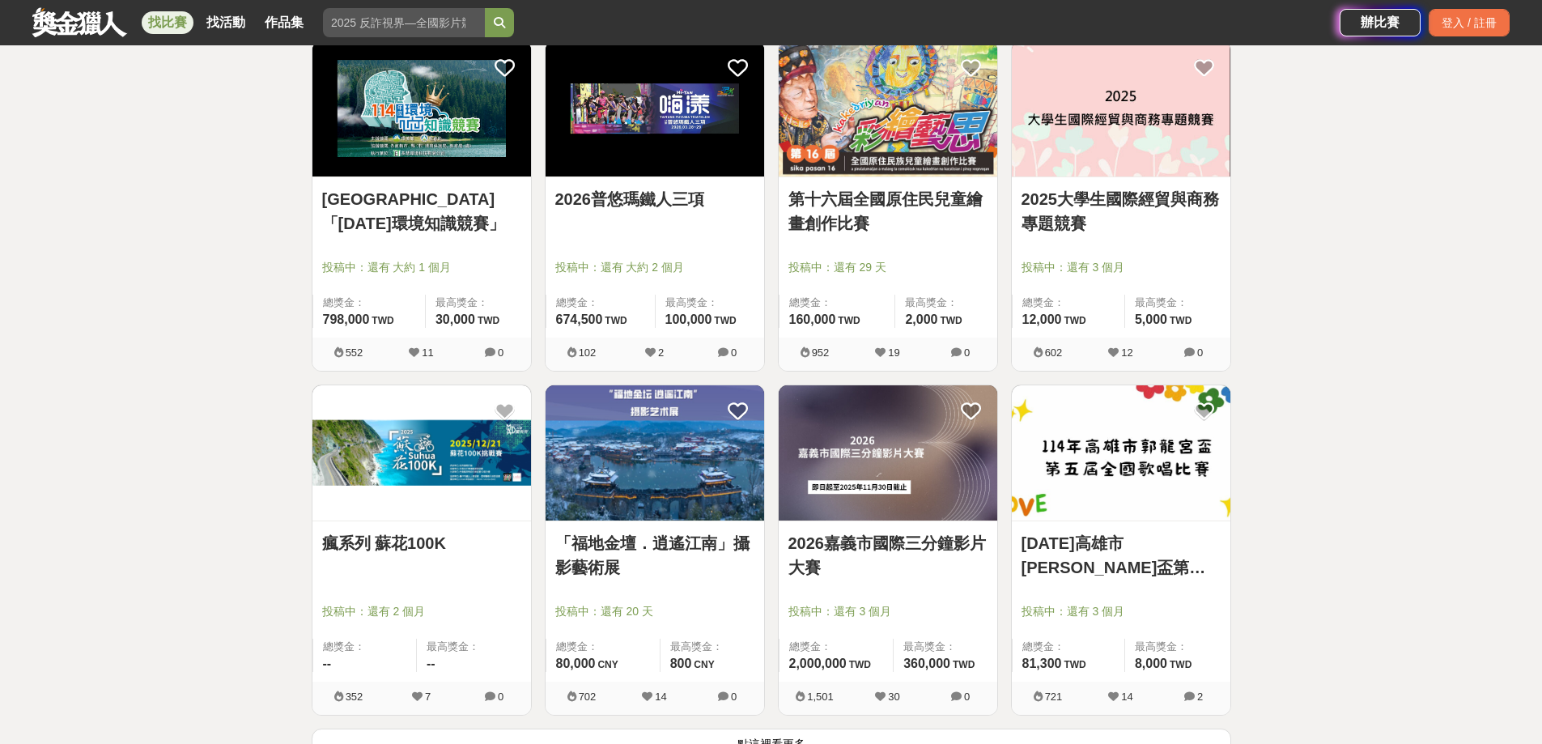
click at [898, 194] on link "第十六屆全國原住民兒童繪畫創作比賽" at bounding box center [887, 211] width 199 height 49
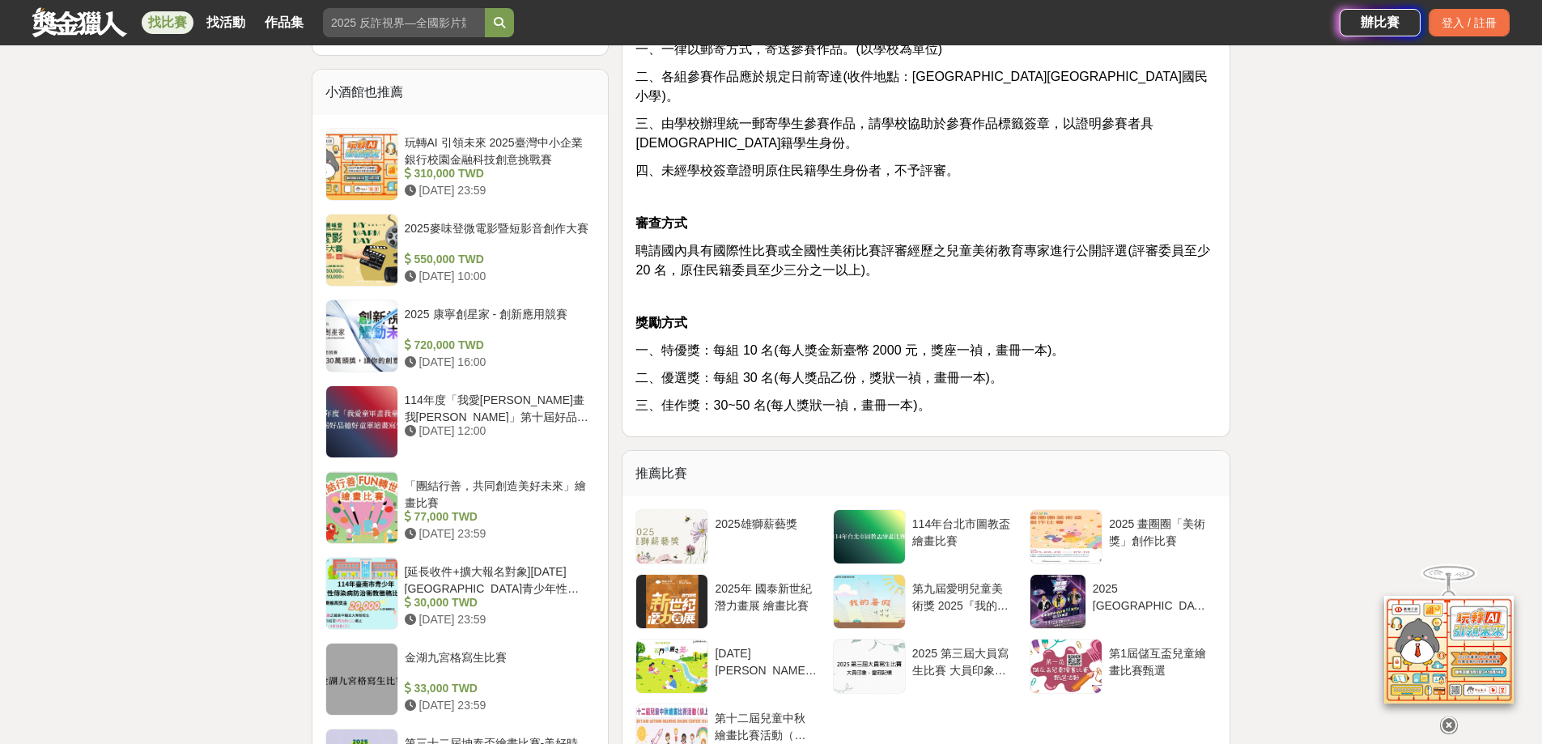
scroll to position [1133, 0]
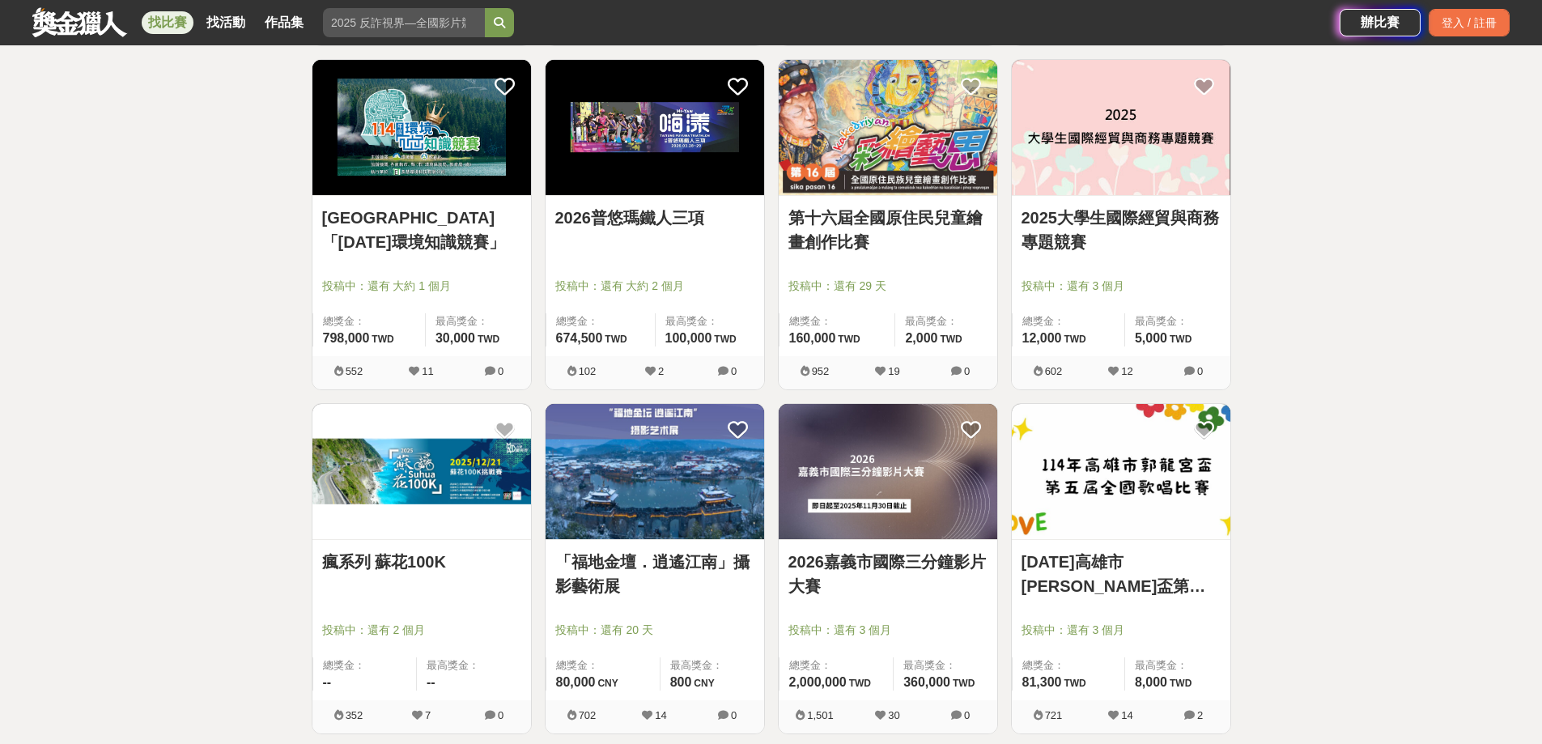
scroll to position [18188, 0]
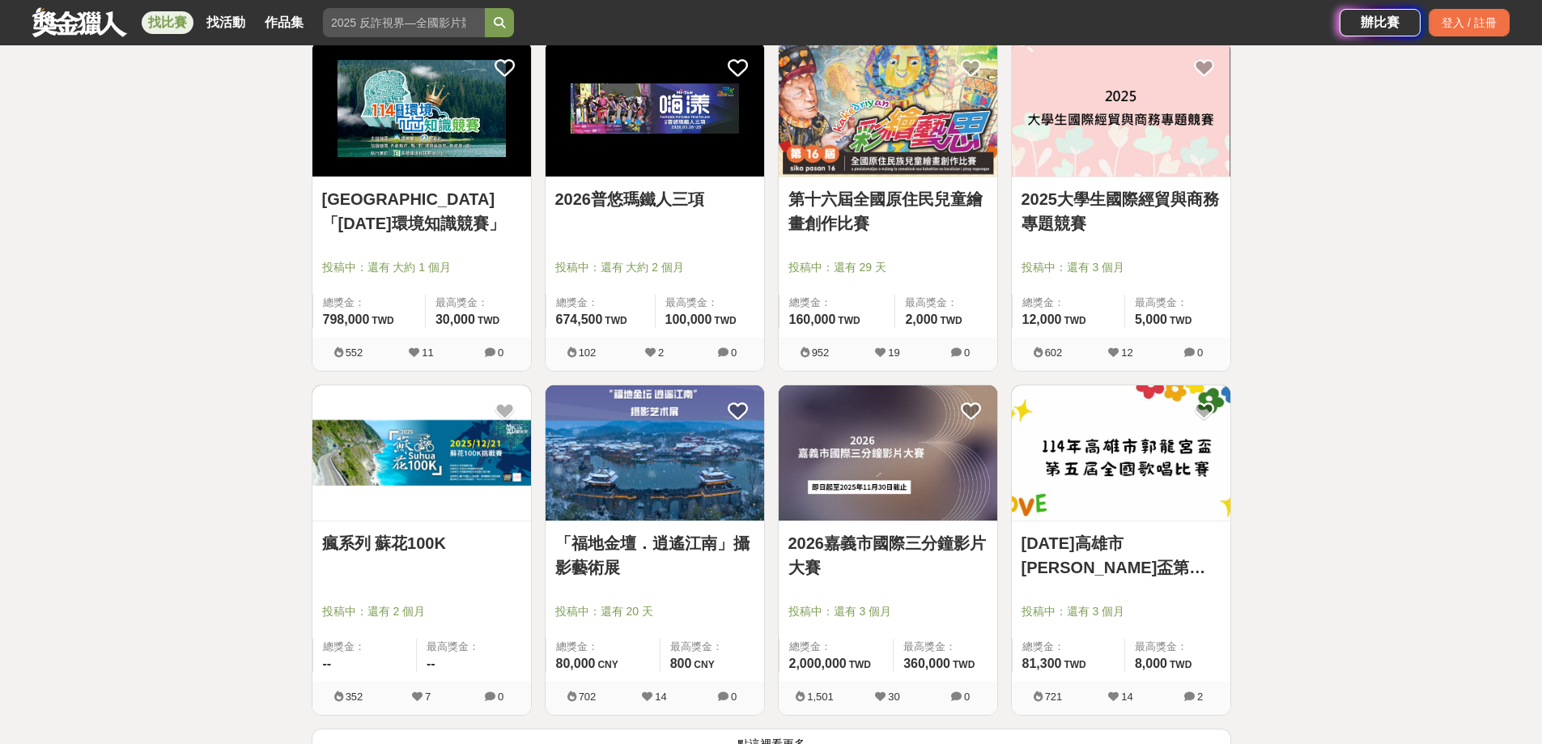
click at [381, 549] on link "瘋系列 蘇花100K" at bounding box center [421, 543] width 199 height 24
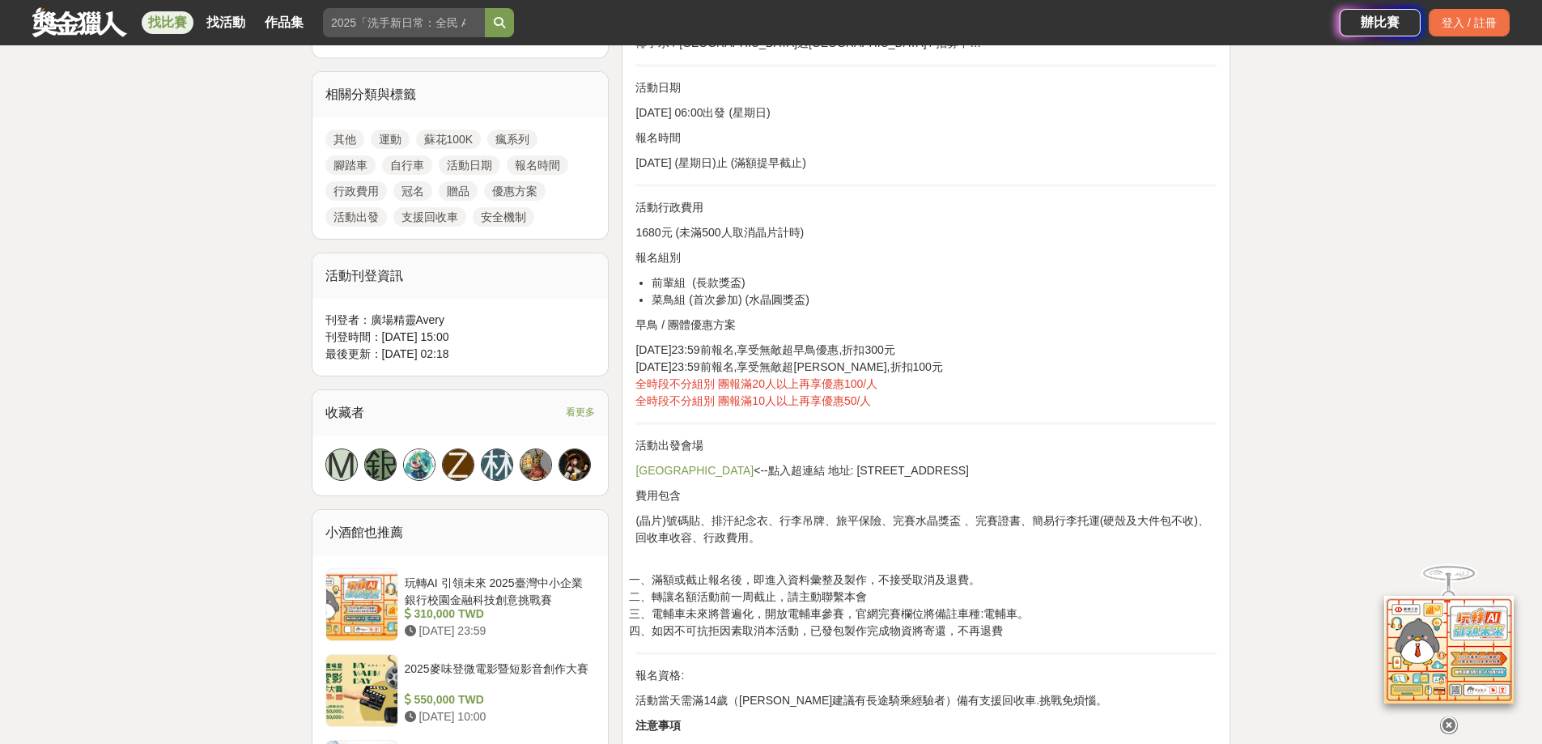
scroll to position [729, 0]
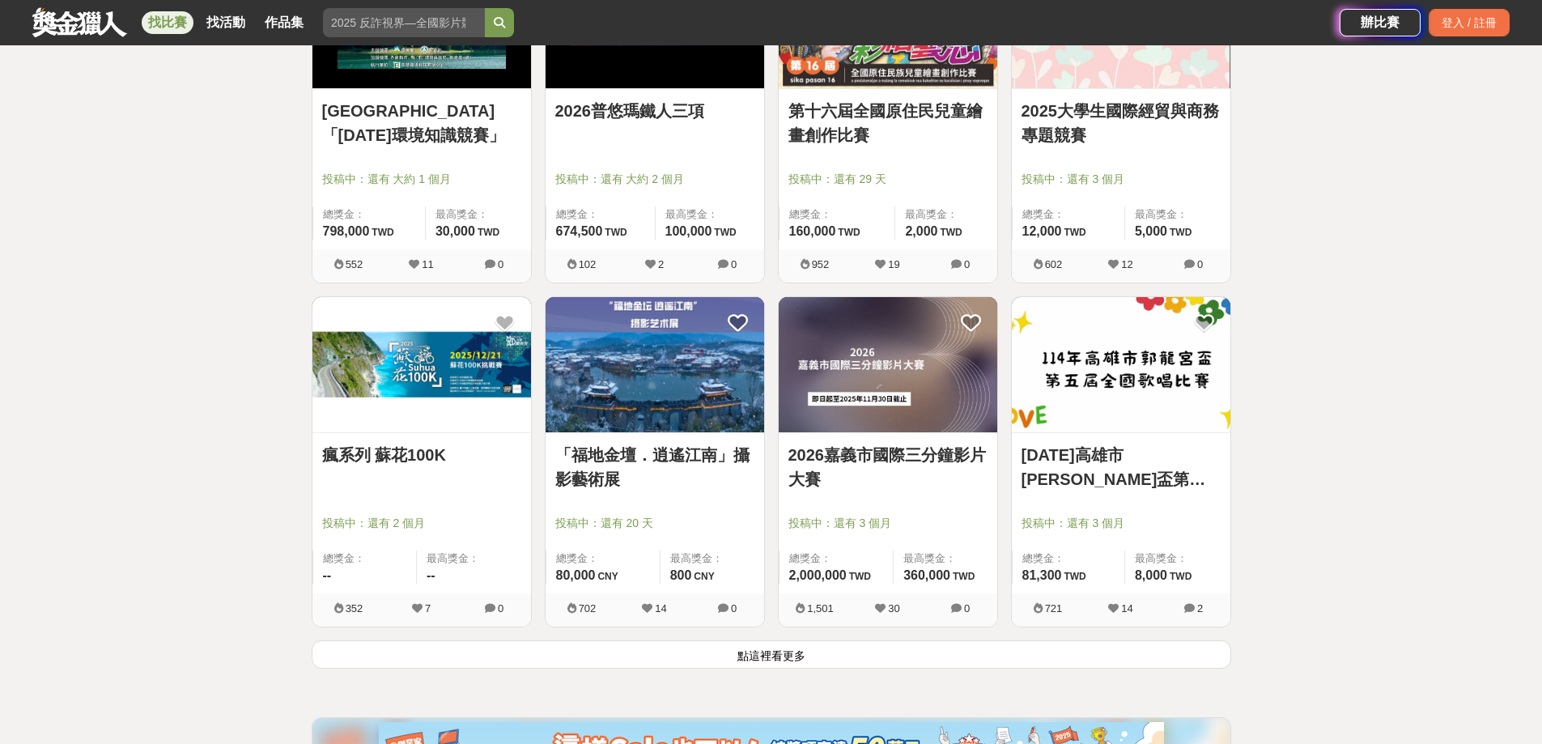
scroll to position [18511, 0]
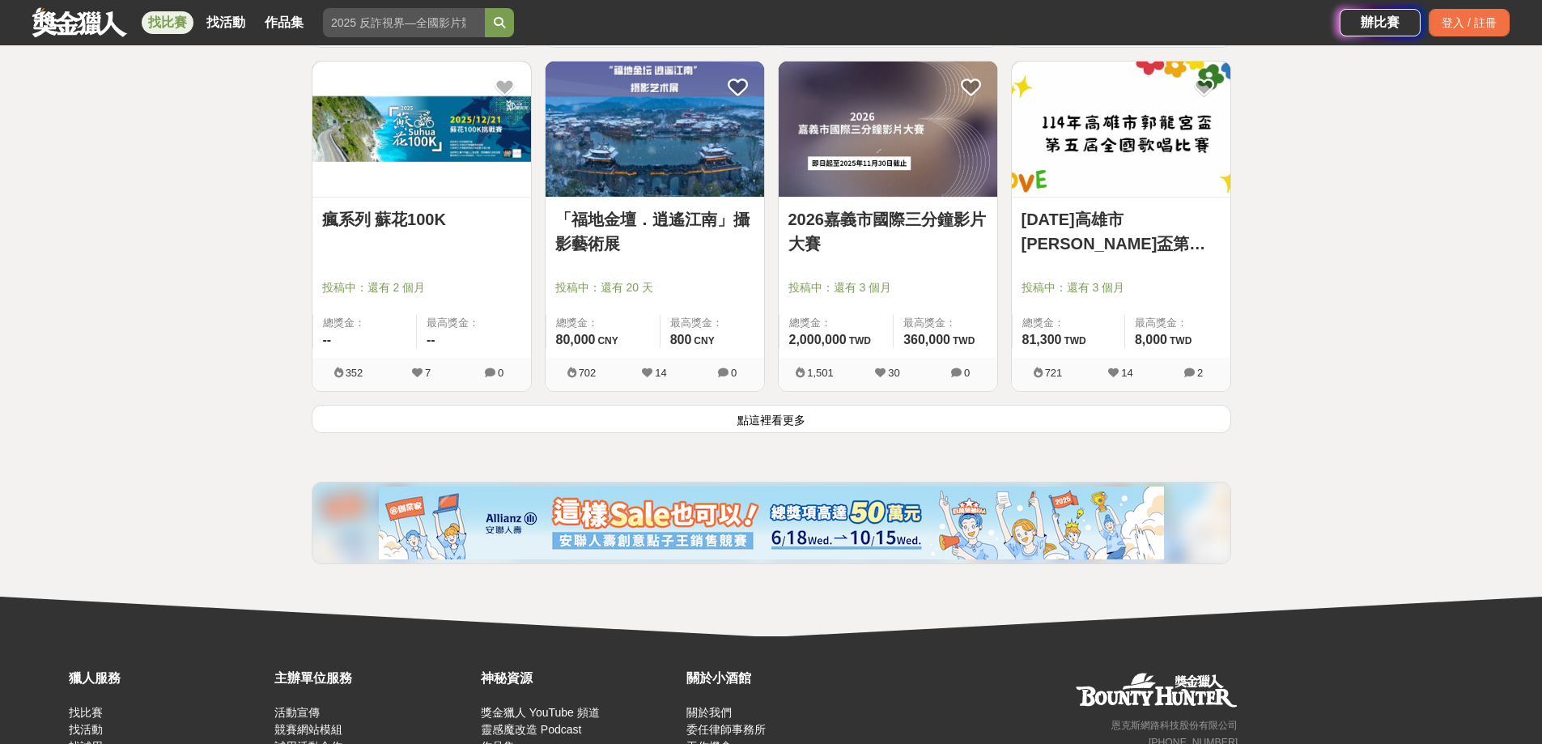
click at [785, 413] on button "點這裡看更多" at bounding box center [772, 419] width 920 height 28
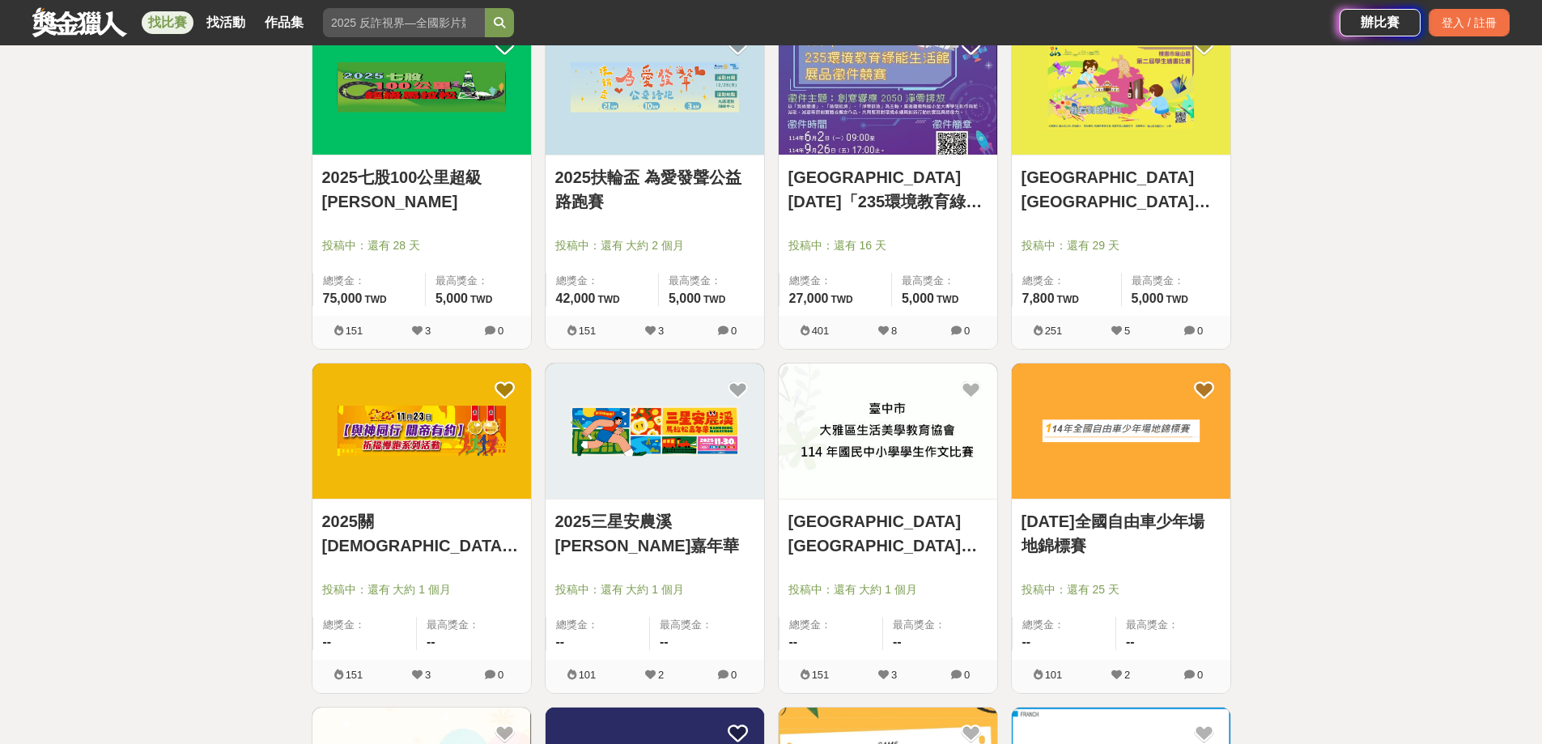
scroll to position [20211, 0]
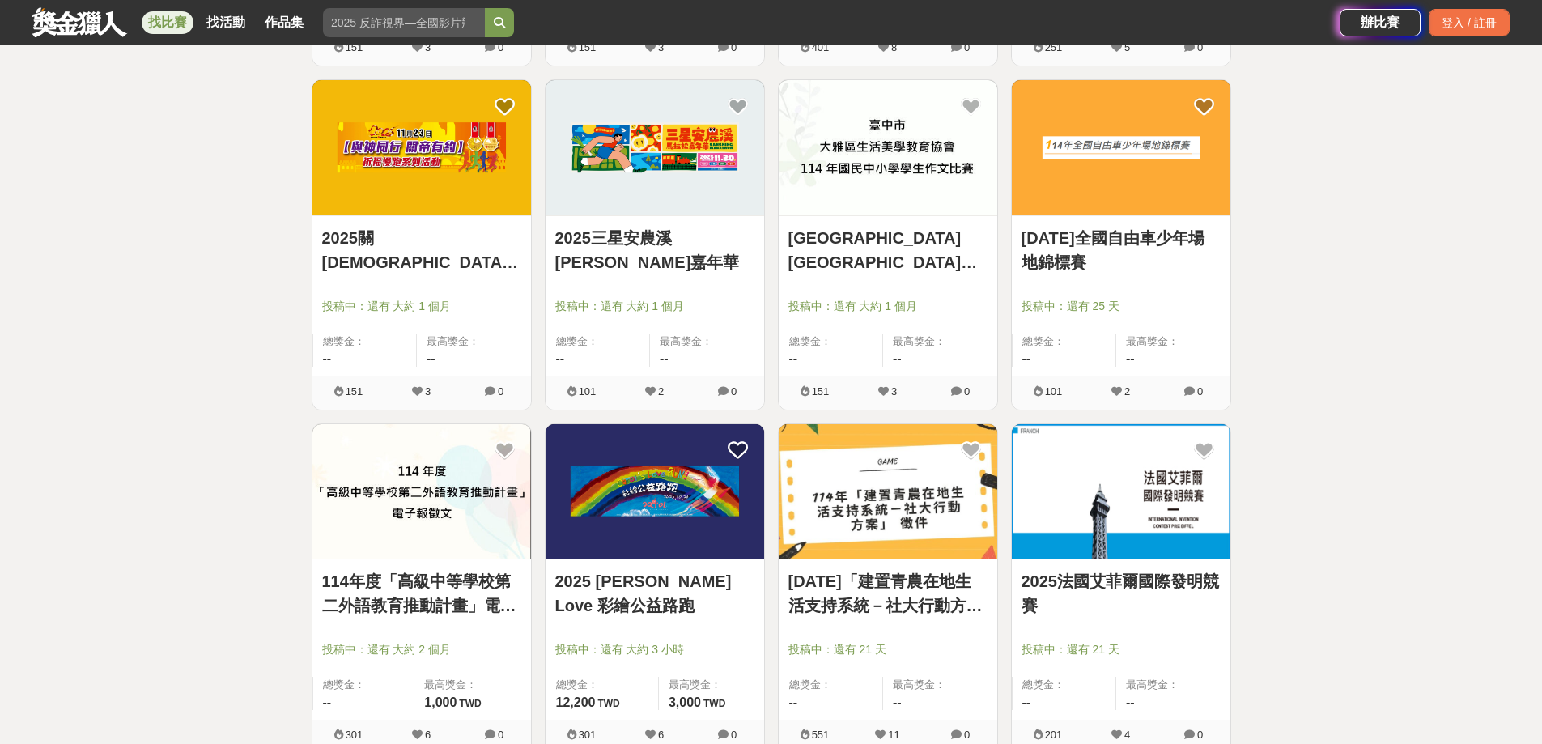
click at [922, 235] on link "臺中市大雅區生活美學教育協會 114年國民中小學學生作文比賽" at bounding box center [887, 250] width 199 height 49
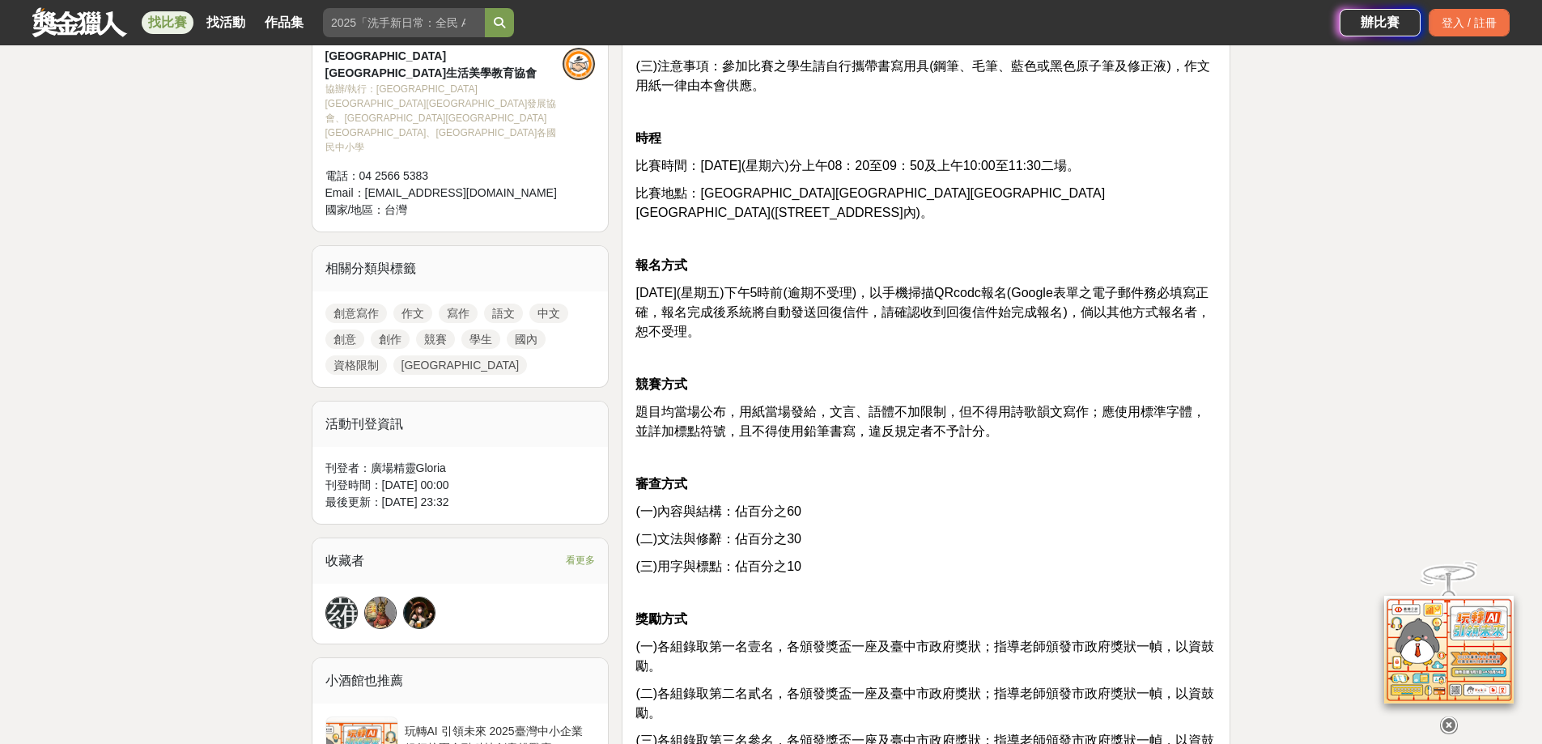
scroll to position [648, 0]
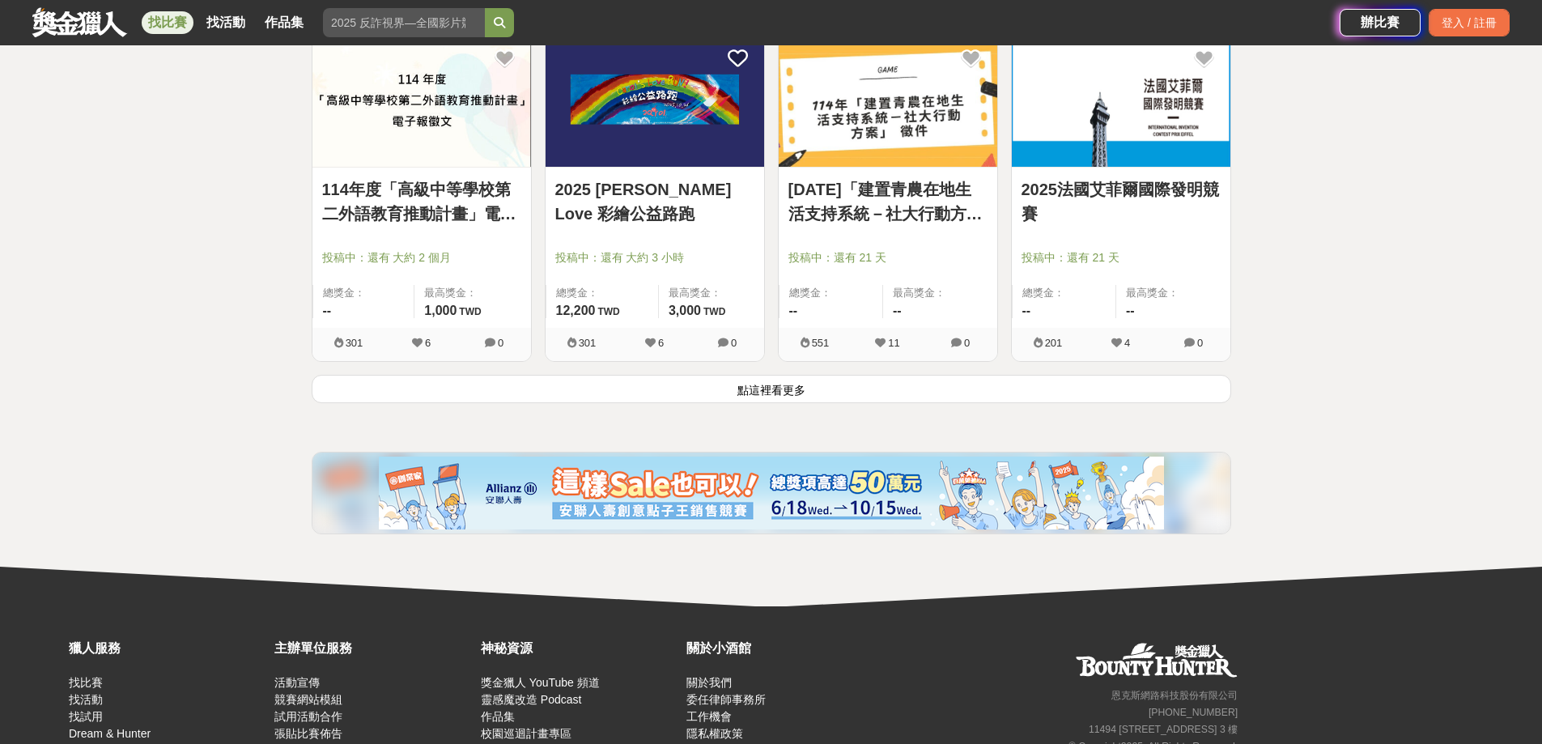
scroll to position [20616, 0]
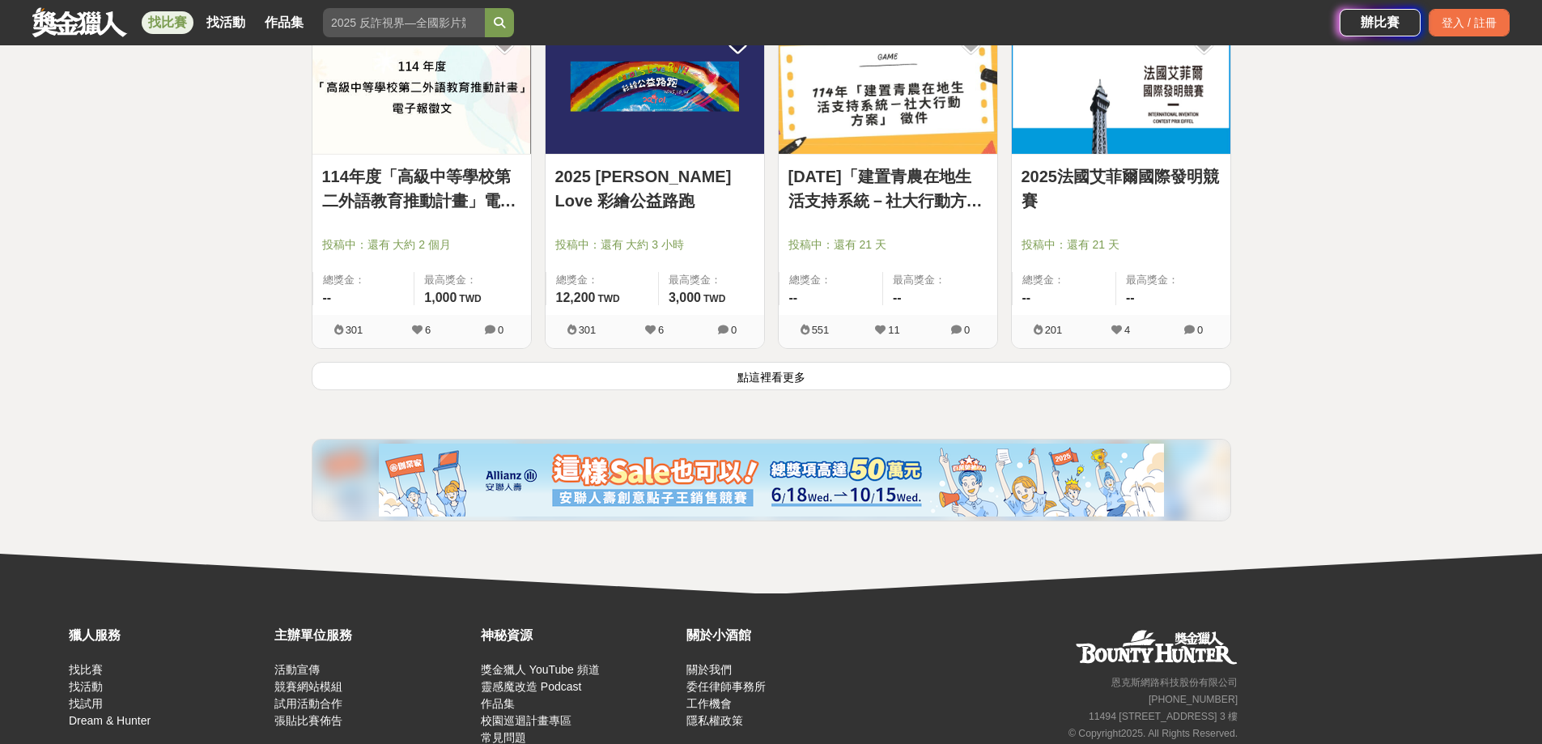
click at [770, 385] on button "點這裡看更多" at bounding box center [772, 376] width 920 height 28
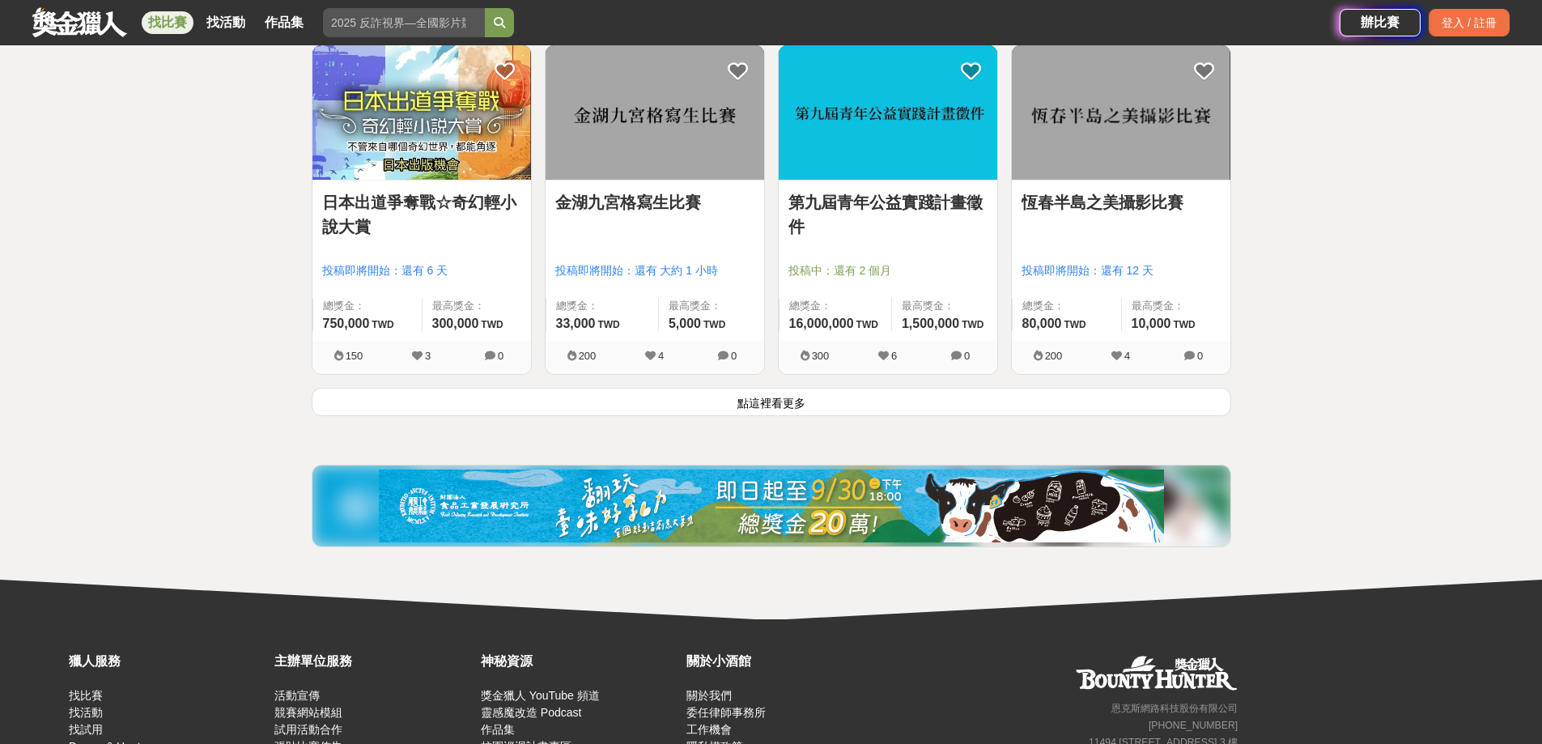
scroll to position [22755, 0]
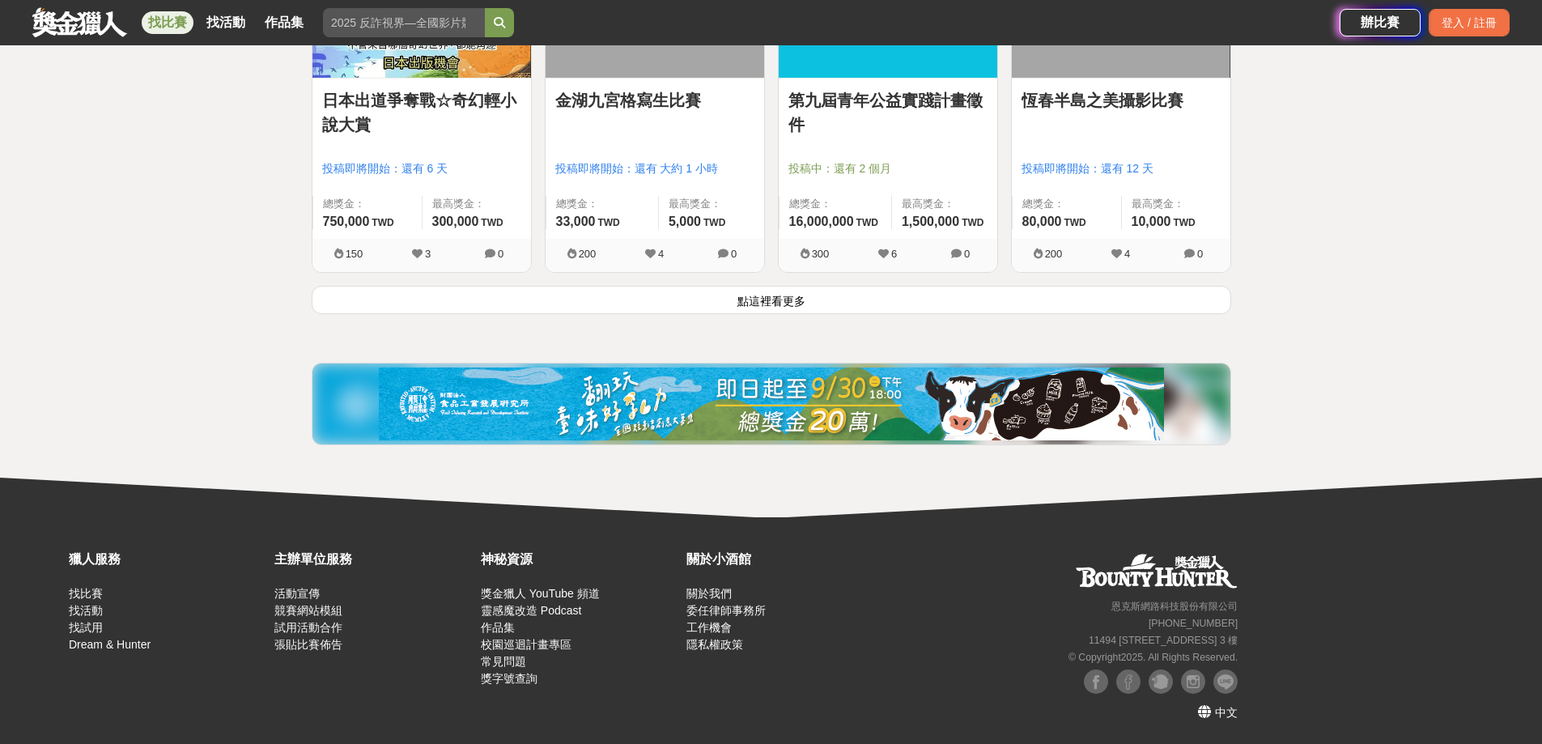
click at [673, 308] on button "點這裡看更多" at bounding box center [772, 300] width 920 height 28
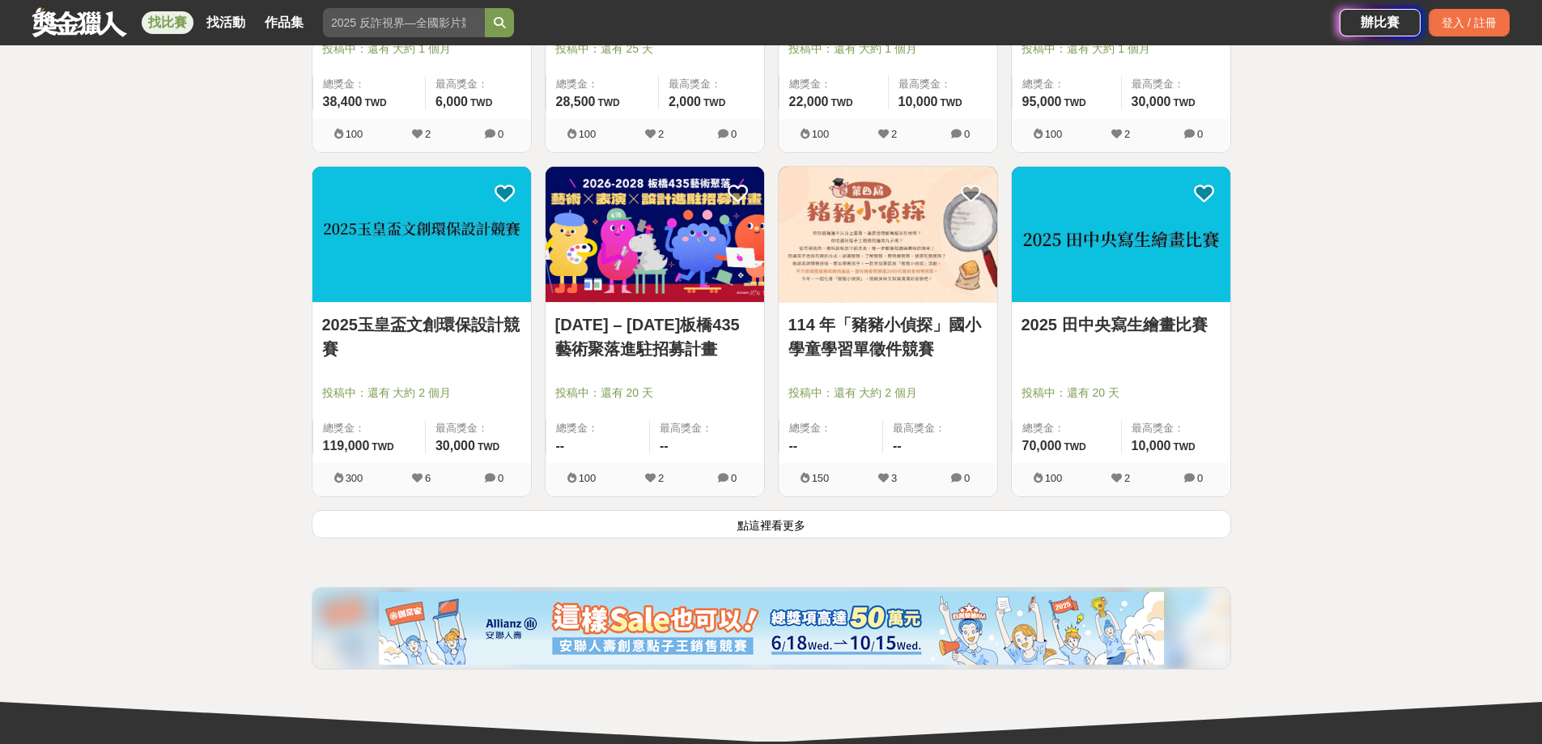
scroll to position [24616, 0]
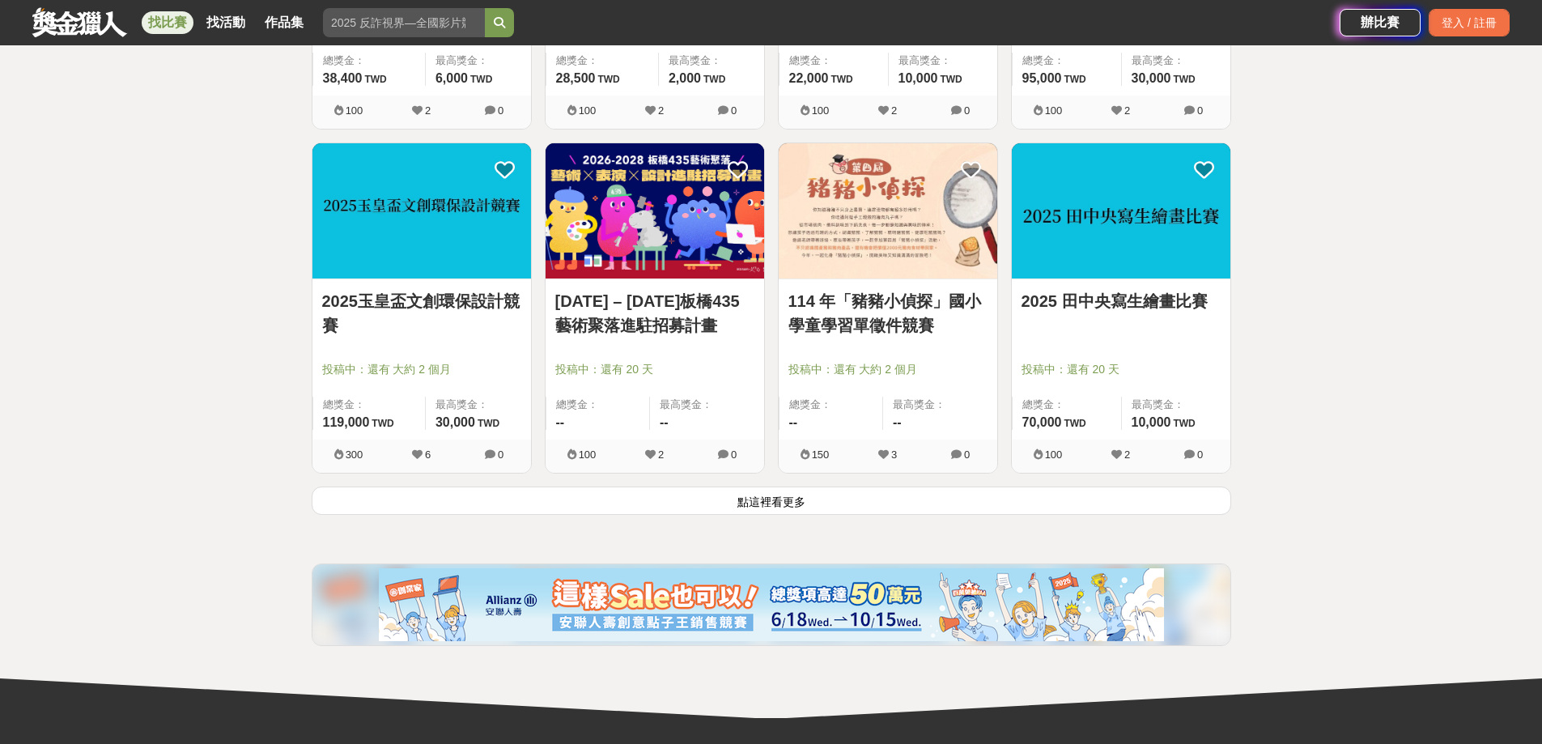
click at [833, 508] on button "點這裡看更多" at bounding box center [772, 501] width 920 height 28
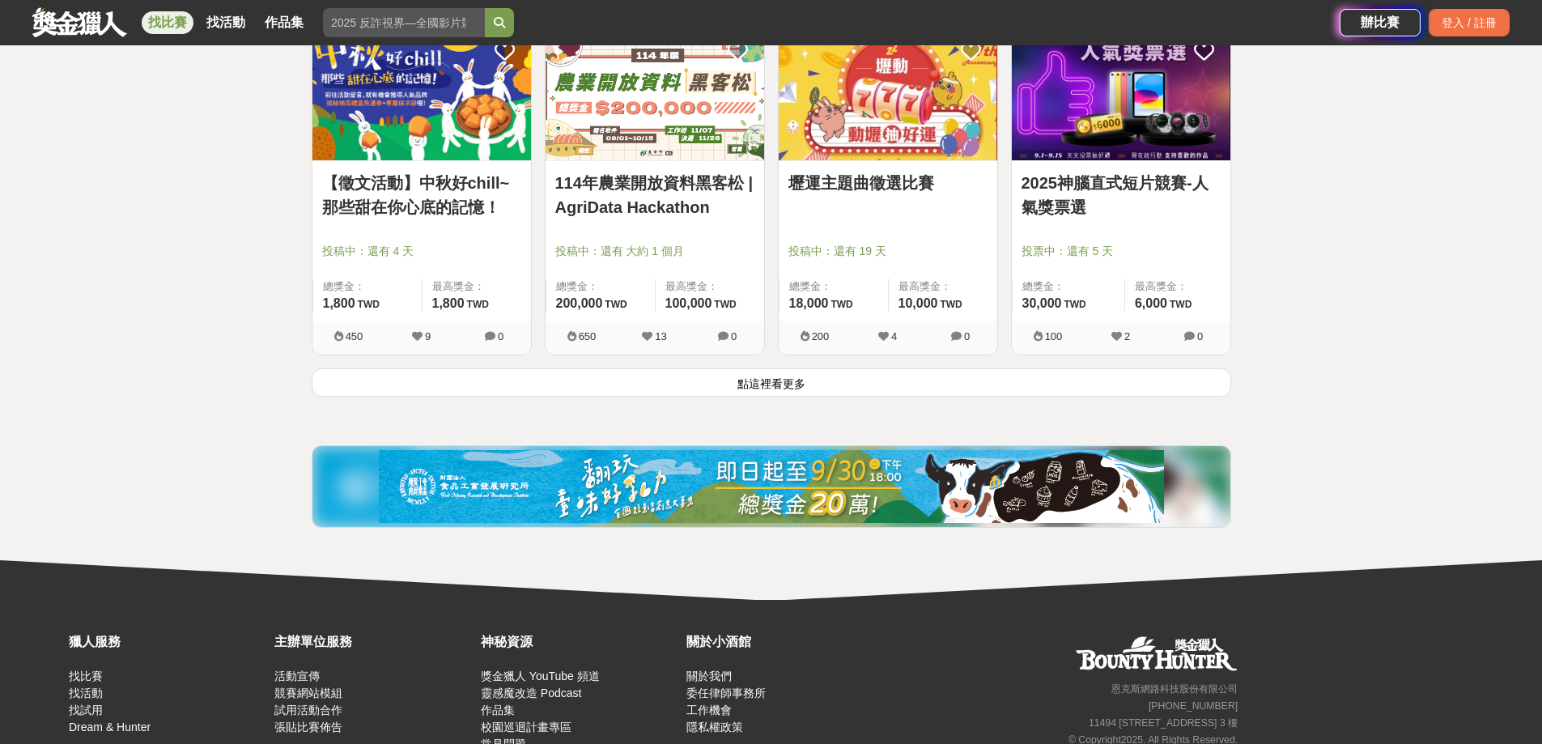
scroll to position [26802, 0]
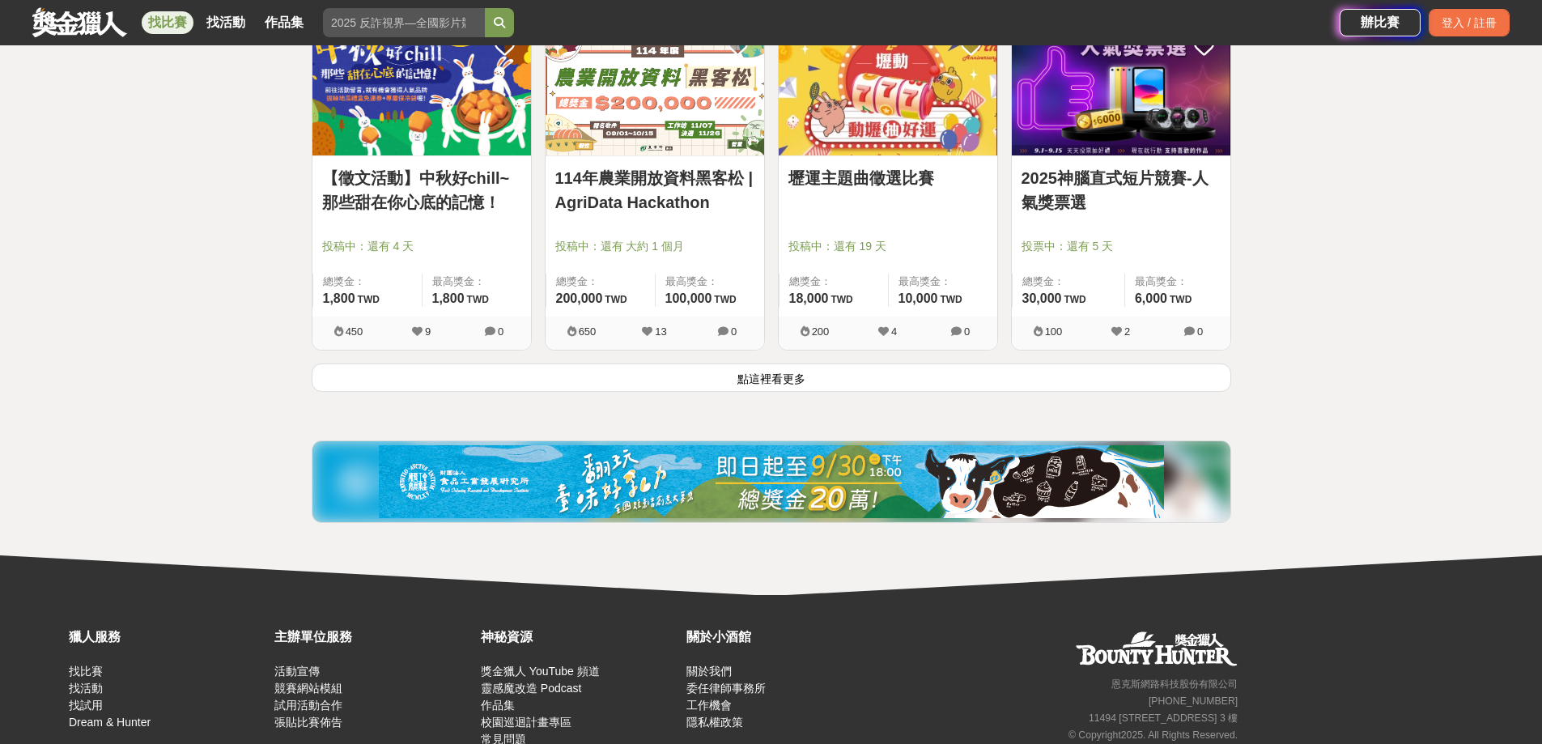
click at [808, 376] on button "點這裡看更多" at bounding box center [772, 377] width 920 height 28
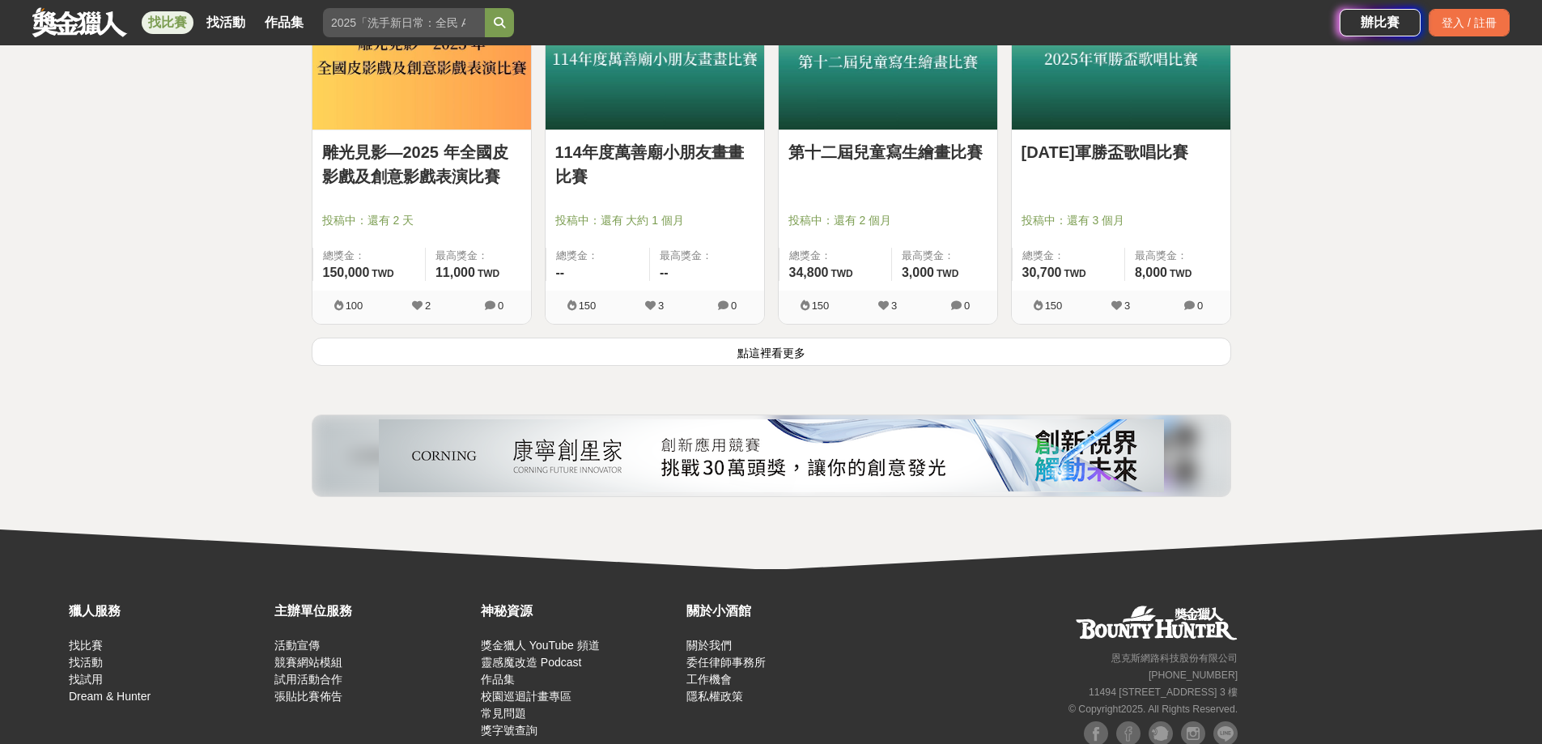
scroll to position [28907, 0]
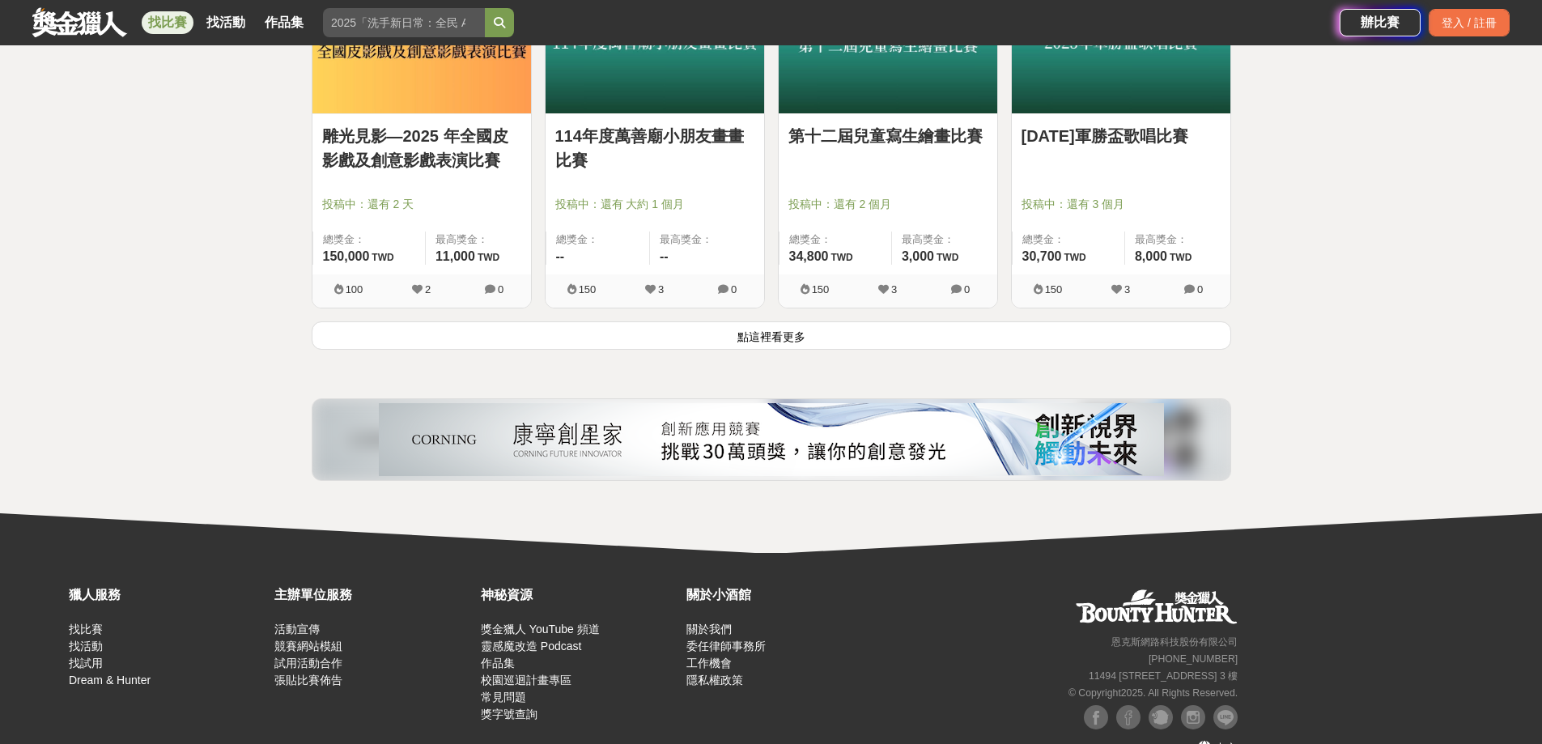
click at [838, 346] on button "點這裡看更多" at bounding box center [772, 335] width 920 height 28
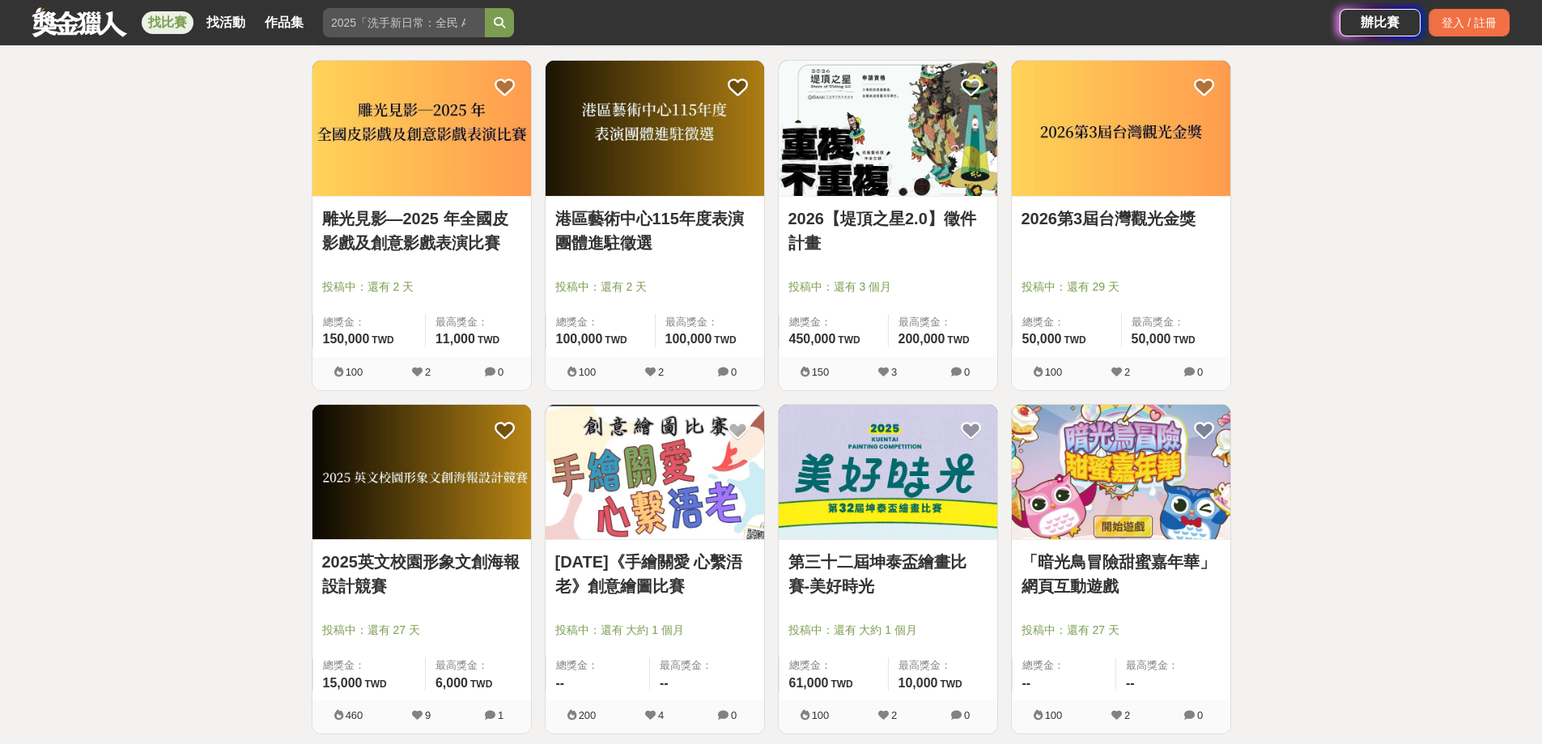
scroll to position [29878, 0]
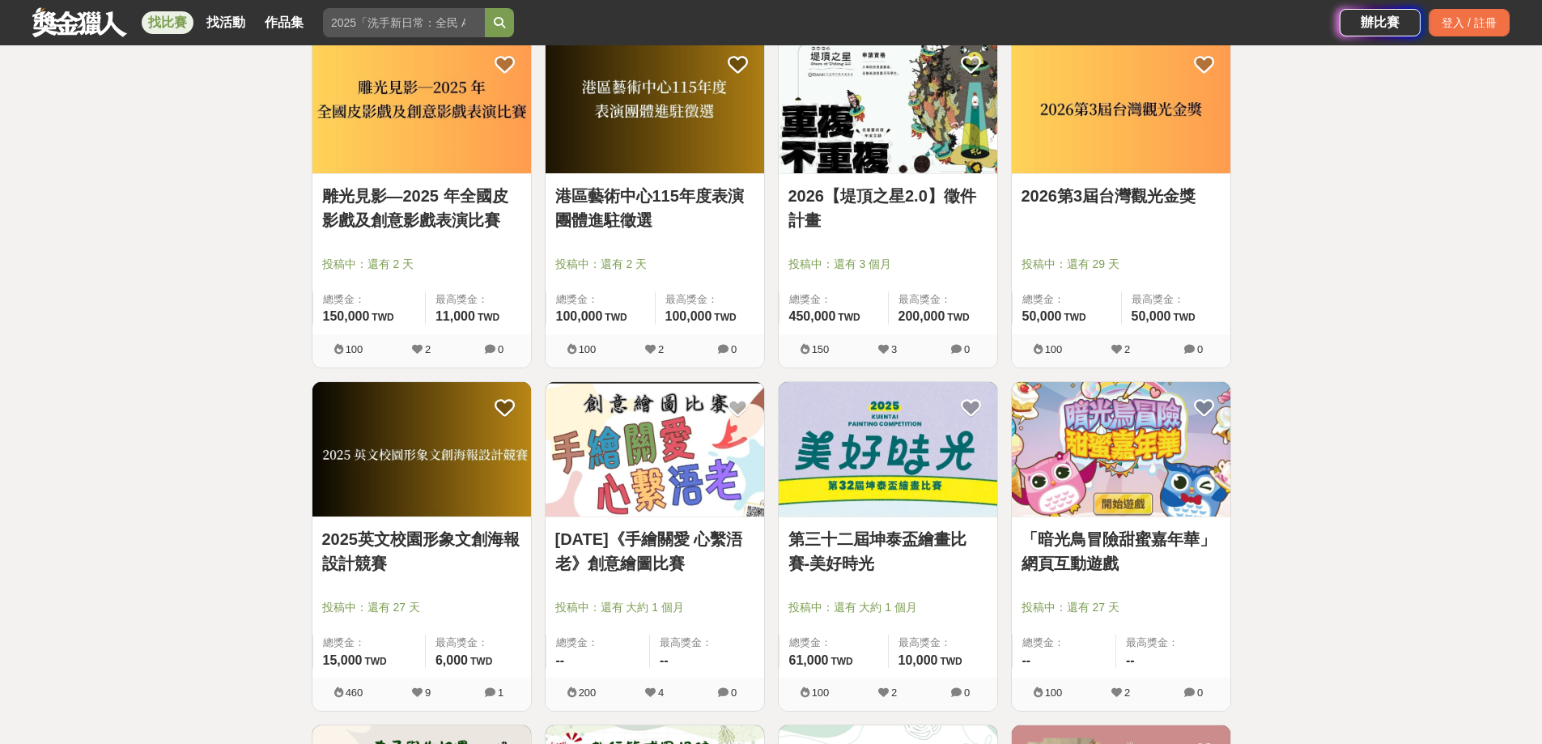
click at [610, 540] on link "2025年《手繪關愛 心繫浯老》創意繪圖比賽" at bounding box center [654, 551] width 199 height 49
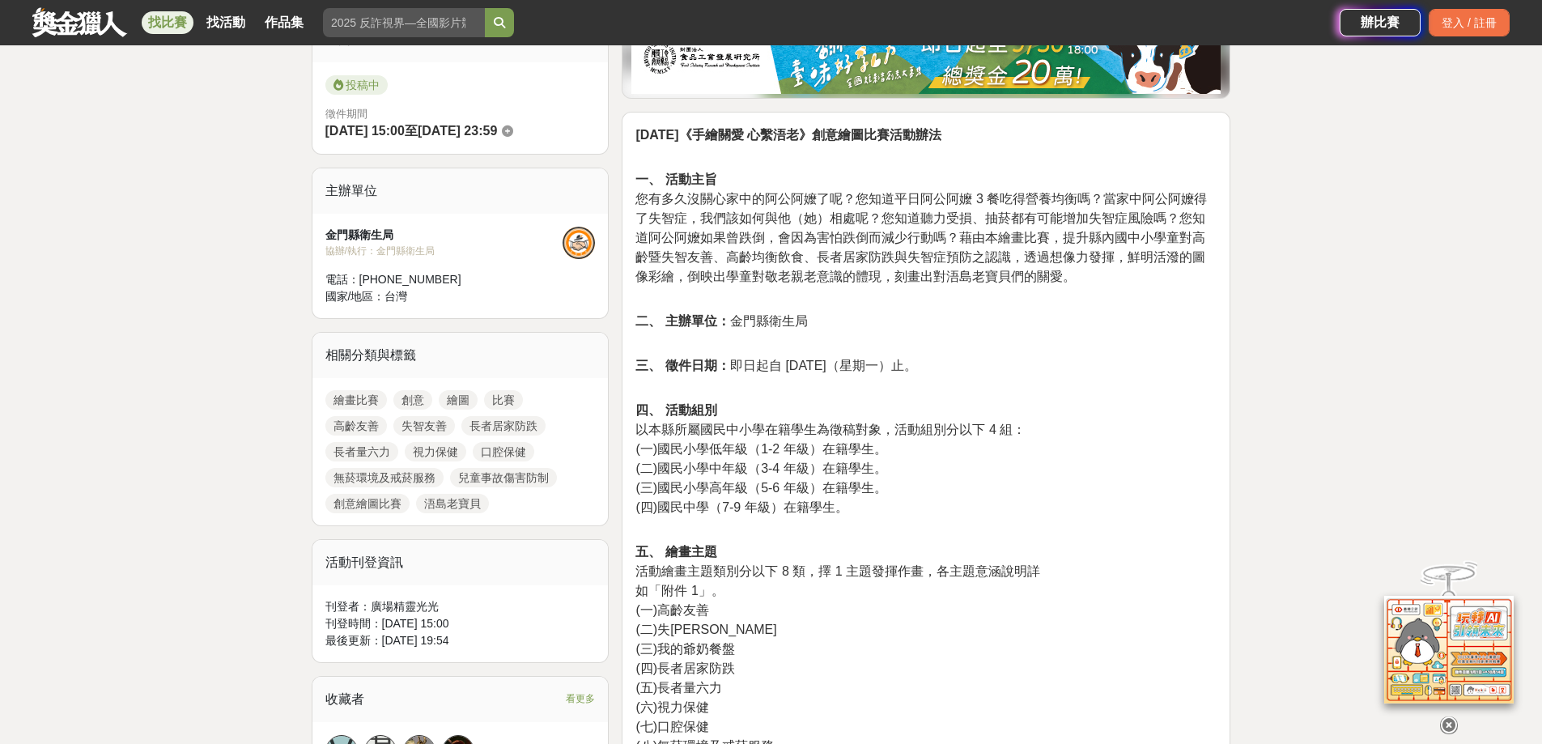
scroll to position [648, 0]
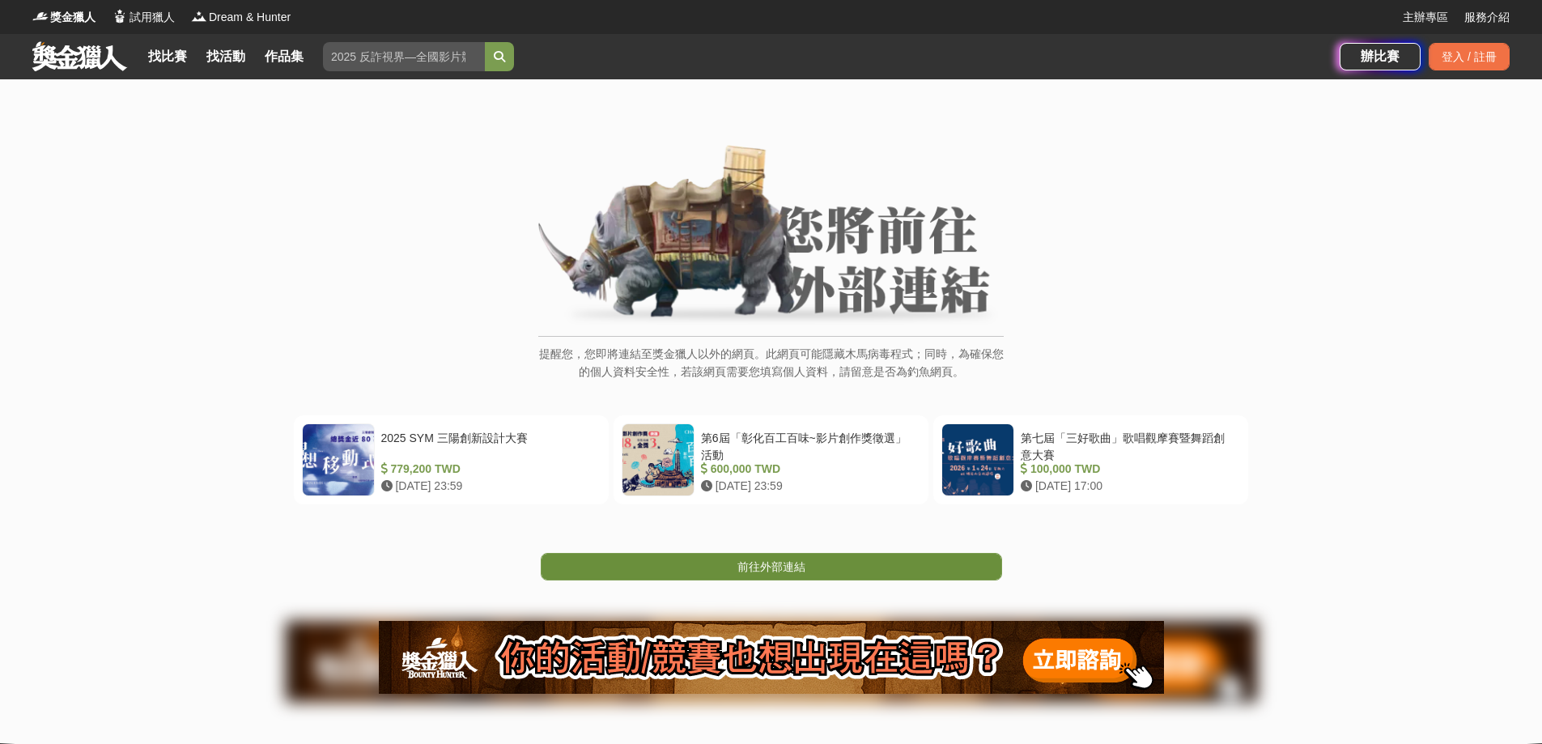
click at [900, 572] on link "前往外部連結" at bounding box center [771, 567] width 461 height 28
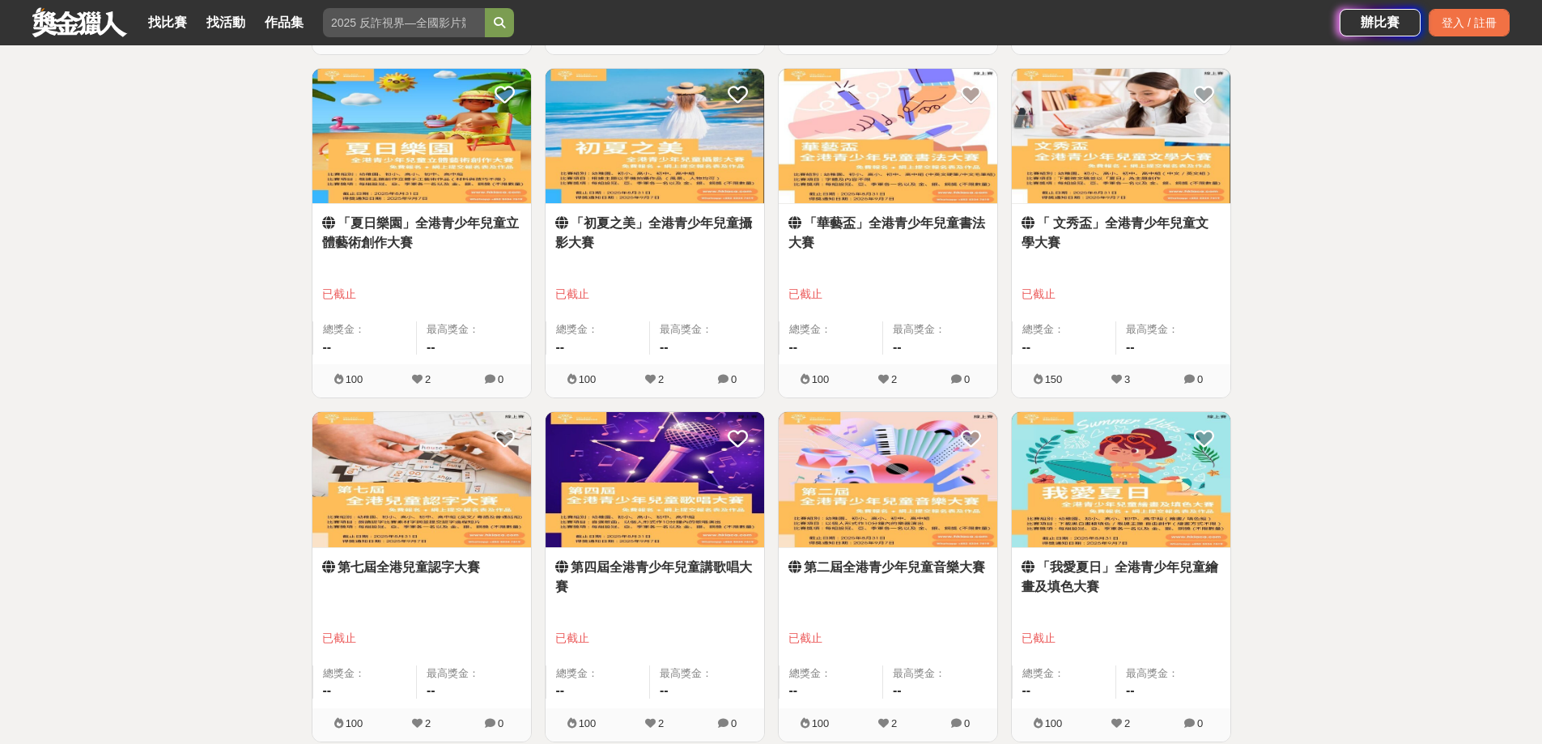
scroll to position [1930, 0]
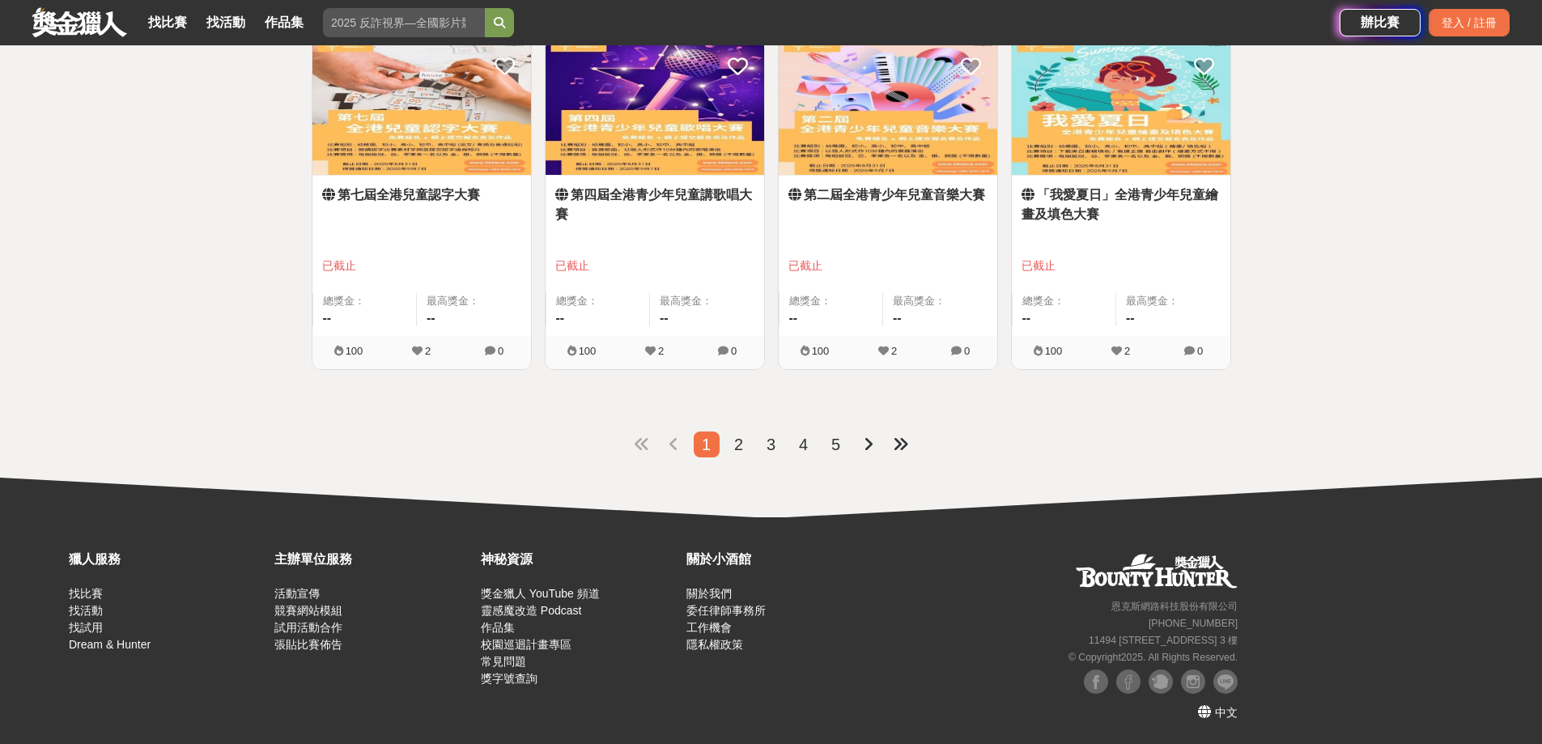
click at [736, 444] on span "2" at bounding box center [738, 445] width 9 height 18
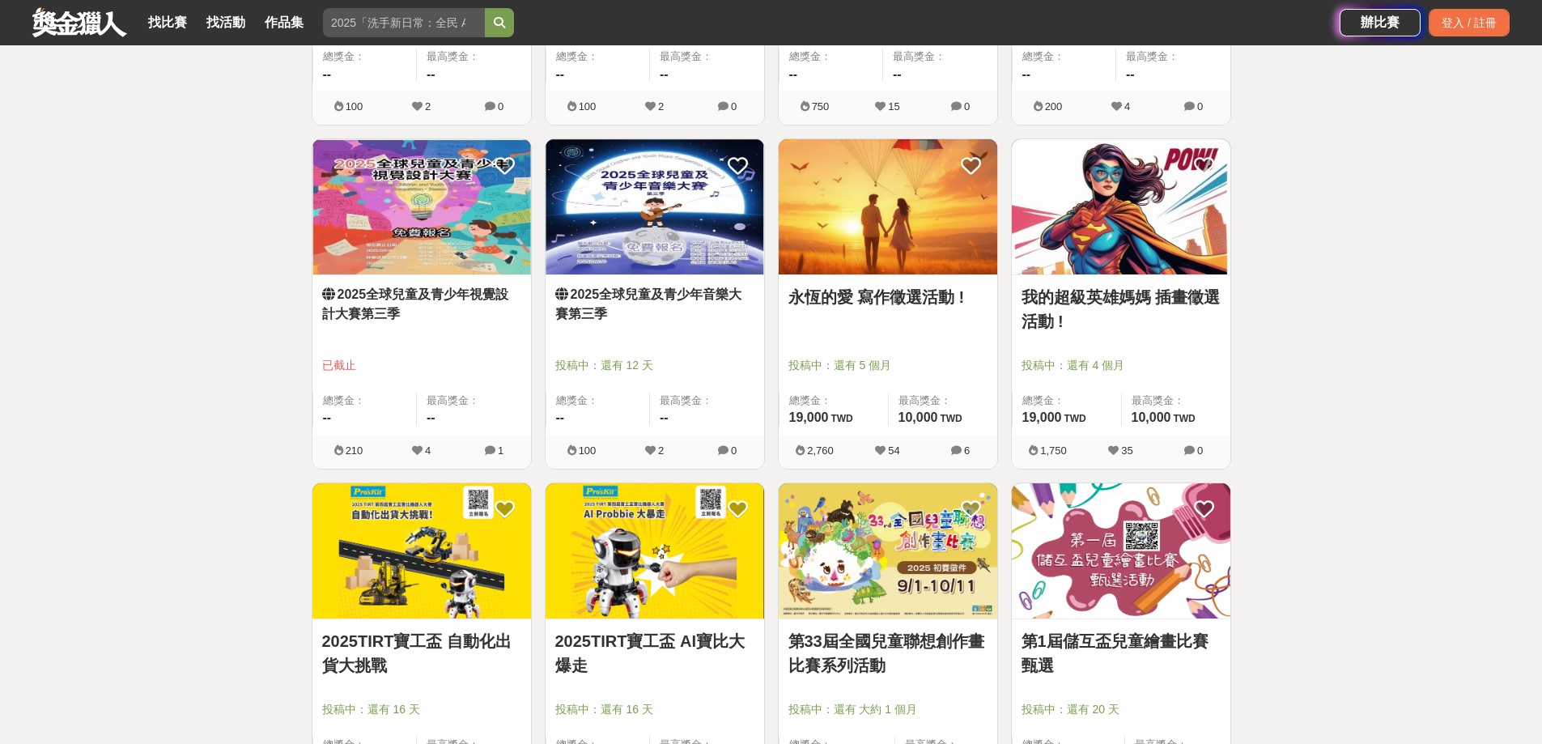
scroll to position [971, 0]
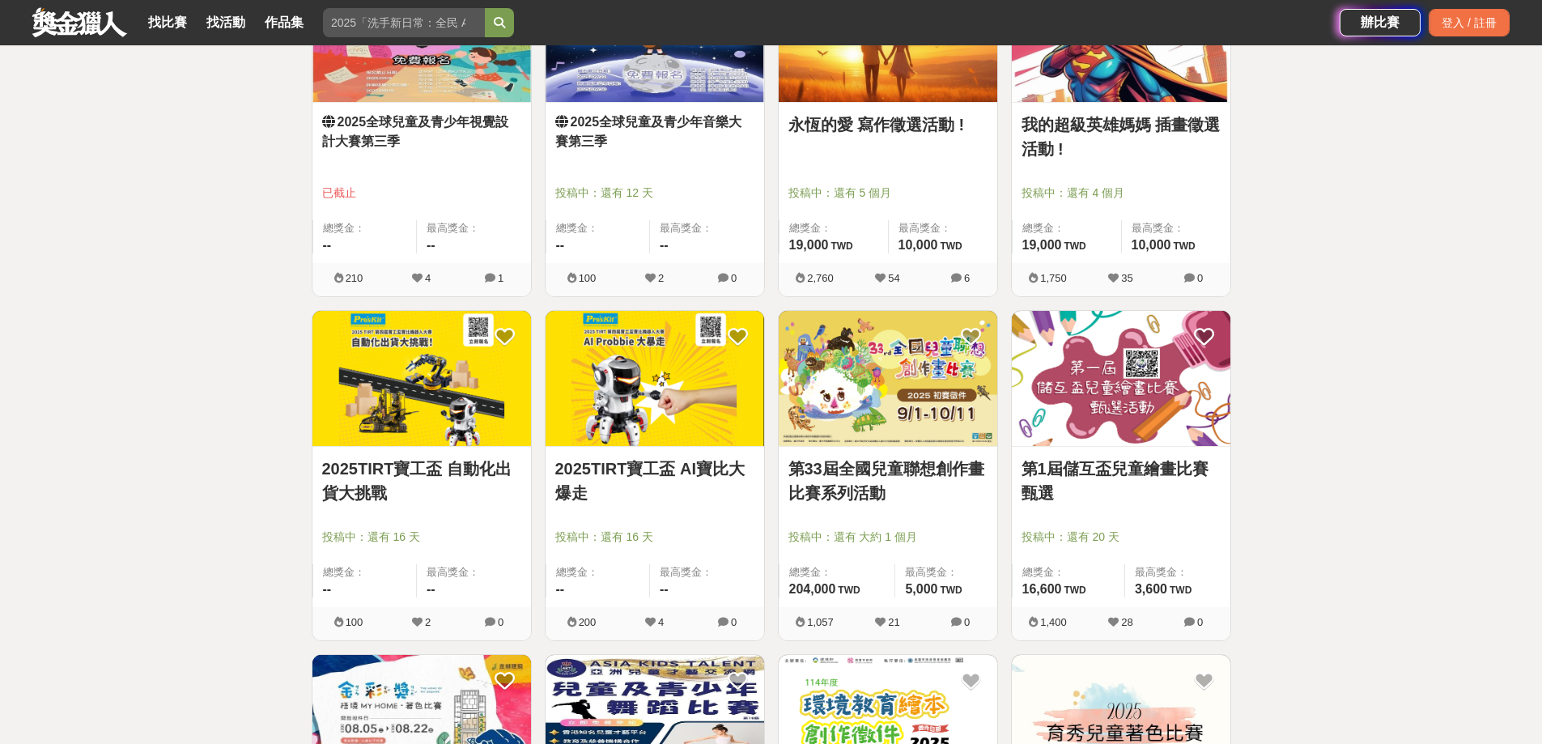
click at [903, 465] on link "第33屆全國兒童聯想創作畫比賽系列活動" at bounding box center [887, 481] width 199 height 49
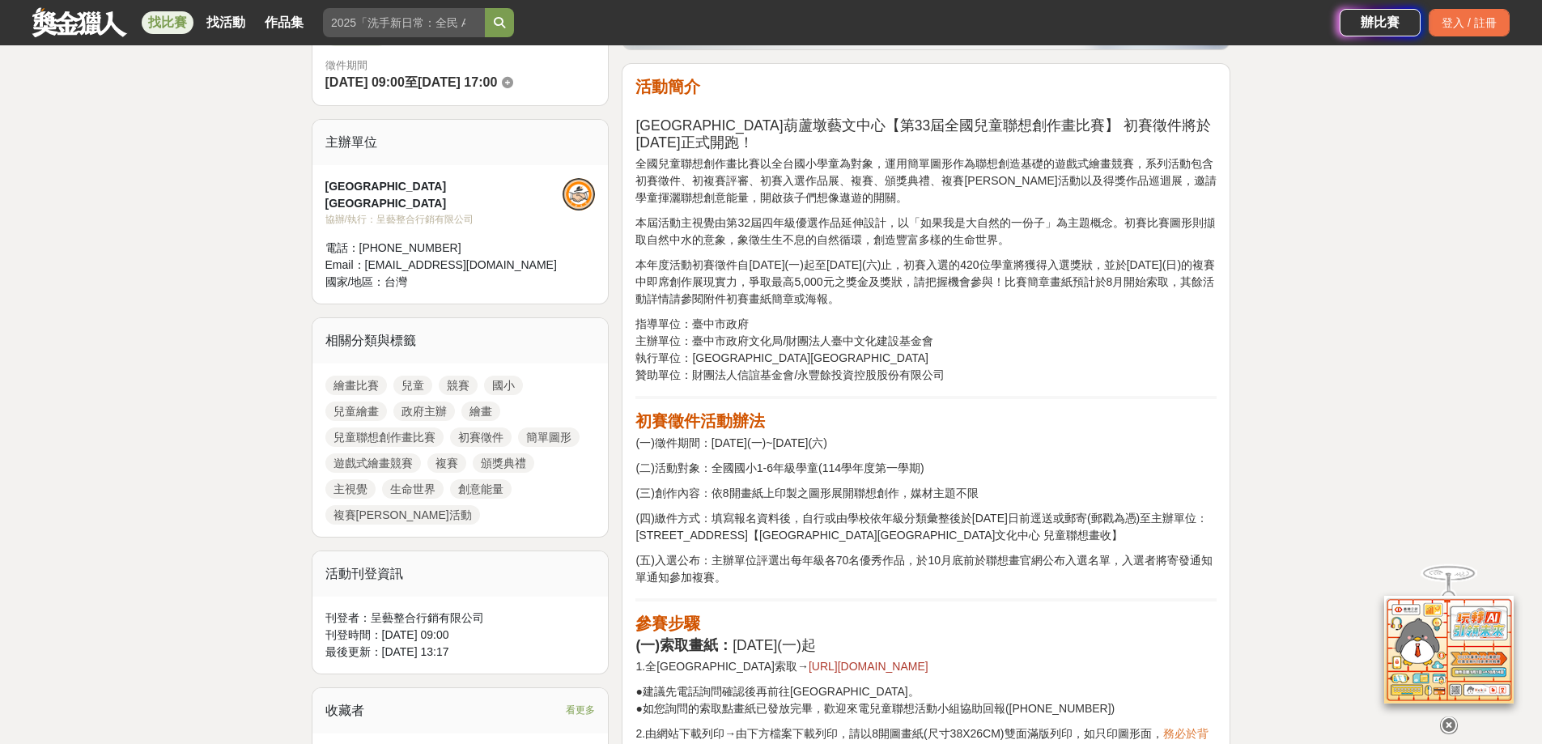
scroll to position [243, 0]
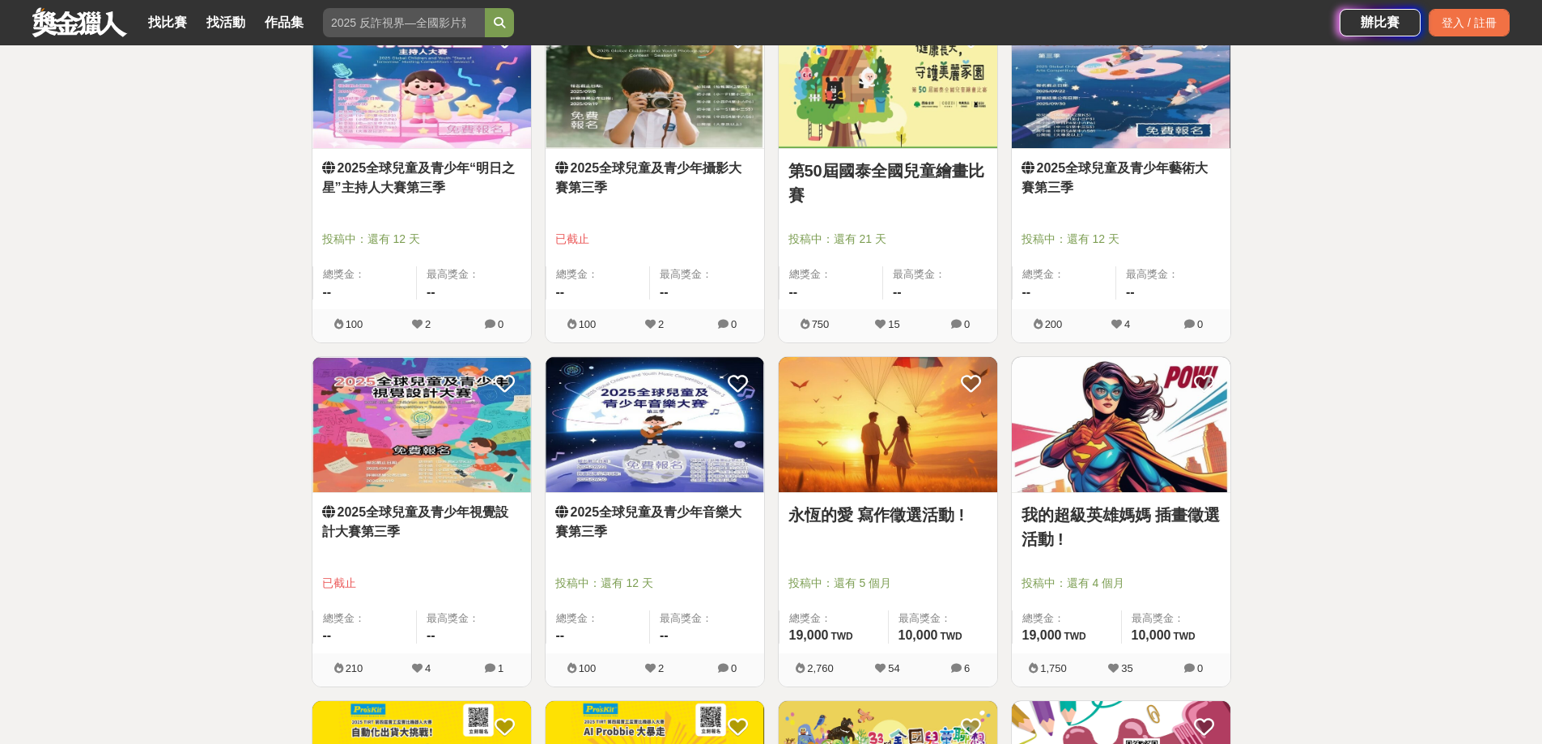
scroll to position [2671, 0]
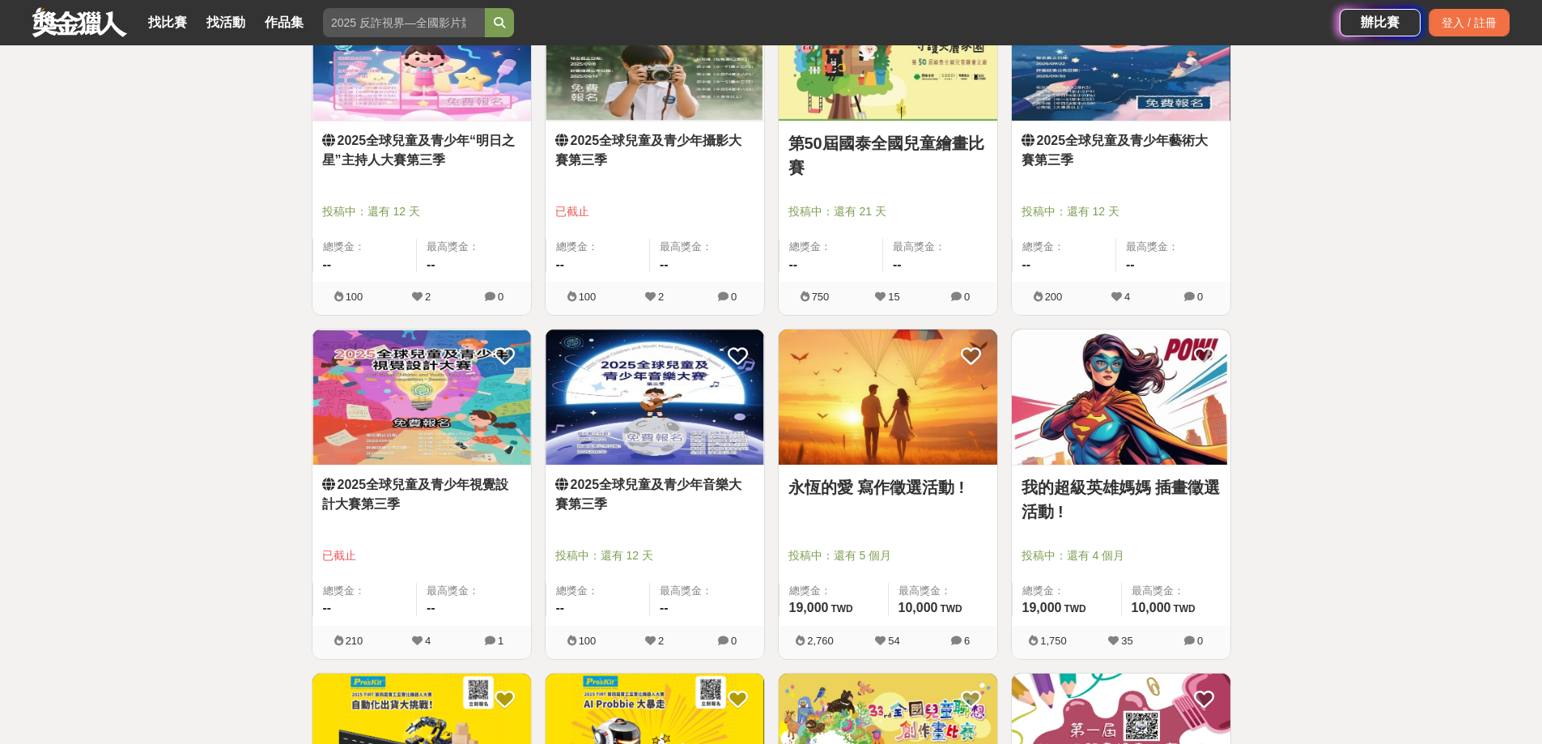
click at [644, 488] on link "2025全球兒童及青少年音樂大賽第三季" at bounding box center [654, 494] width 199 height 39
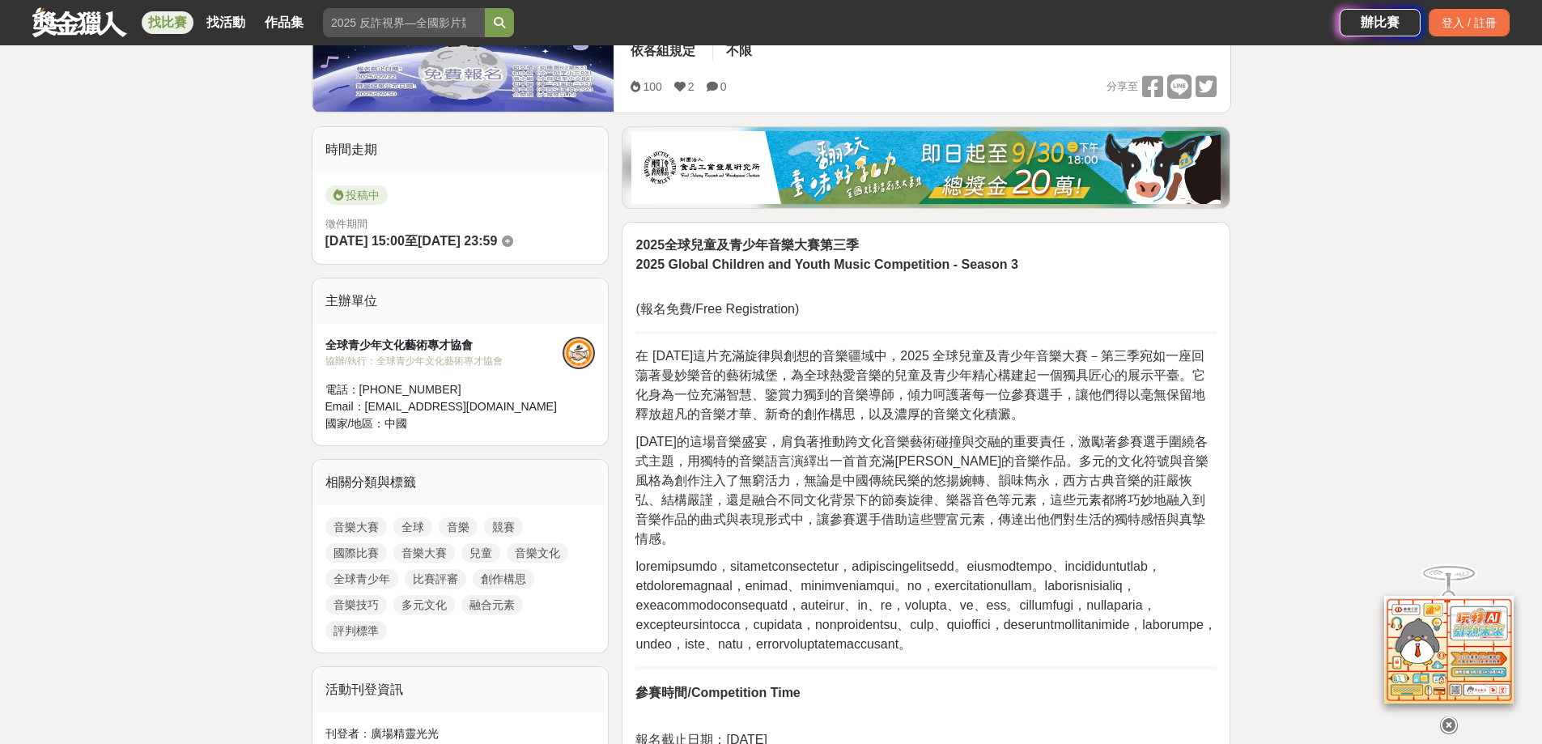
scroll to position [324, 0]
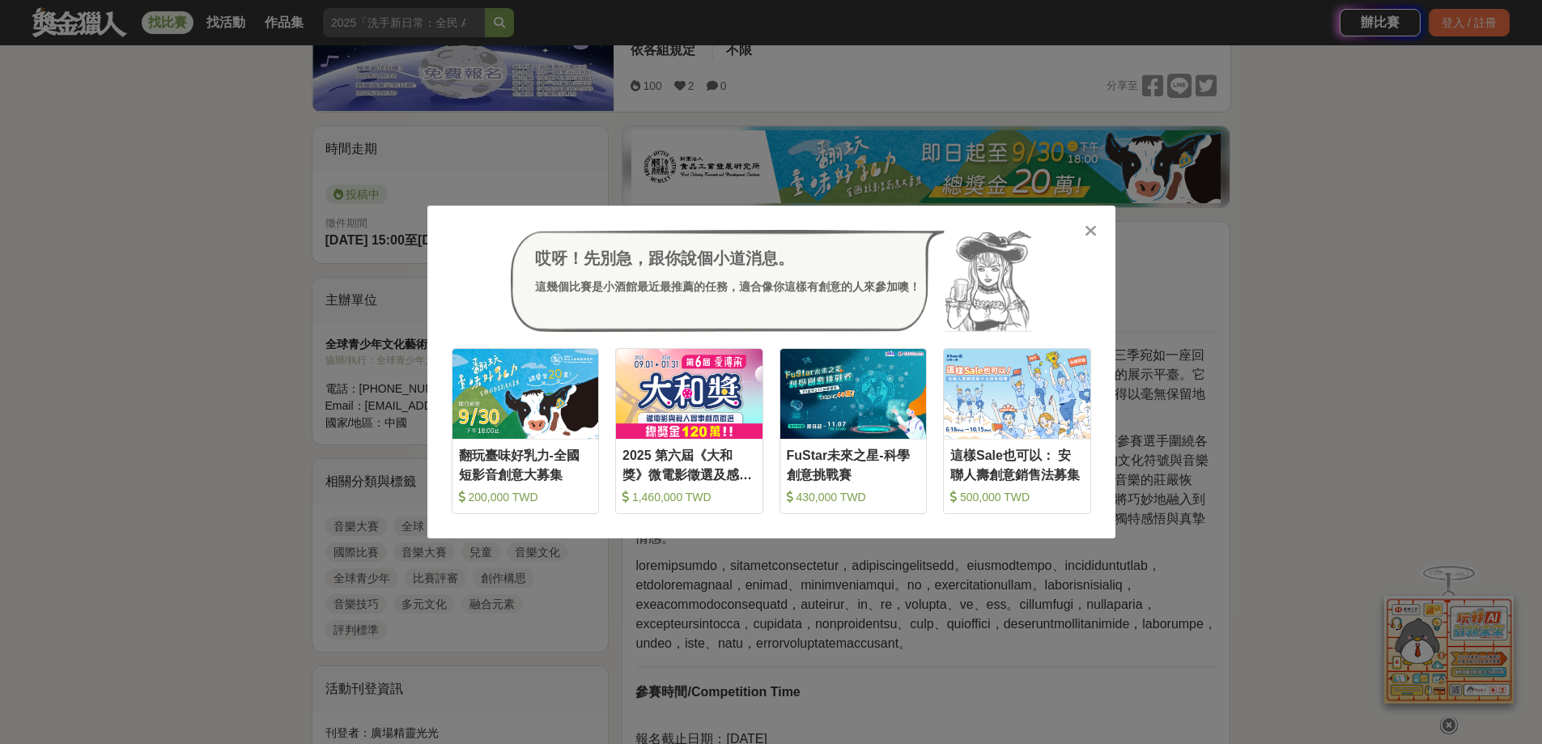
click at [1091, 223] on icon at bounding box center [1091, 231] width 12 height 16
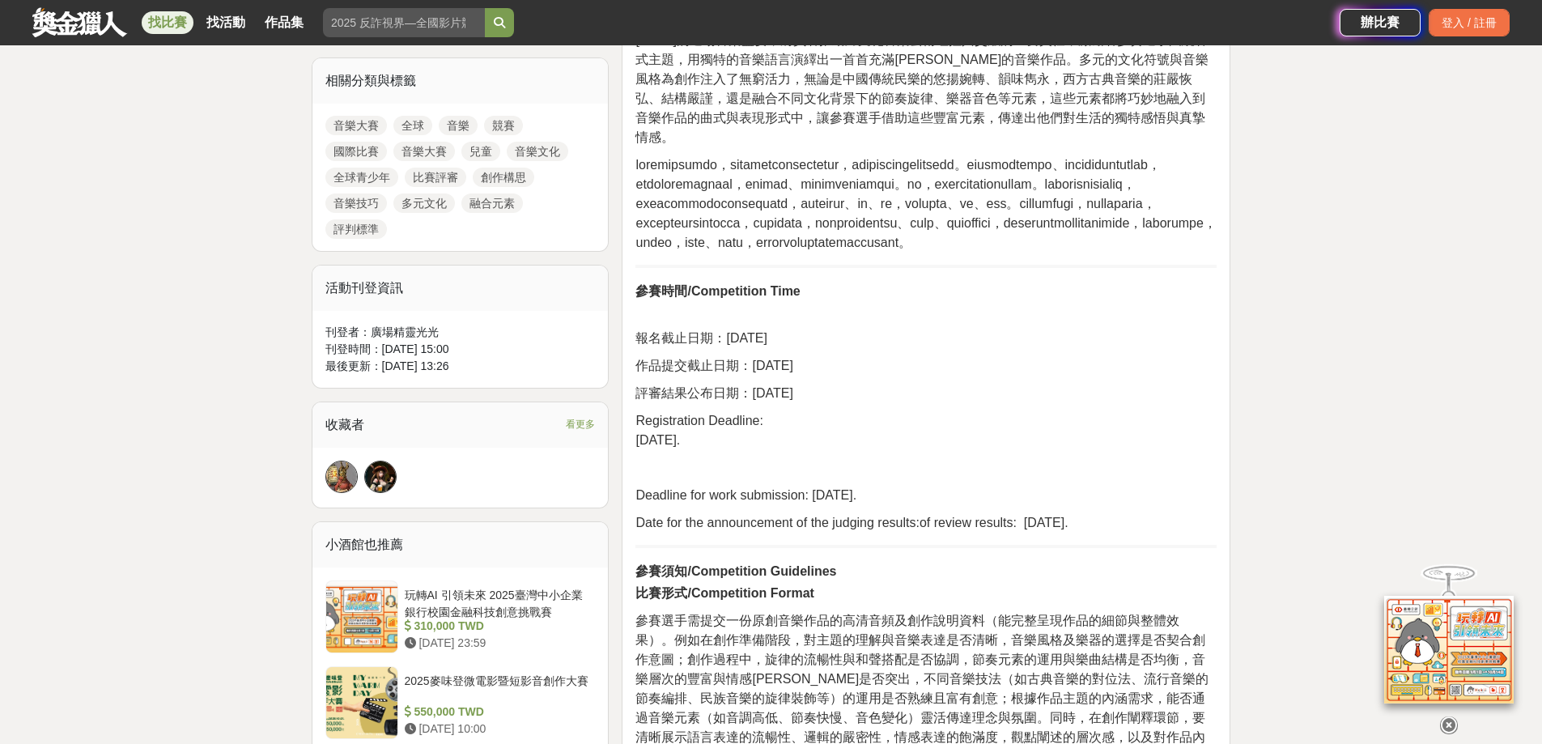
scroll to position [729, 0]
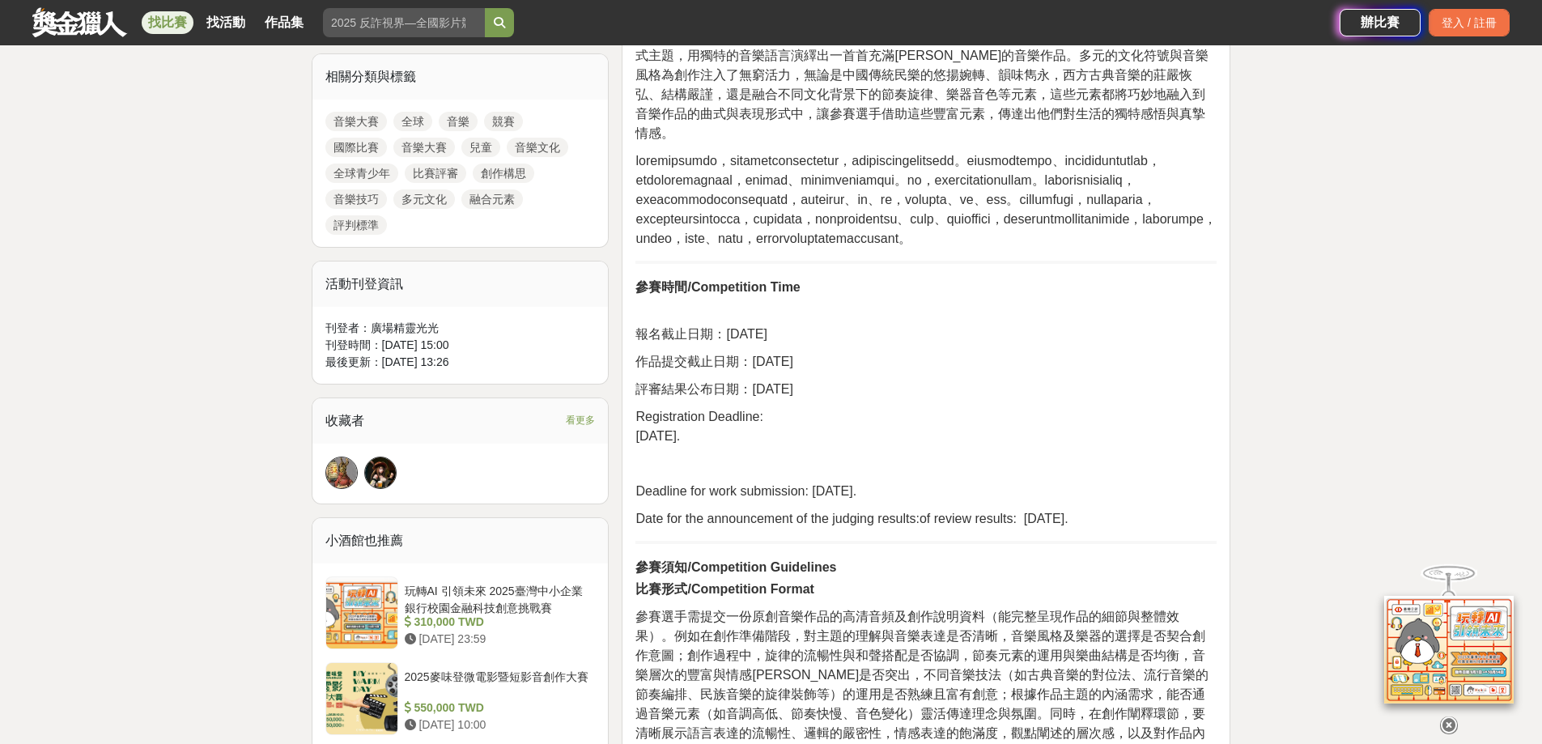
click at [1444, 708] on div at bounding box center [1449, 722] width 162 height 28
click at [1445, 719] on icon at bounding box center [1449, 725] width 18 height 18
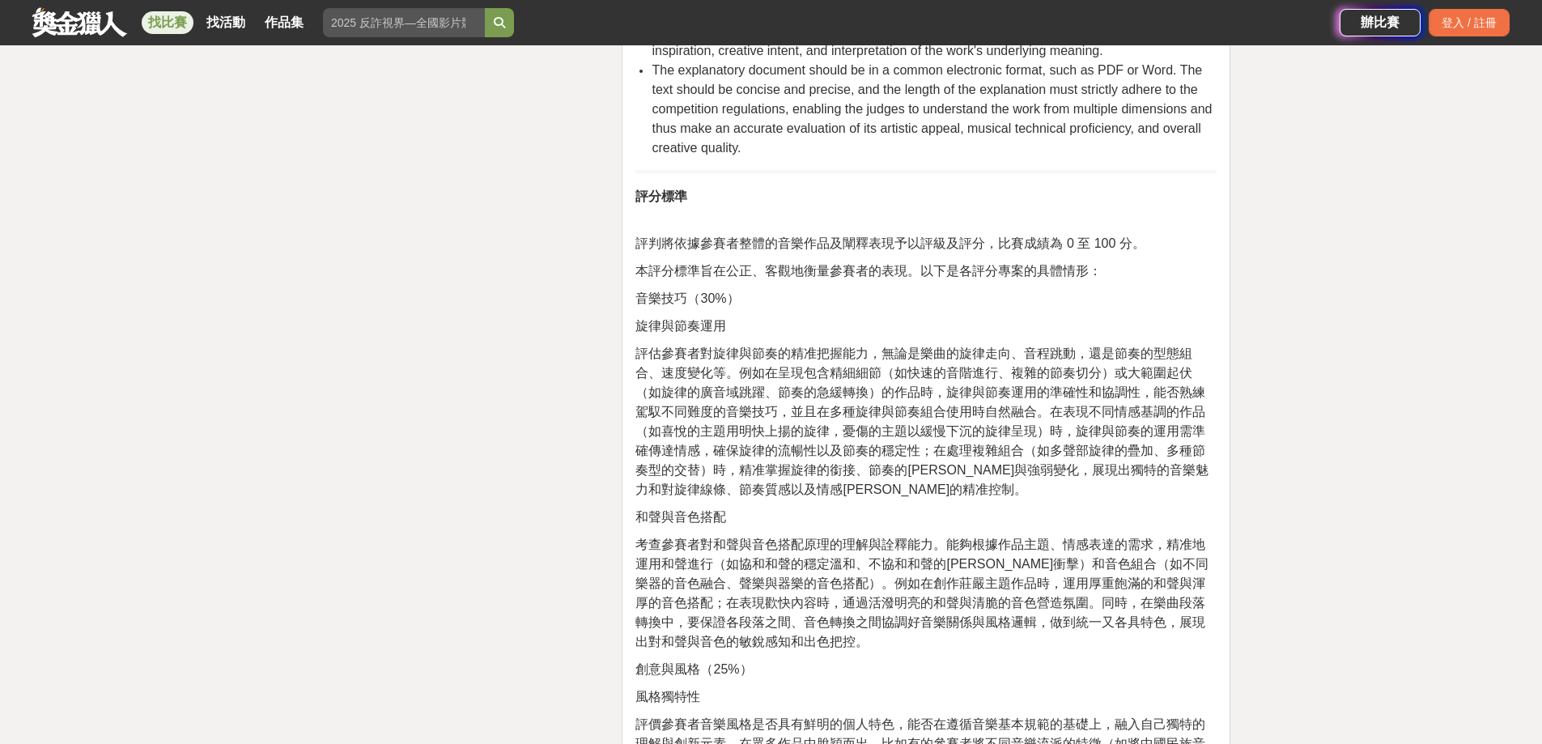
scroll to position [2752, 0]
